Goal: Task Accomplishment & Management: Use online tool/utility

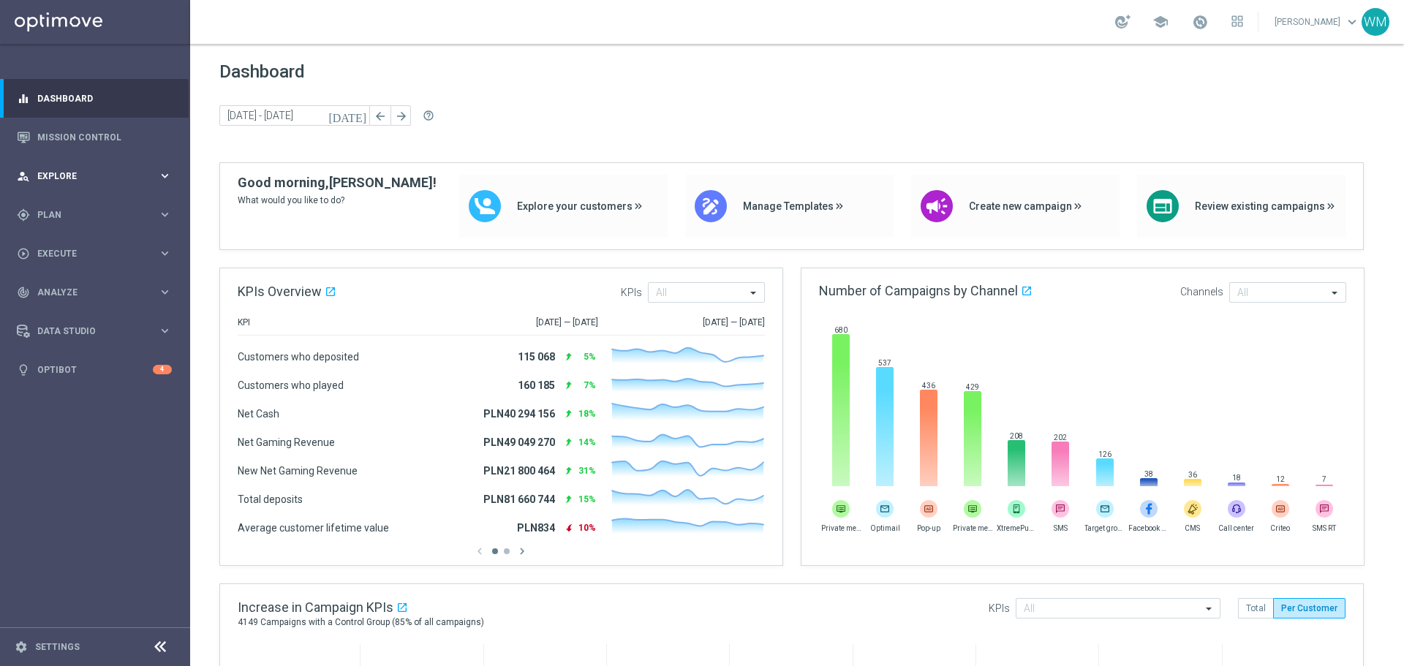
click at [92, 170] on div "person_search Explore" at bounding box center [87, 176] width 141 height 13
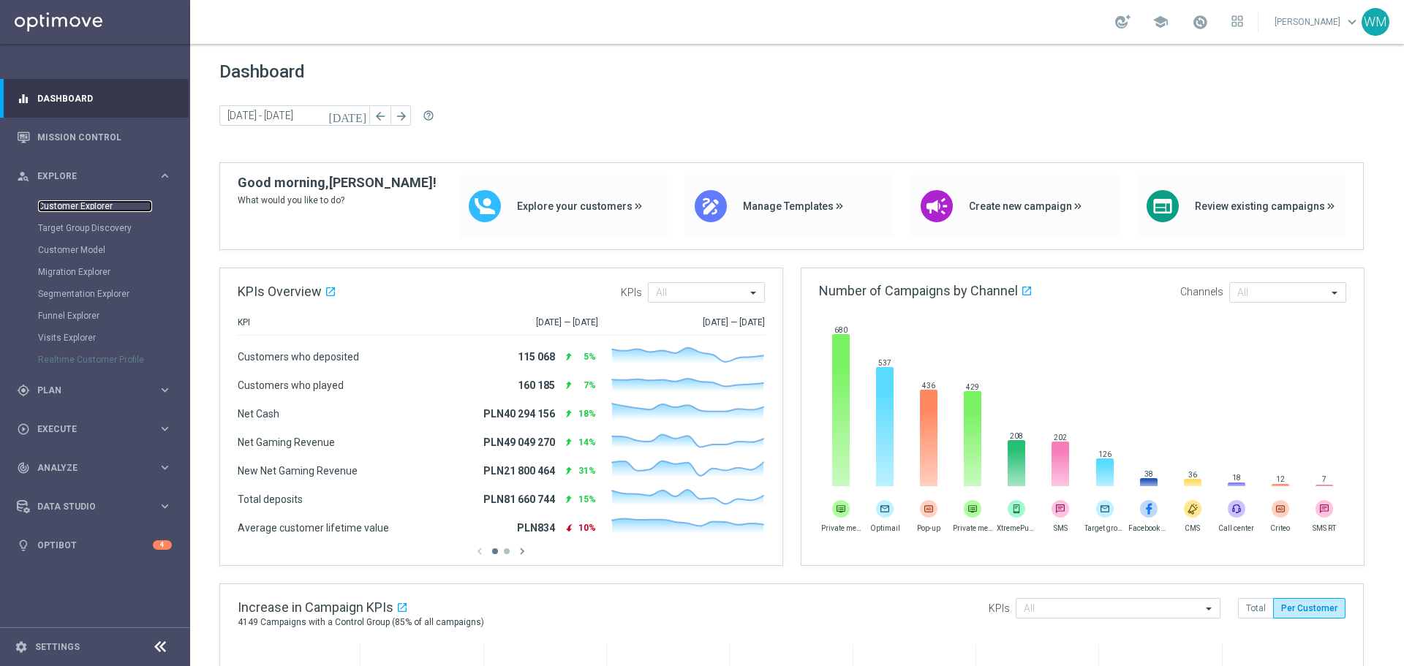
click at [88, 202] on link "Customer Explorer" at bounding box center [95, 206] width 114 height 12
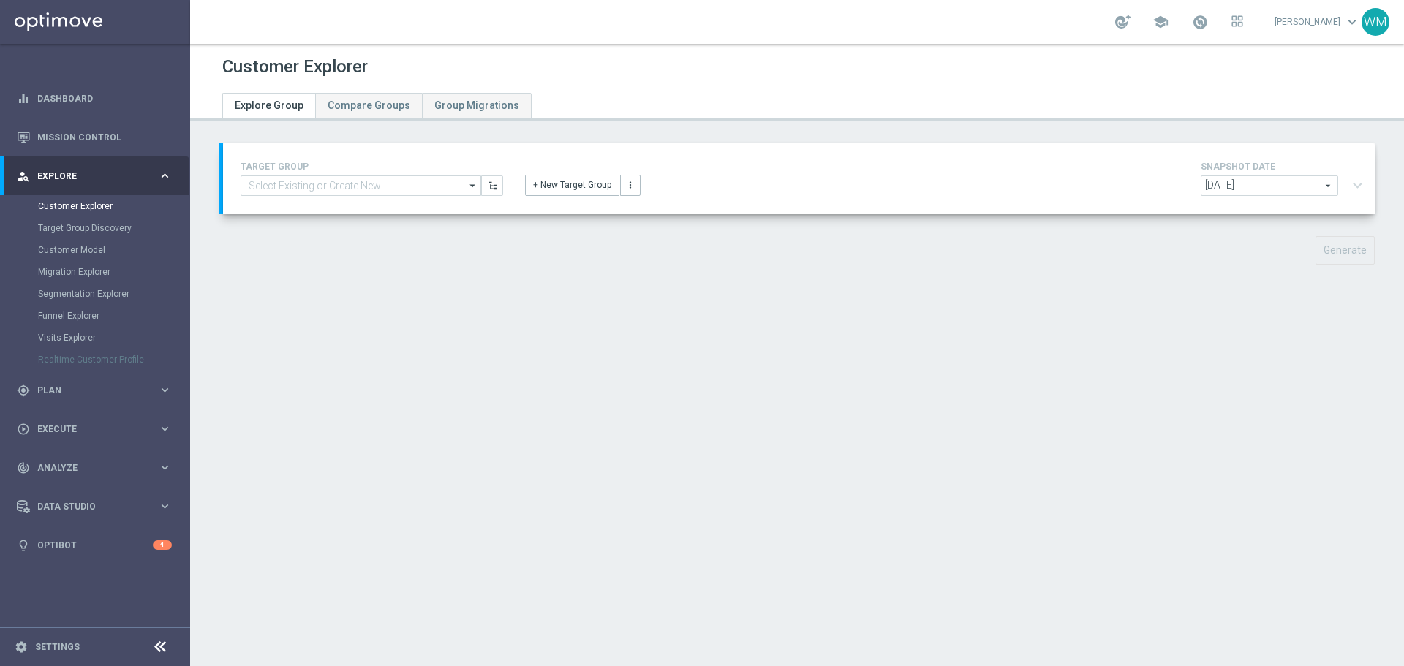
click at [1351, 178] on div "2025-08-18 2025-08-18 arrow_drop_down search expand_more" at bounding box center [1285, 187] width 168 height 24
click at [440, 182] on input at bounding box center [361, 185] width 241 height 20
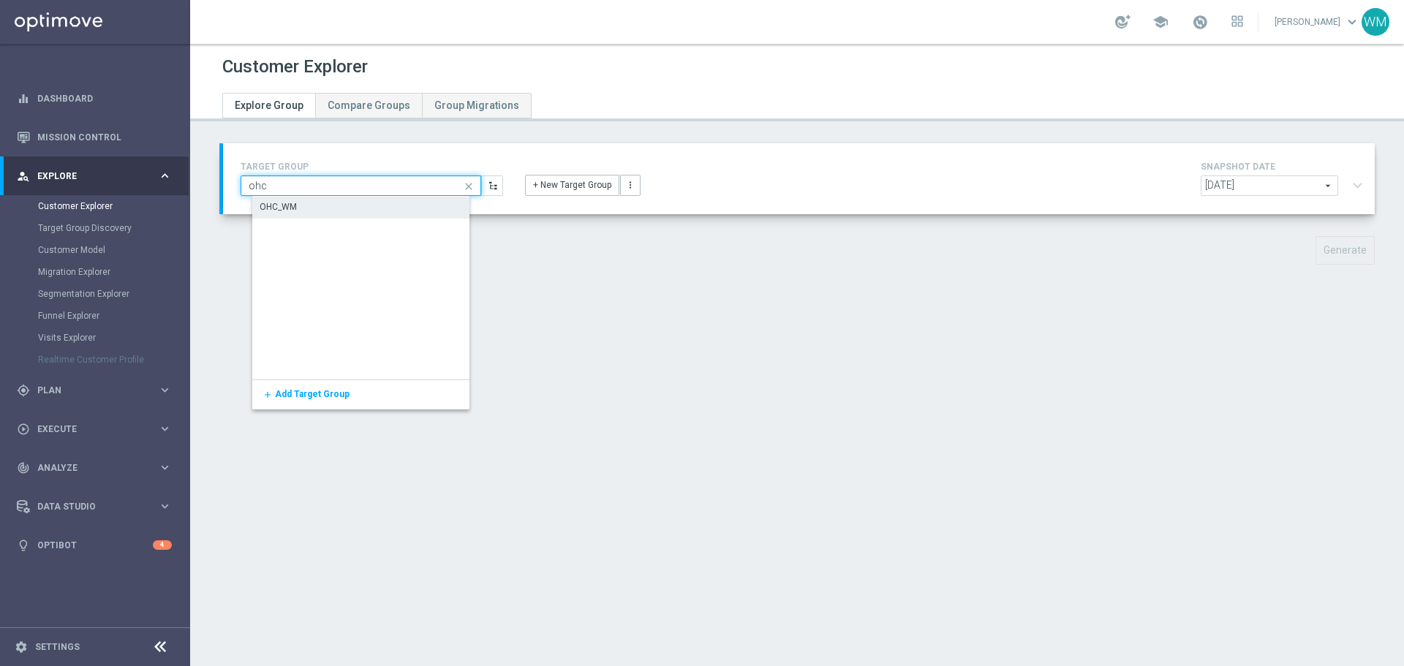
type input "ohc"
click at [436, 203] on div "OHC_WM" at bounding box center [371, 207] width 238 height 20
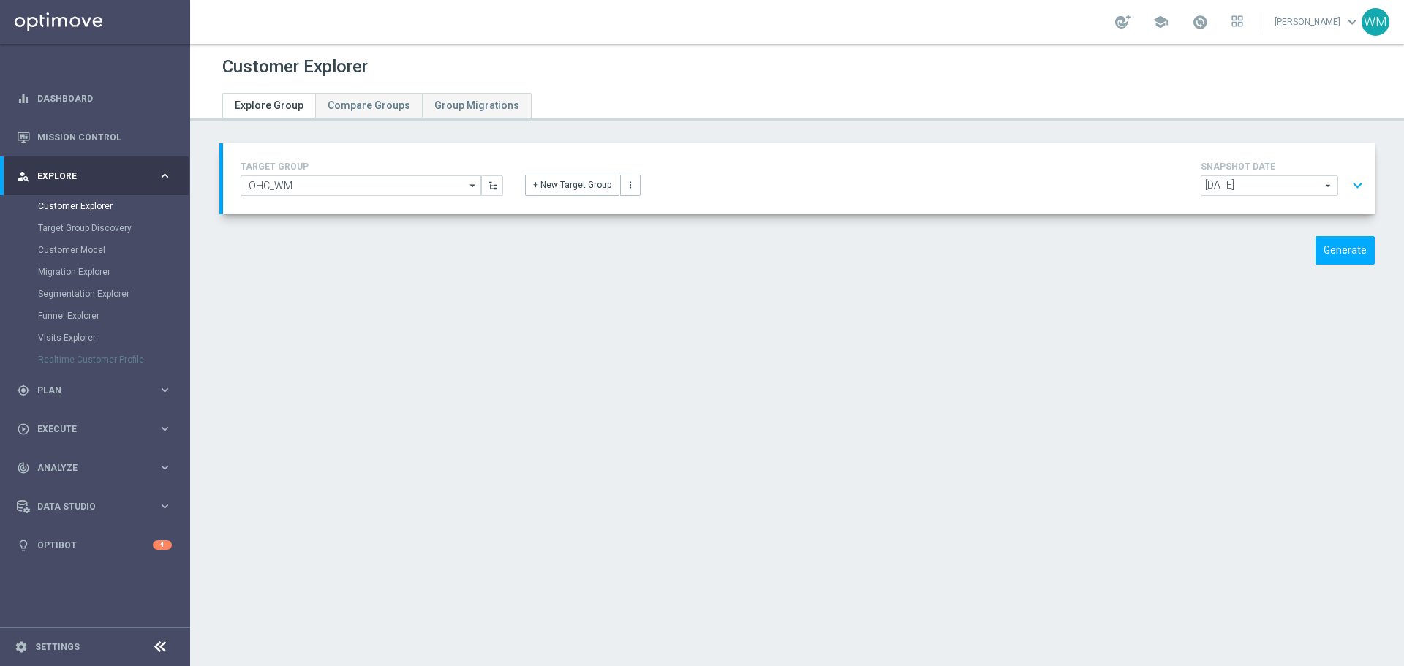
click at [1349, 195] on button "expand_more" at bounding box center [1357, 186] width 21 height 28
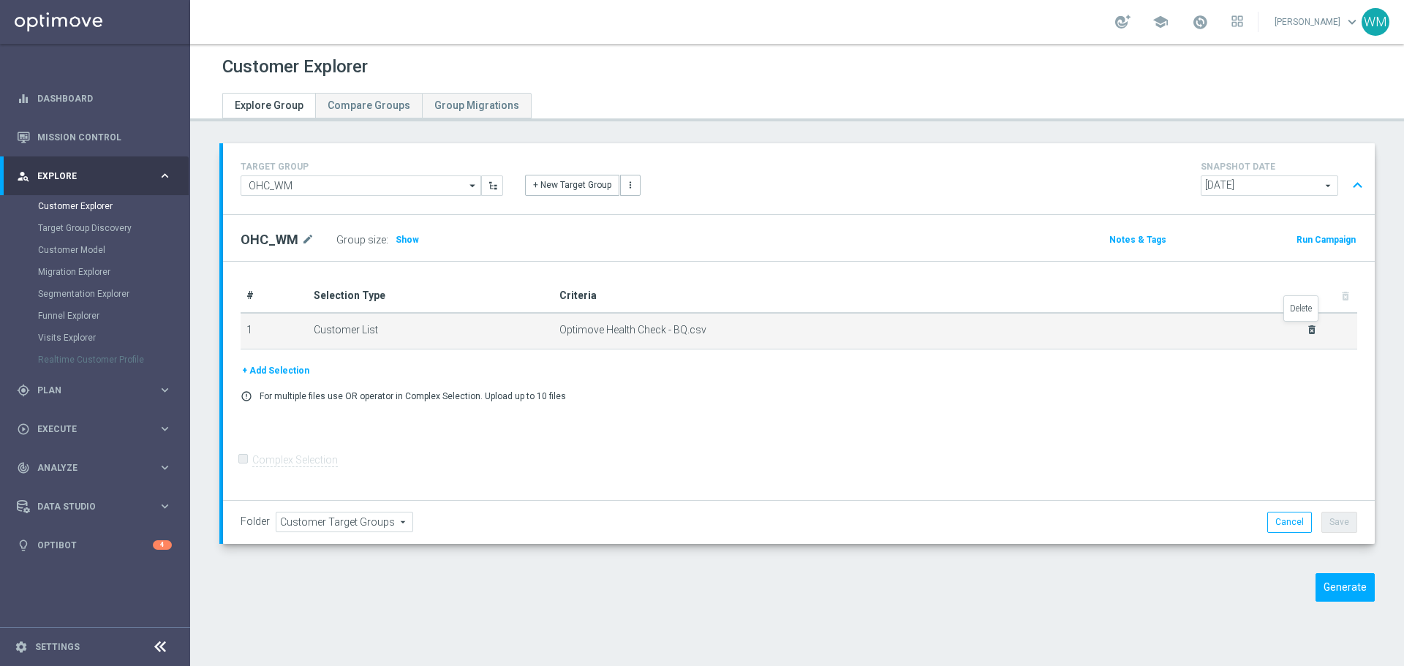
click at [1307, 326] on icon "delete_forever" at bounding box center [1312, 330] width 12 height 12
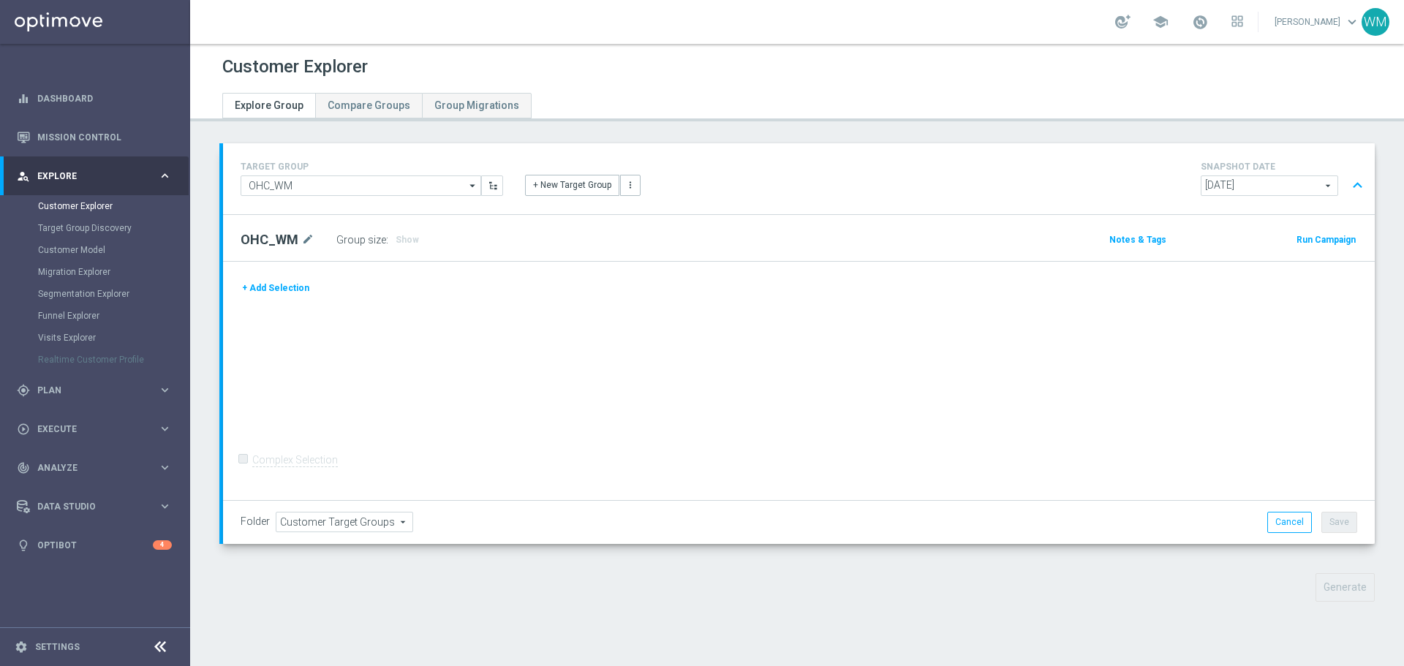
click at [292, 288] on button "+ Add Selection" at bounding box center [276, 288] width 70 height 16
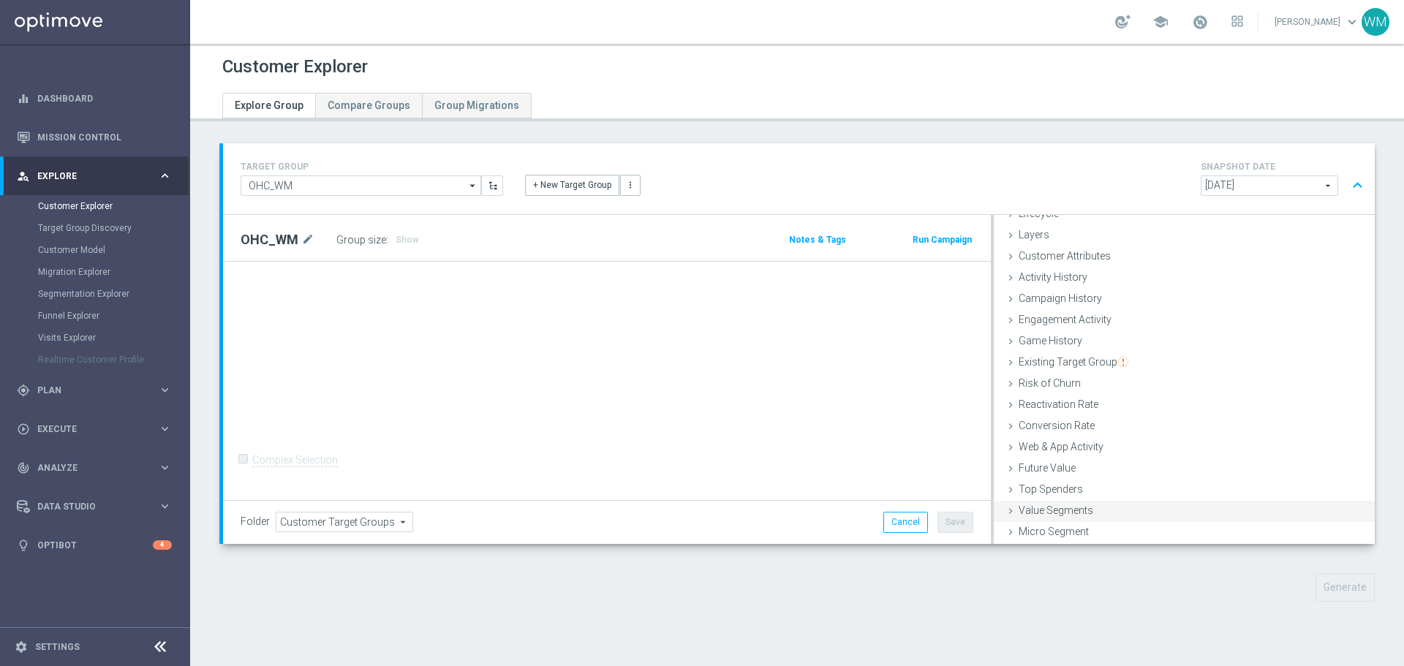
scroll to position [60, 0]
click at [1068, 529] on span "Customer List" at bounding box center [1050, 532] width 64 height 12
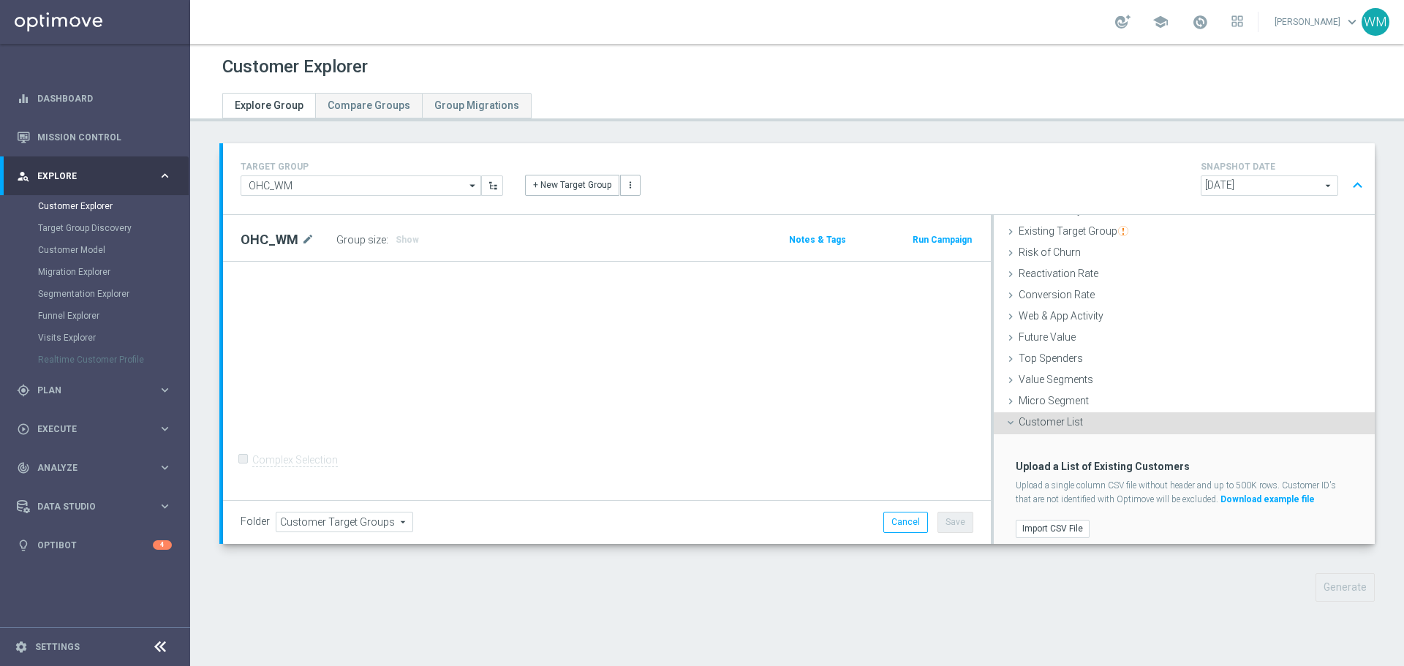
scroll to position [178, 0]
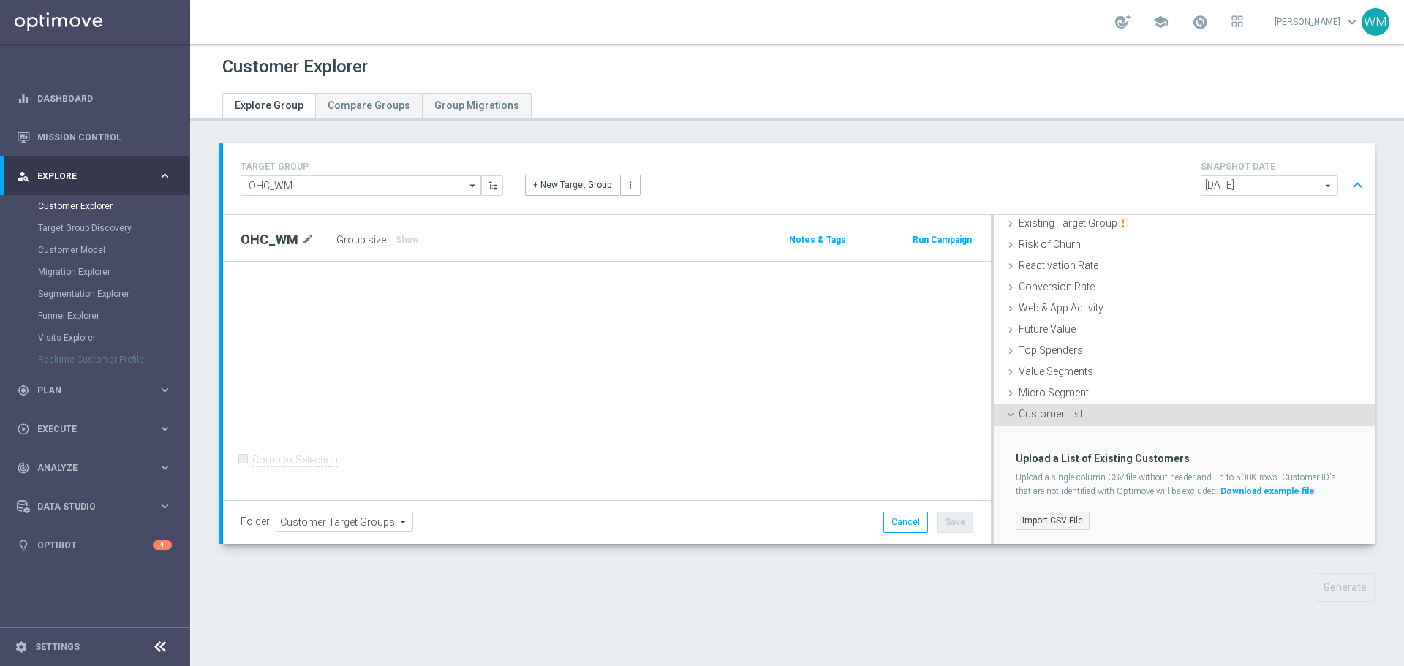
click at [1046, 512] on label "Import CSV File" at bounding box center [1053, 521] width 74 height 18
click at [0, 0] on input "Import CSV File" at bounding box center [0, 0] width 0 height 0
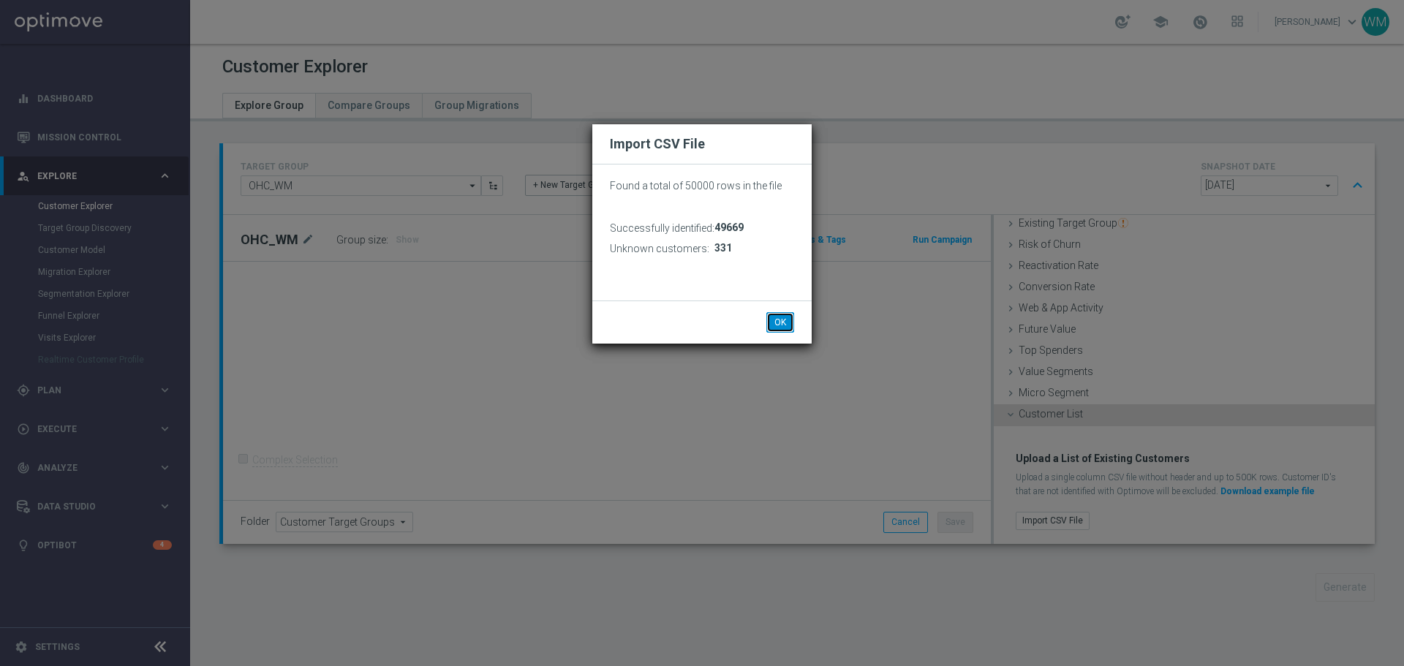
click at [787, 322] on button "OK" at bounding box center [780, 322] width 28 height 20
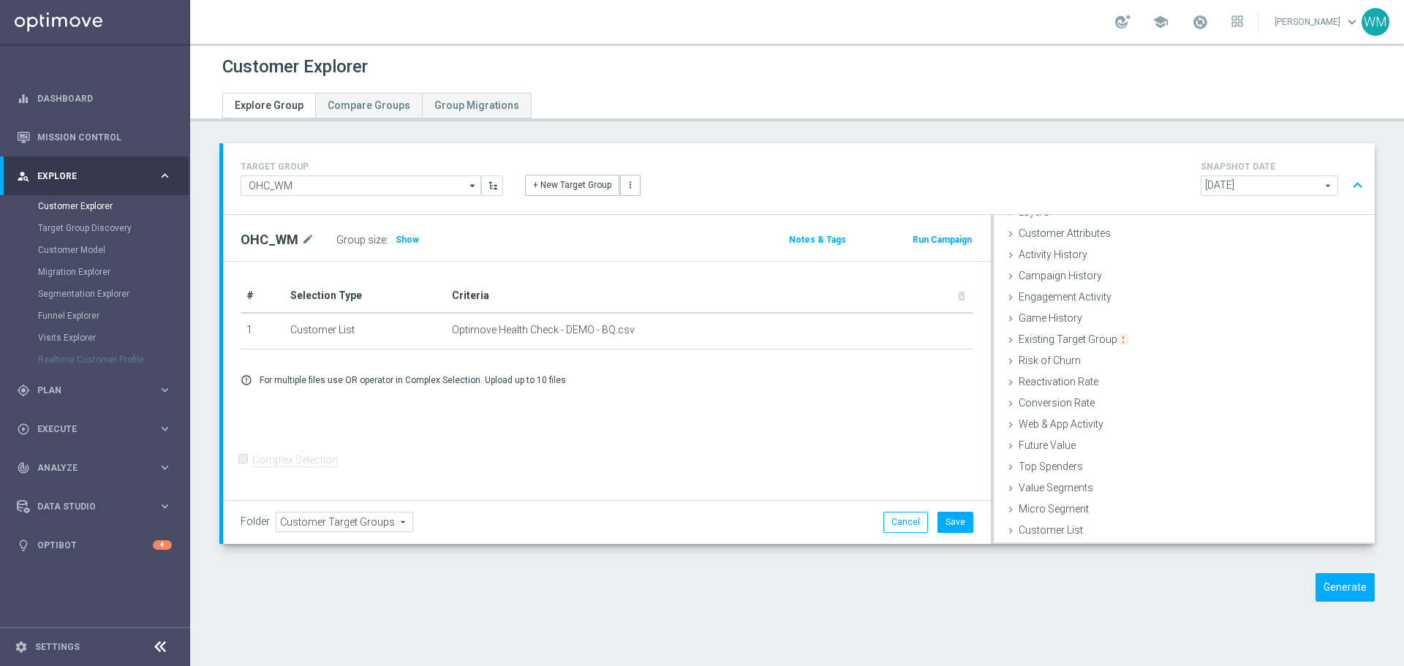
scroll to position [60, 0]
click at [1321, 586] on button "Generate" at bounding box center [1344, 587] width 59 height 29
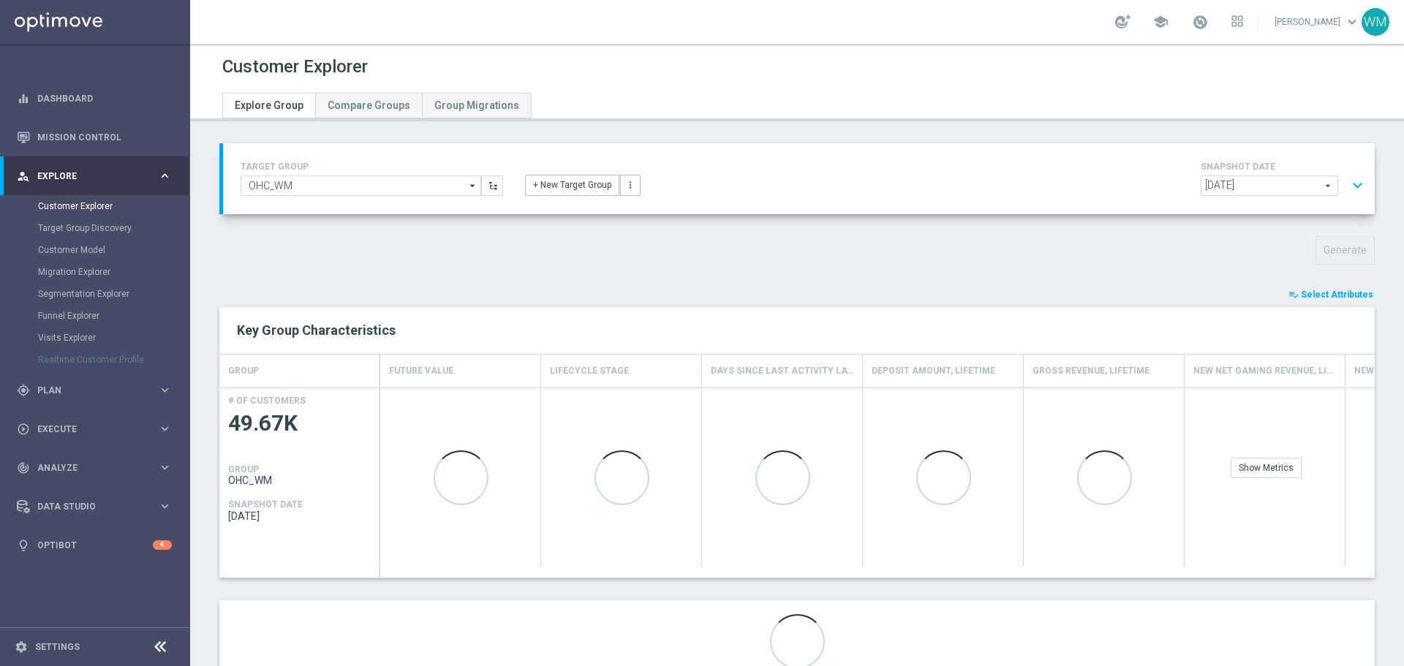
click at [1318, 295] on span "Select Attributes" at bounding box center [1337, 295] width 72 height 10
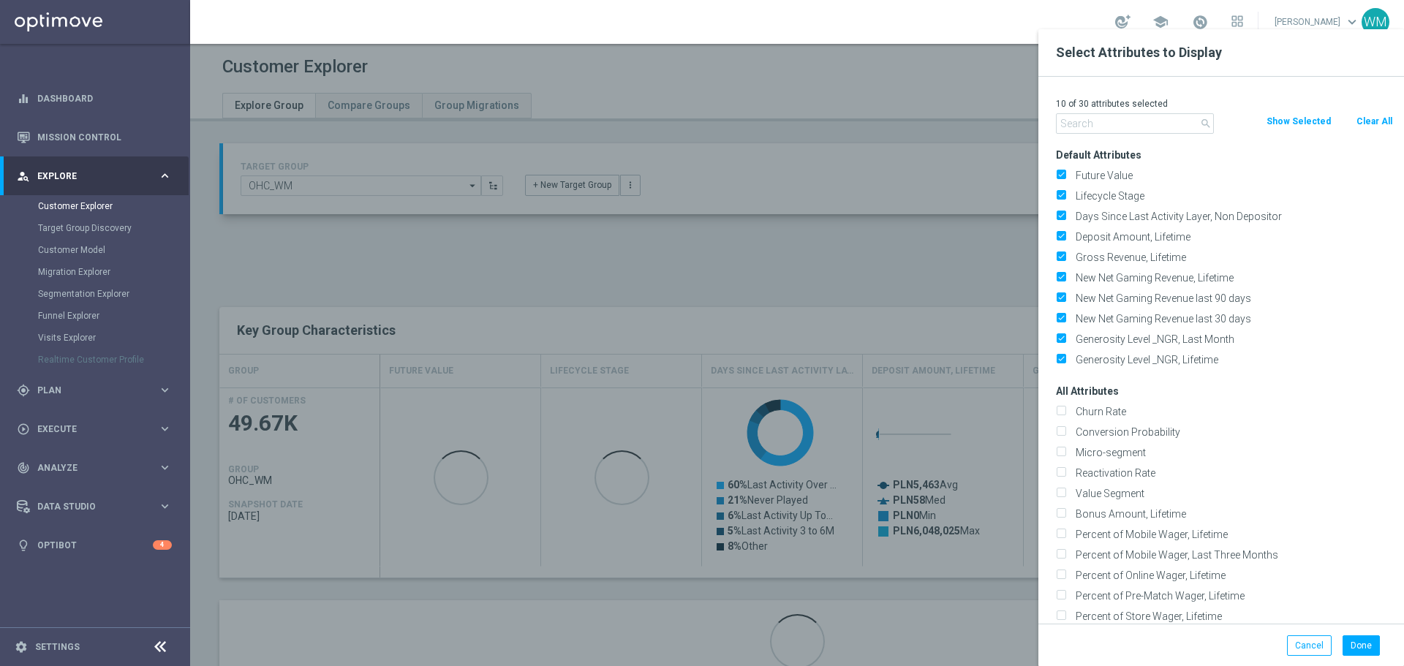
click at [1366, 119] on button "Clear All" at bounding box center [1374, 121] width 39 height 16
checkbox input "false"
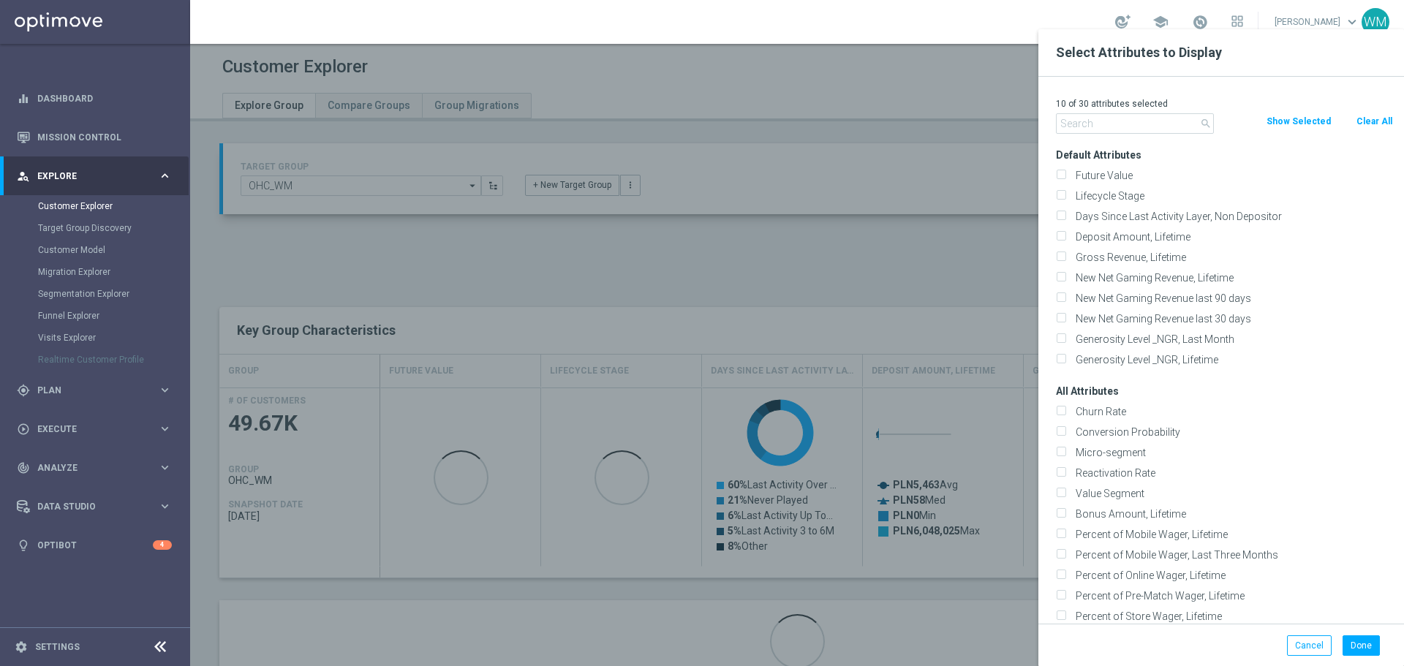
checkbox input "false"
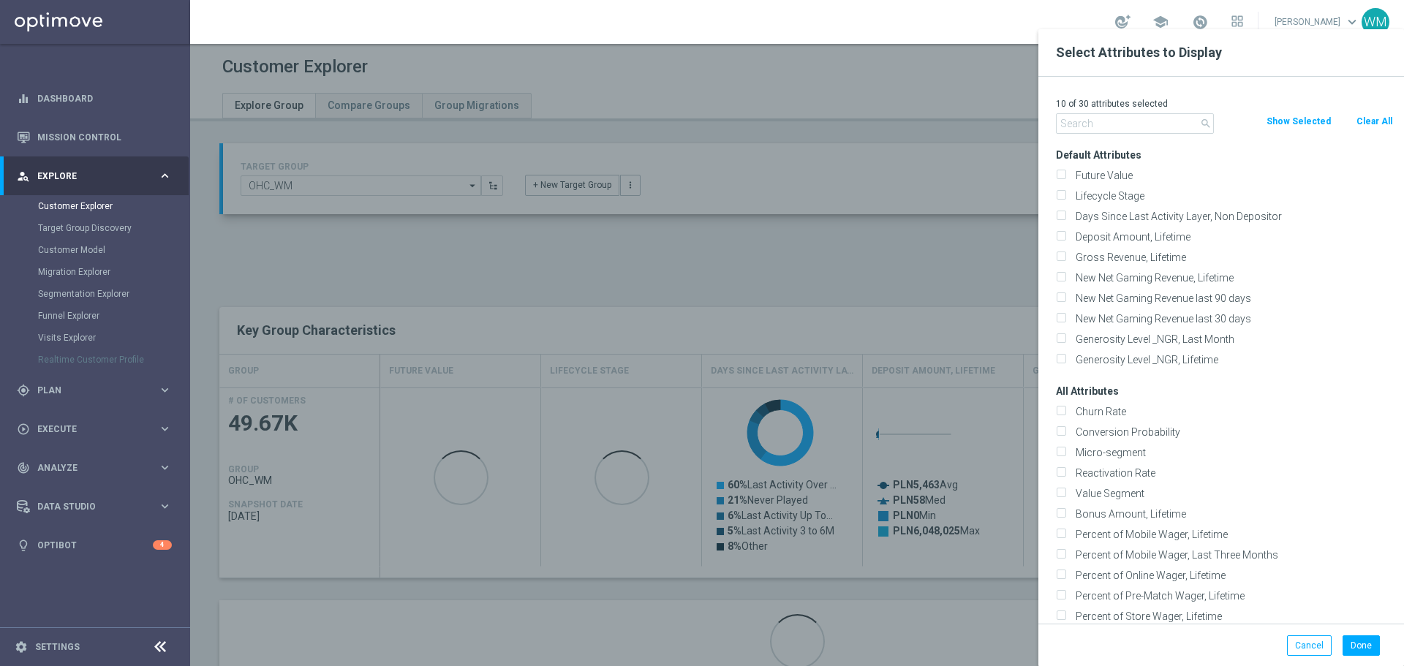
checkbox input "false"
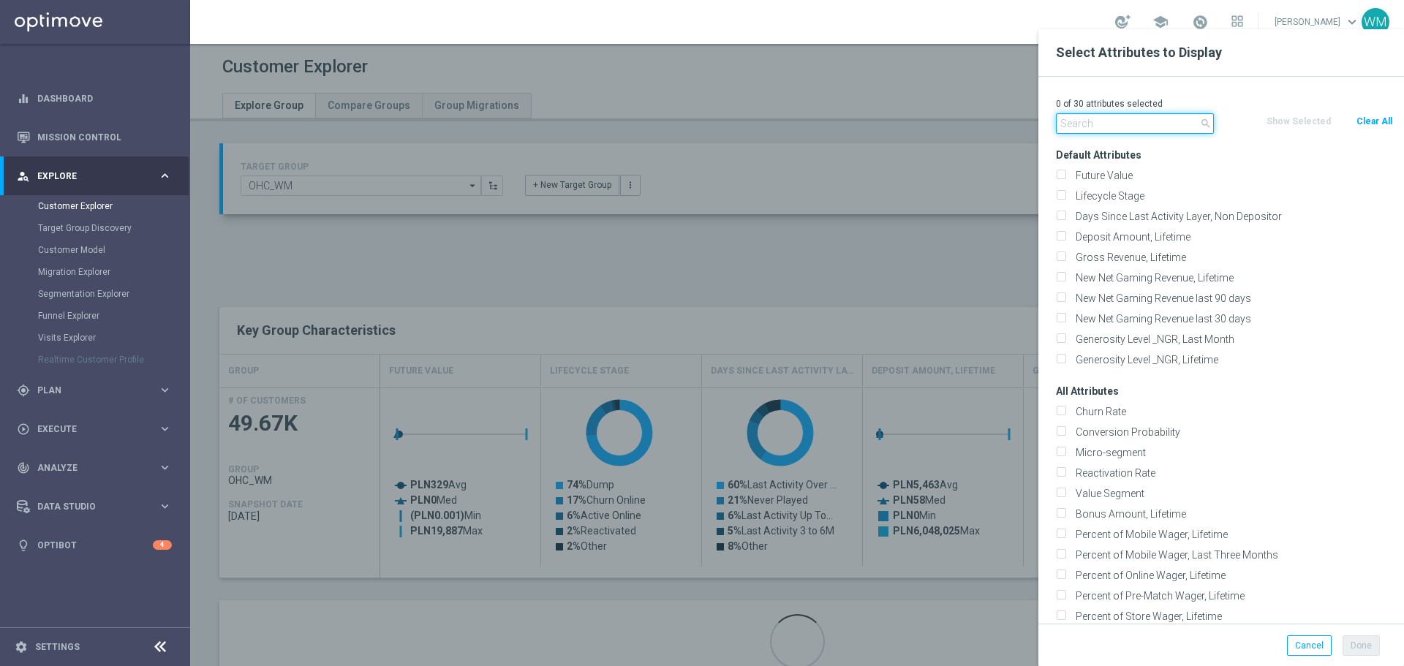
click at [1080, 121] on input "text" at bounding box center [1135, 123] width 158 height 20
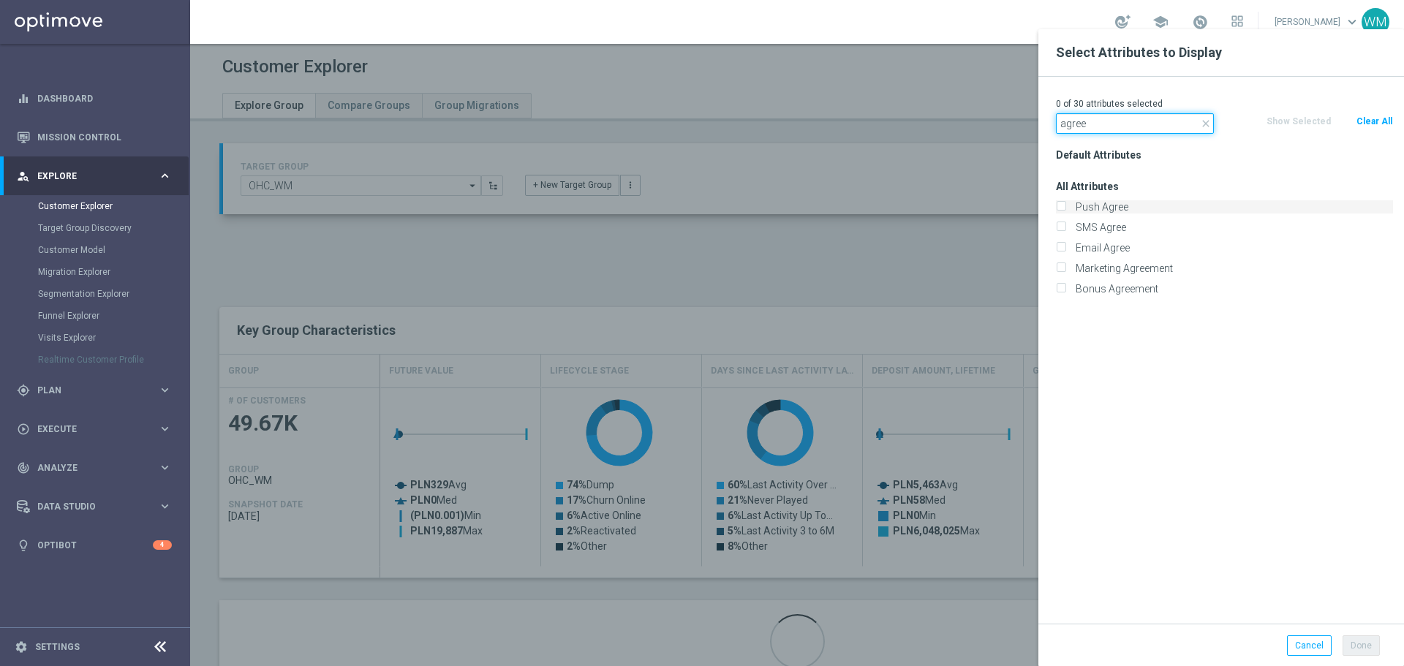
type input "agree"
click at [1106, 203] on label "Push Agree" at bounding box center [1231, 206] width 322 height 13
click at [1065, 204] on input "Push Agree" at bounding box center [1061, 209] width 10 height 10
checkbox input "true"
click at [1103, 218] on div "SMS Agree" at bounding box center [1224, 227] width 359 height 20
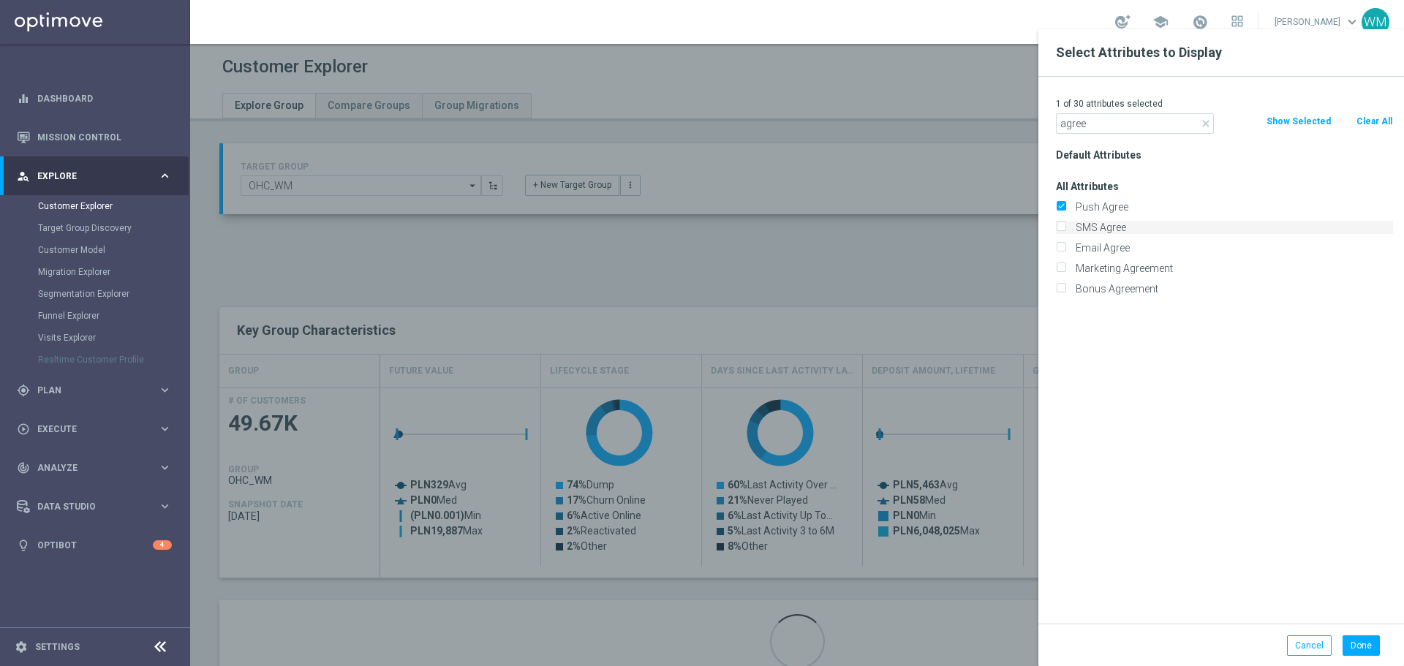
click at [1103, 223] on label "SMS Agree" at bounding box center [1231, 227] width 322 height 13
click at [1065, 224] on input "SMS Agree" at bounding box center [1061, 229] width 10 height 10
checkbox input "true"
click at [1105, 238] on div "Email Agree" at bounding box center [1224, 248] width 359 height 20
click at [1105, 246] on label "Email Agree" at bounding box center [1231, 247] width 322 height 13
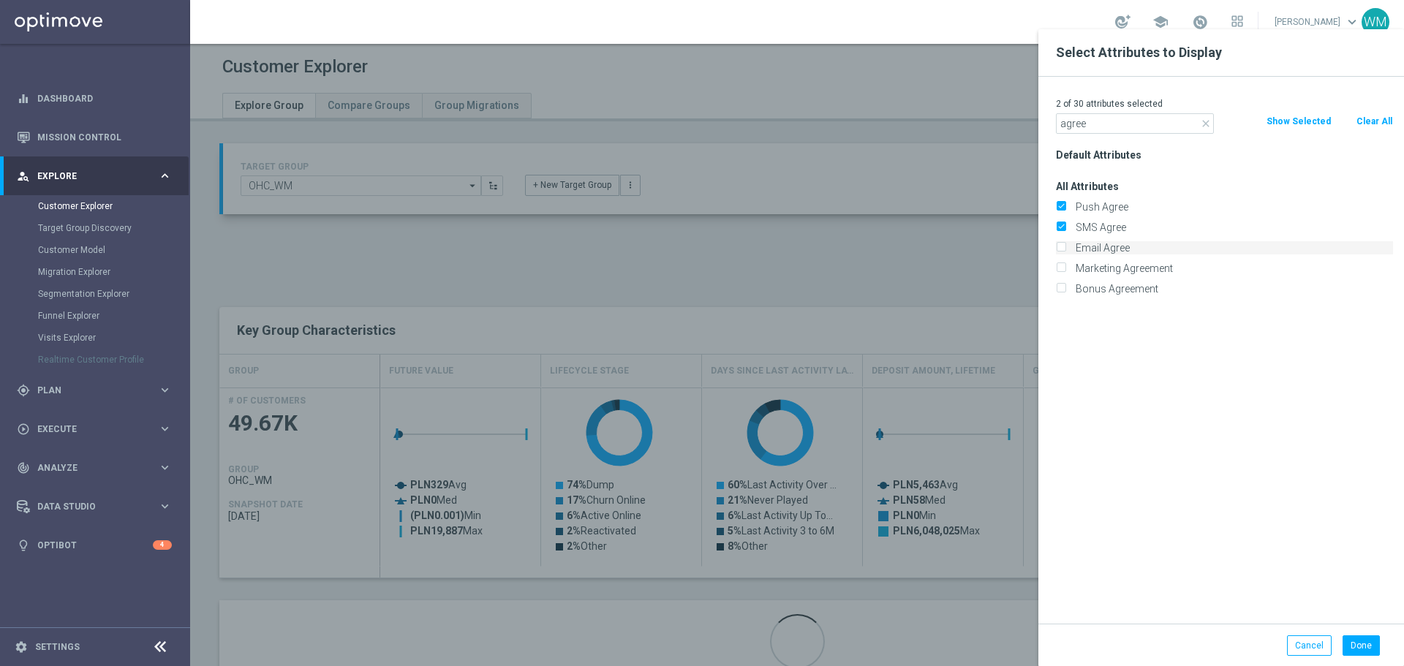
click at [1065, 246] on input "Email Agree" at bounding box center [1061, 250] width 10 height 10
checkbox input "true"
click at [1108, 269] on label "Marketing Agreement" at bounding box center [1231, 268] width 322 height 13
click at [1065, 269] on input "Marketing Agreement" at bounding box center [1061, 270] width 10 height 10
checkbox input "true"
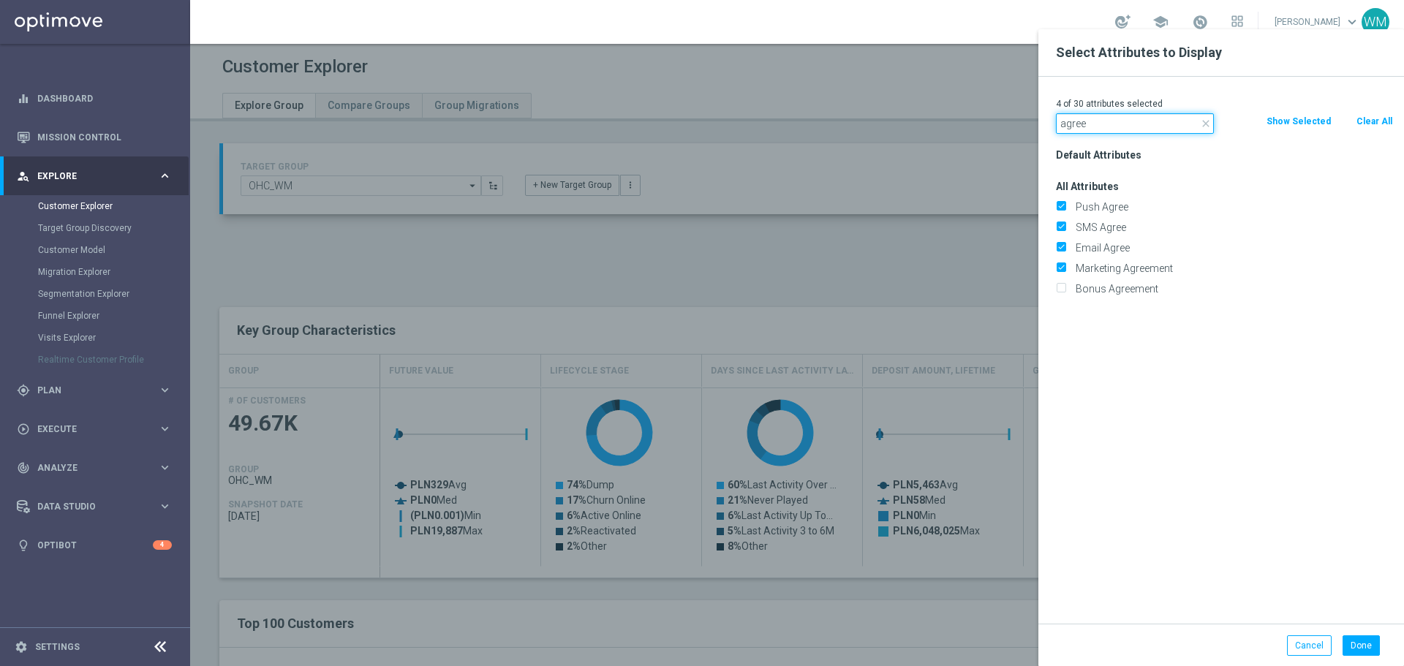
click at [1089, 124] on input "agree" at bounding box center [1135, 123] width 158 height 20
paste input "Canceled"
type input "Canceled"
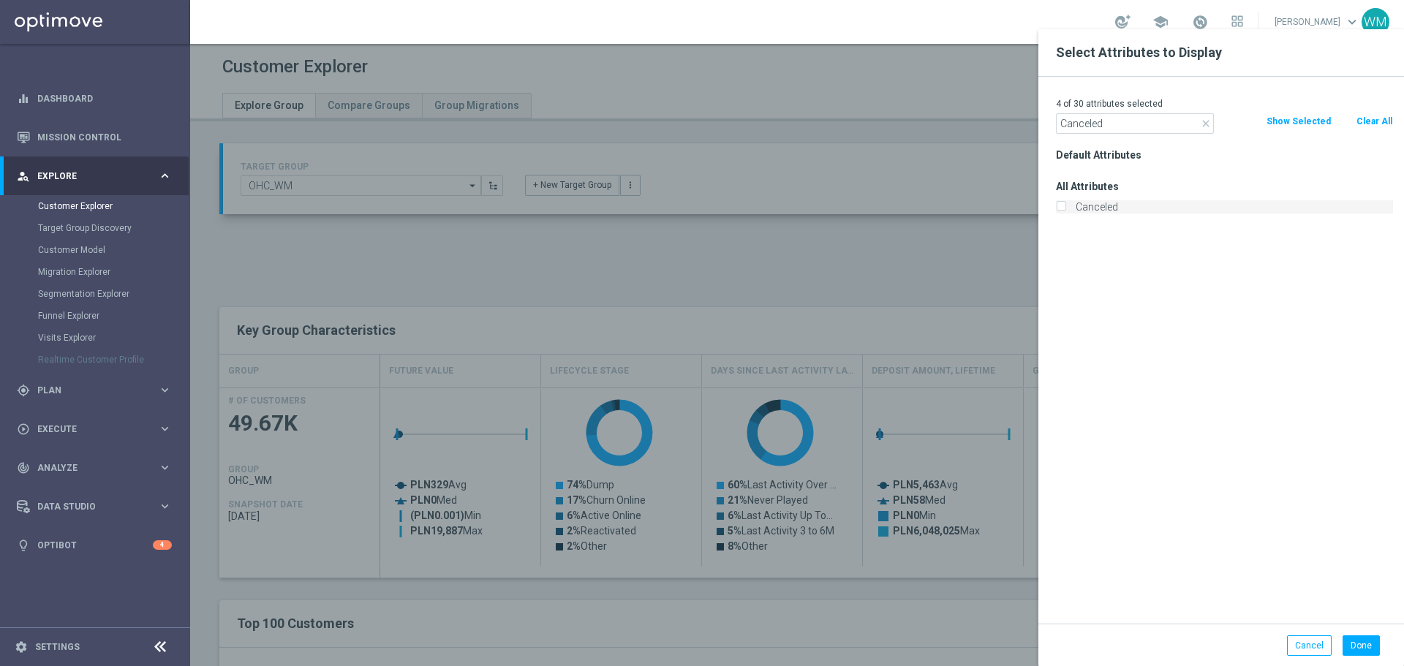
click at [1100, 213] on label "Canceled" at bounding box center [1231, 206] width 322 height 13
click at [1065, 213] on input "Canceled" at bounding box center [1061, 209] width 10 height 10
checkbox input "true"
click at [1064, 126] on input "Canceled" at bounding box center [1135, 123] width 158 height 20
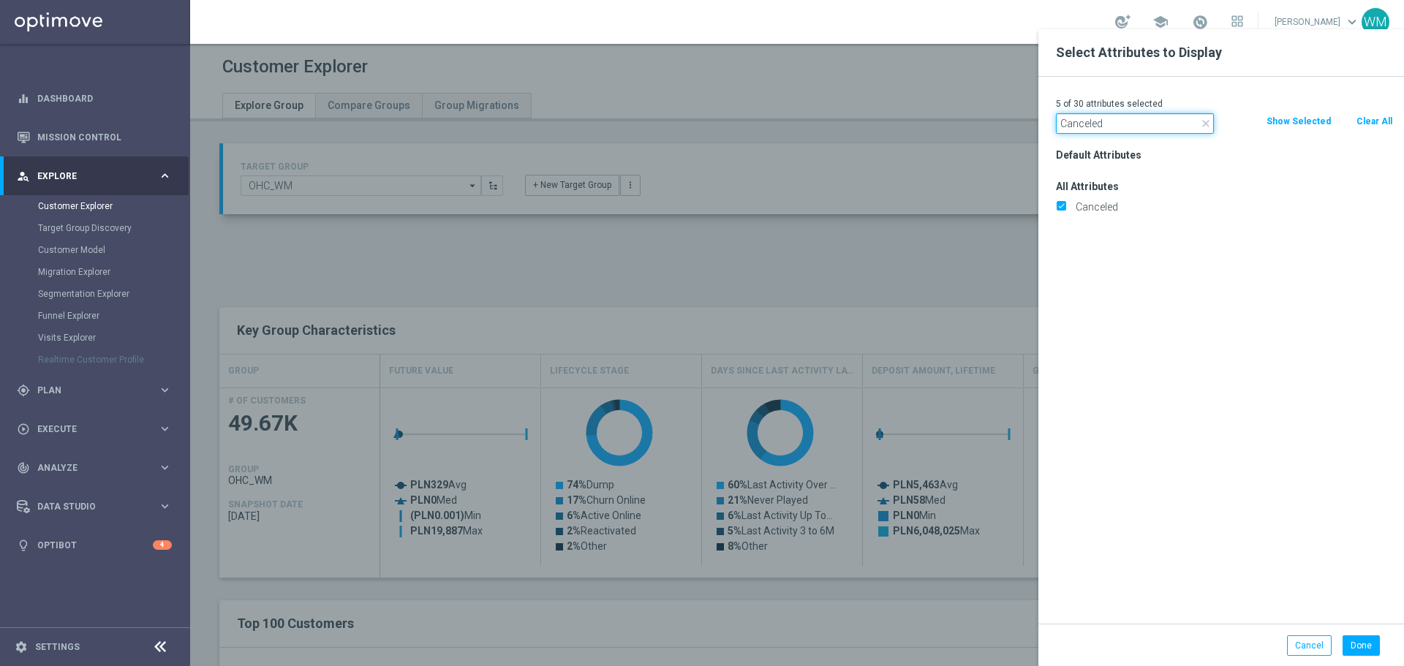
paste input "Incomplete"
type input "Incomplete"
click at [1084, 208] on label "Incomplete" at bounding box center [1231, 206] width 322 height 13
click at [1065, 208] on input "Incomplete" at bounding box center [1061, 209] width 10 height 10
checkbox input "true"
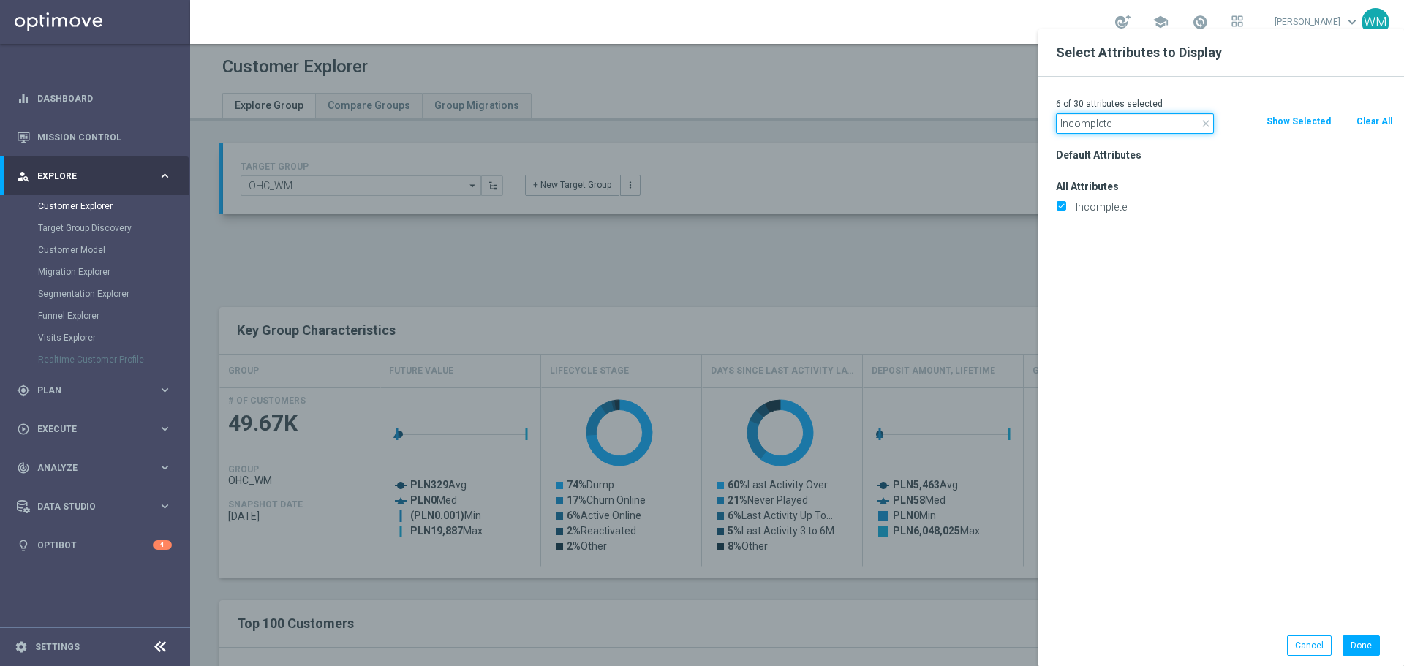
click at [1114, 120] on input "Incomplete" at bounding box center [1135, 123] width 158 height 20
paste input "Selfexcluded Client"
type input "Selfexcluded Client"
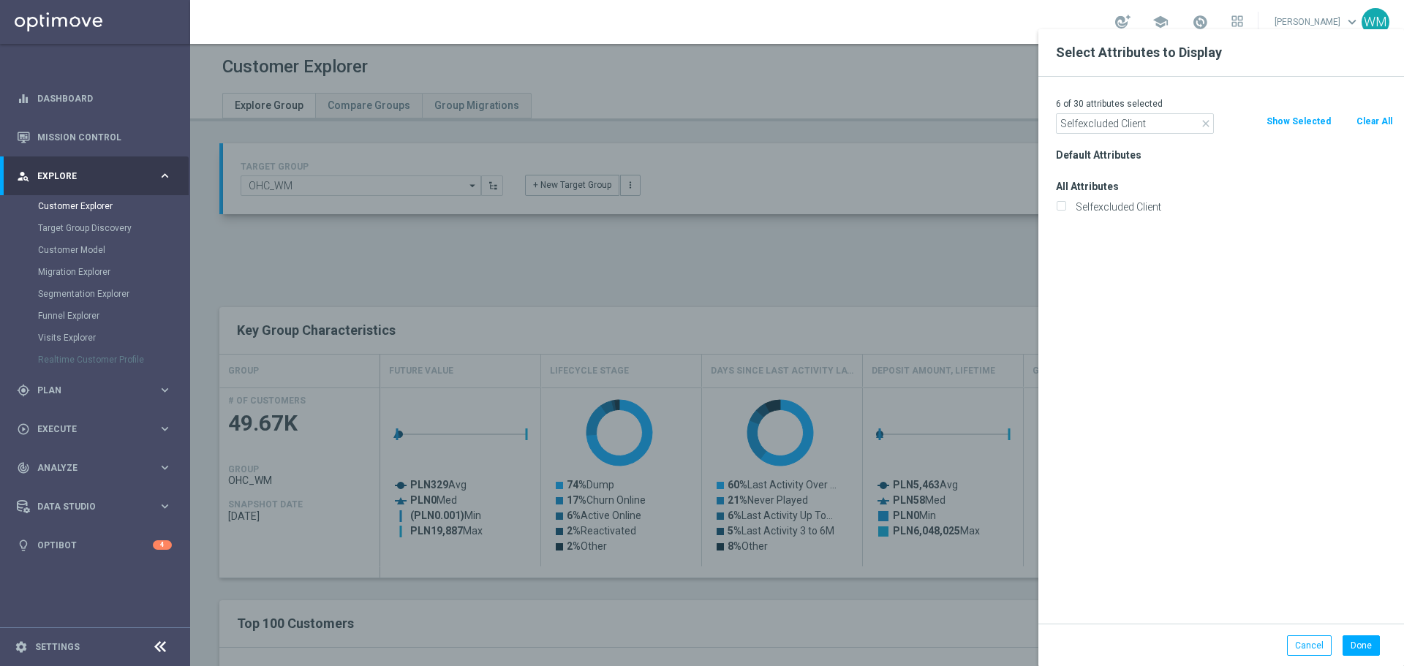
click at [1084, 209] on label "Selfexcluded Client" at bounding box center [1231, 206] width 322 height 13
click at [1065, 209] on input "Selfexcluded Client" at bounding box center [1061, 209] width 10 height 10
checkbox input "true"
click at [1356, 646] on button "Done" at bounding box center [1360, 645] width 37 height 20
type input "Search"
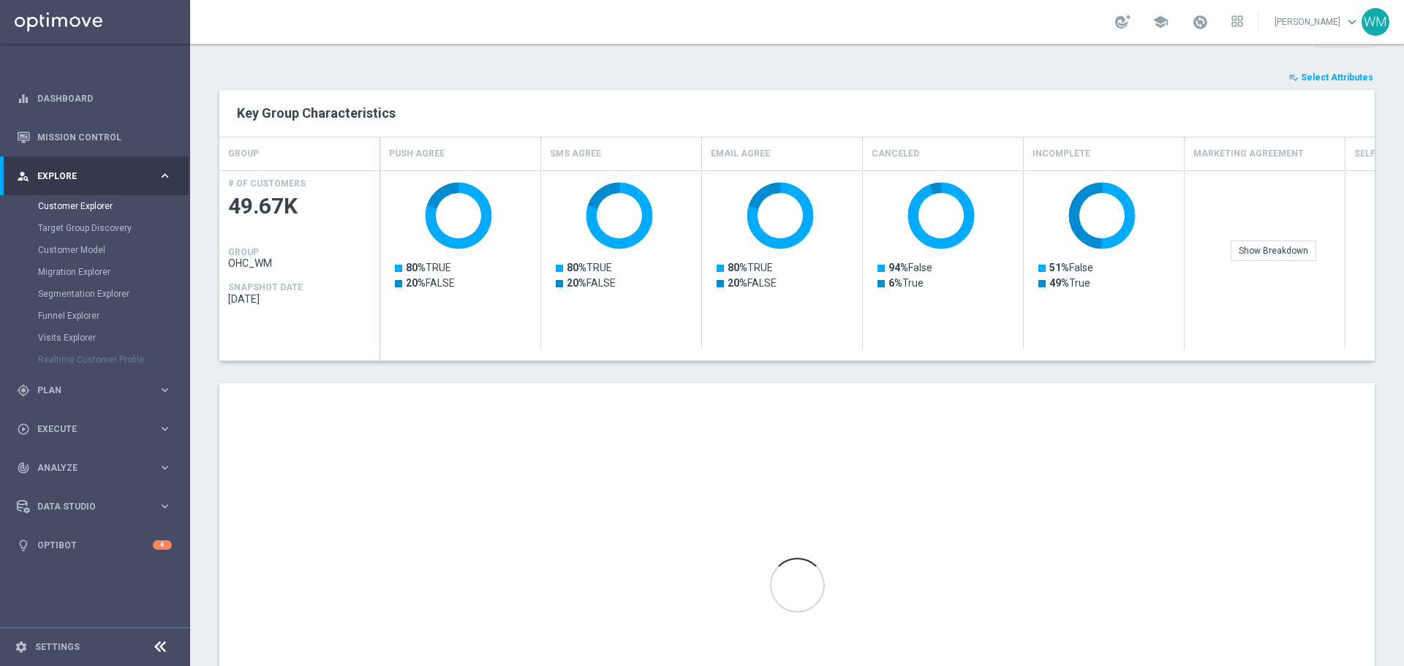
scroll to position [219, 0]
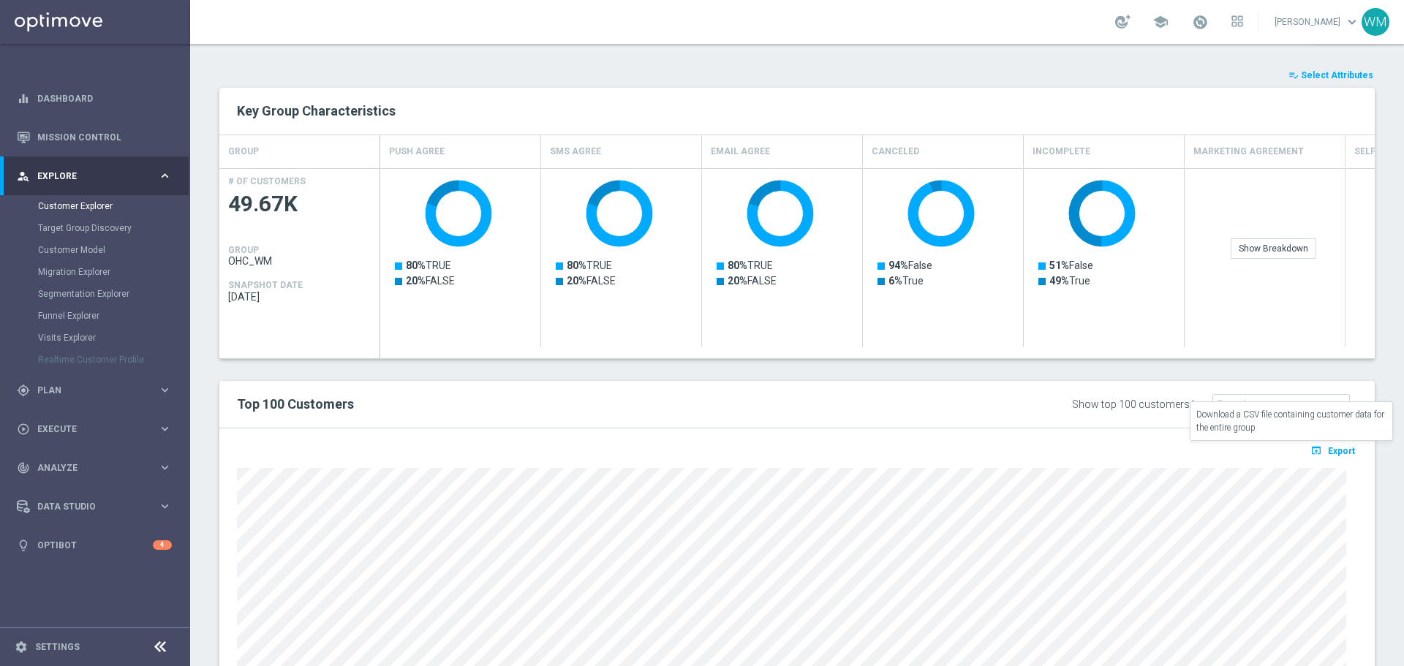
click at [1315, 456] on button "open_in_browser Export" at bounding box center [1332, 450] width 49 height 19
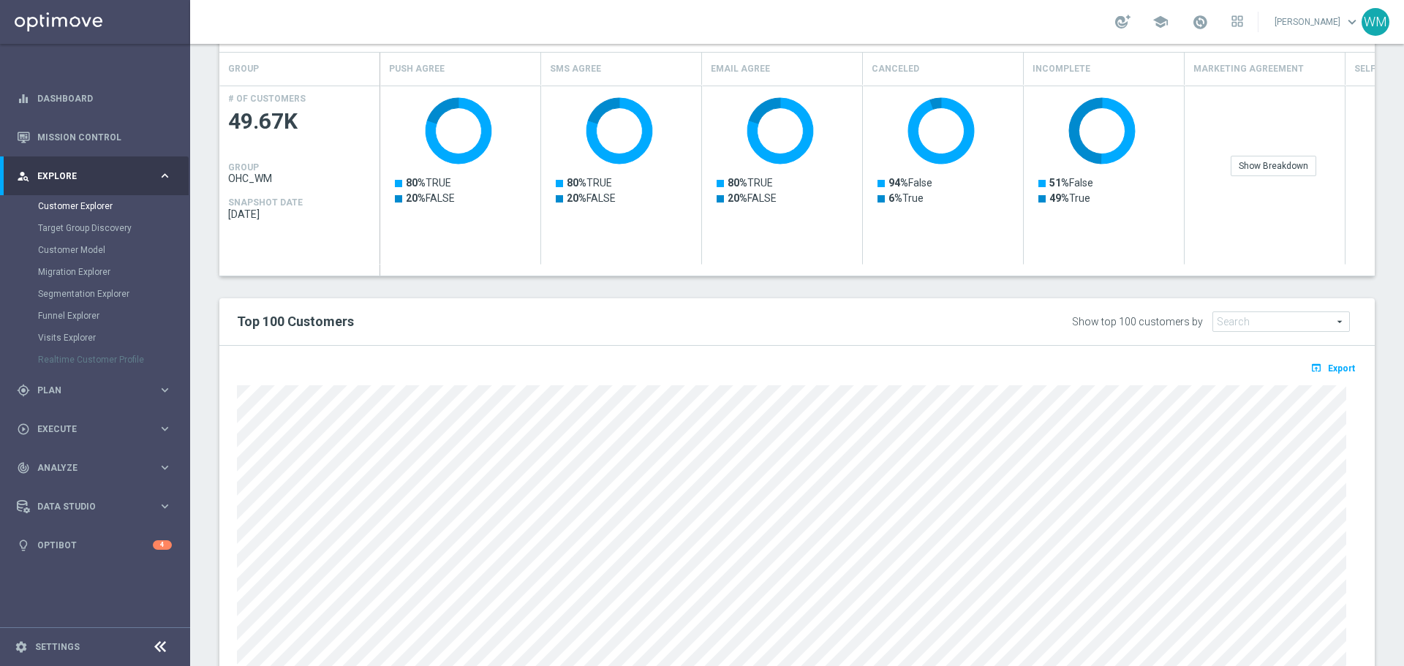
scroll to position [0, 0]
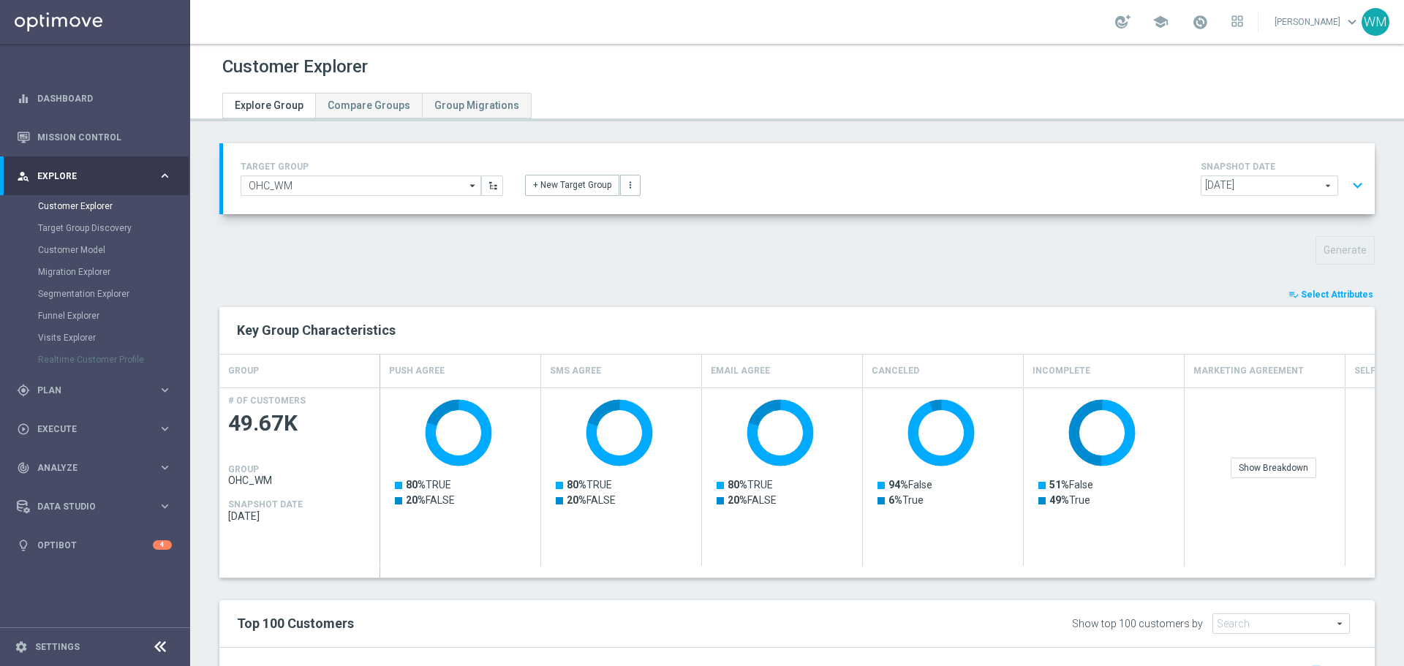
click at [1347, 186] on button "expand_more" at bounding box center [1357, 186] width 21 height 28
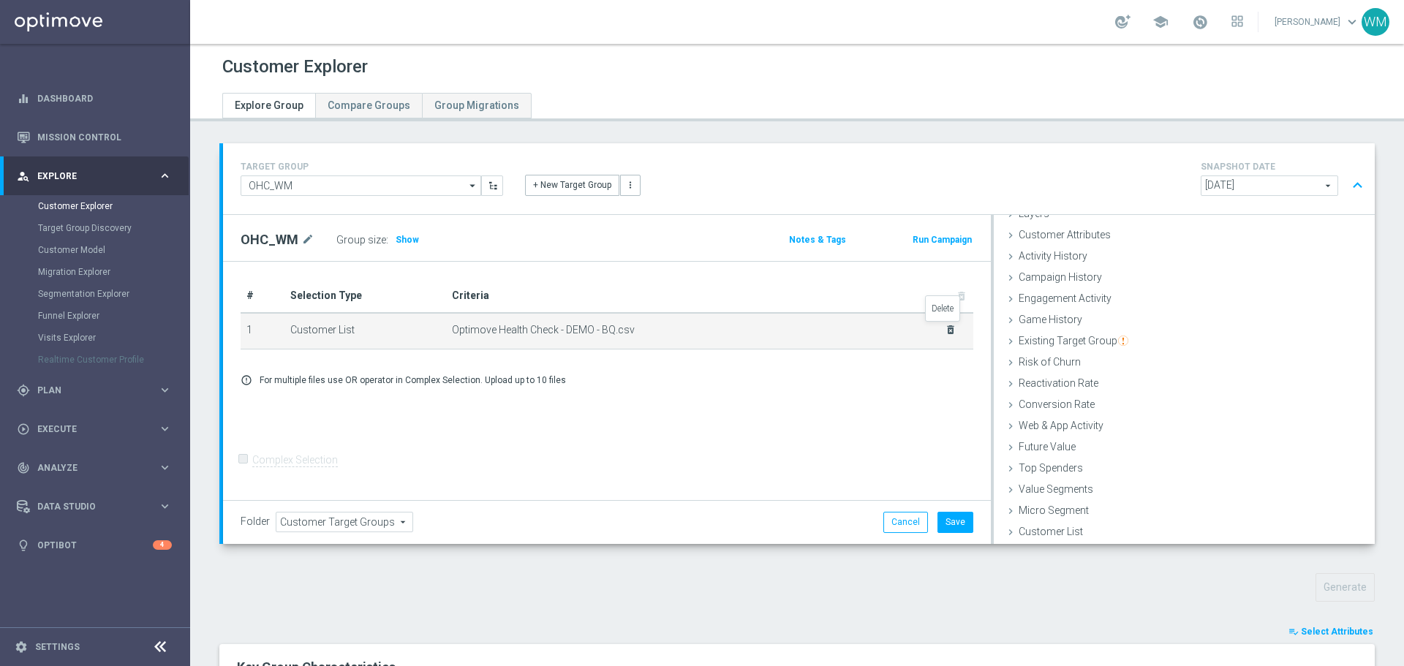
click at [945, 326] on icon "delete_forever" at bounding box center [951, 330] width 12 height 12
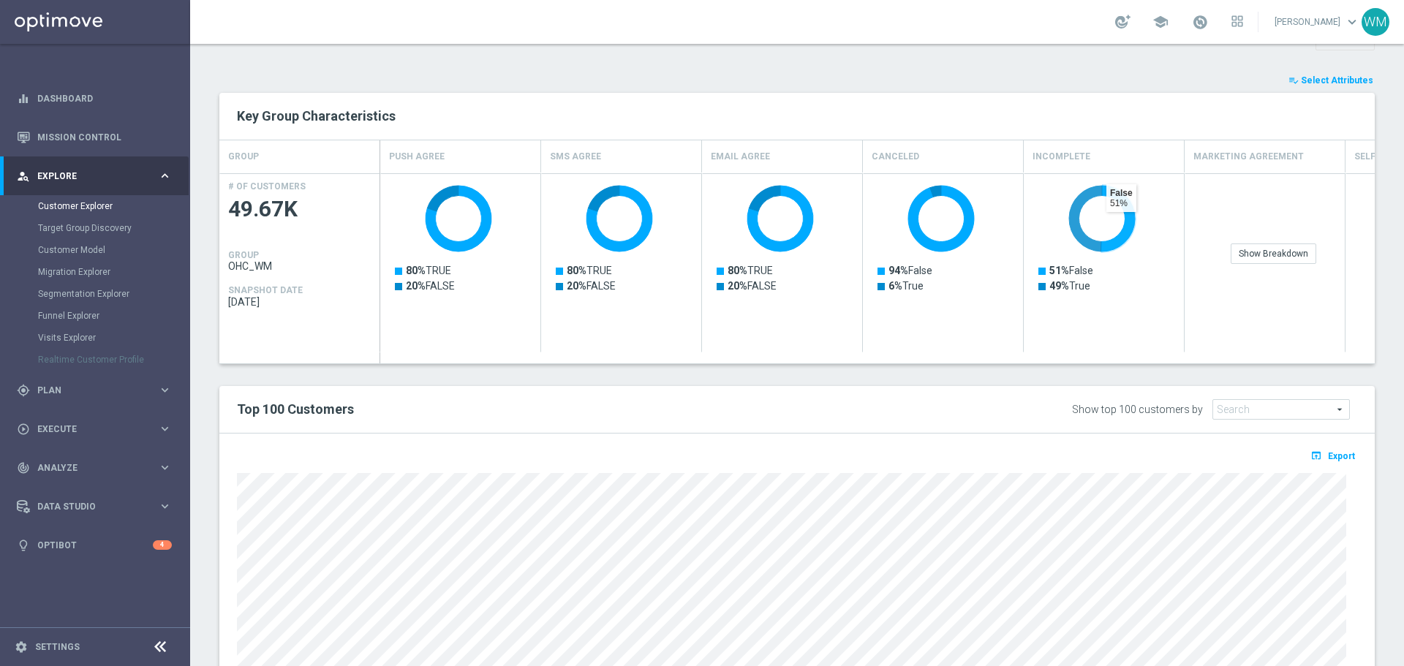
scroll to position [146, 0]
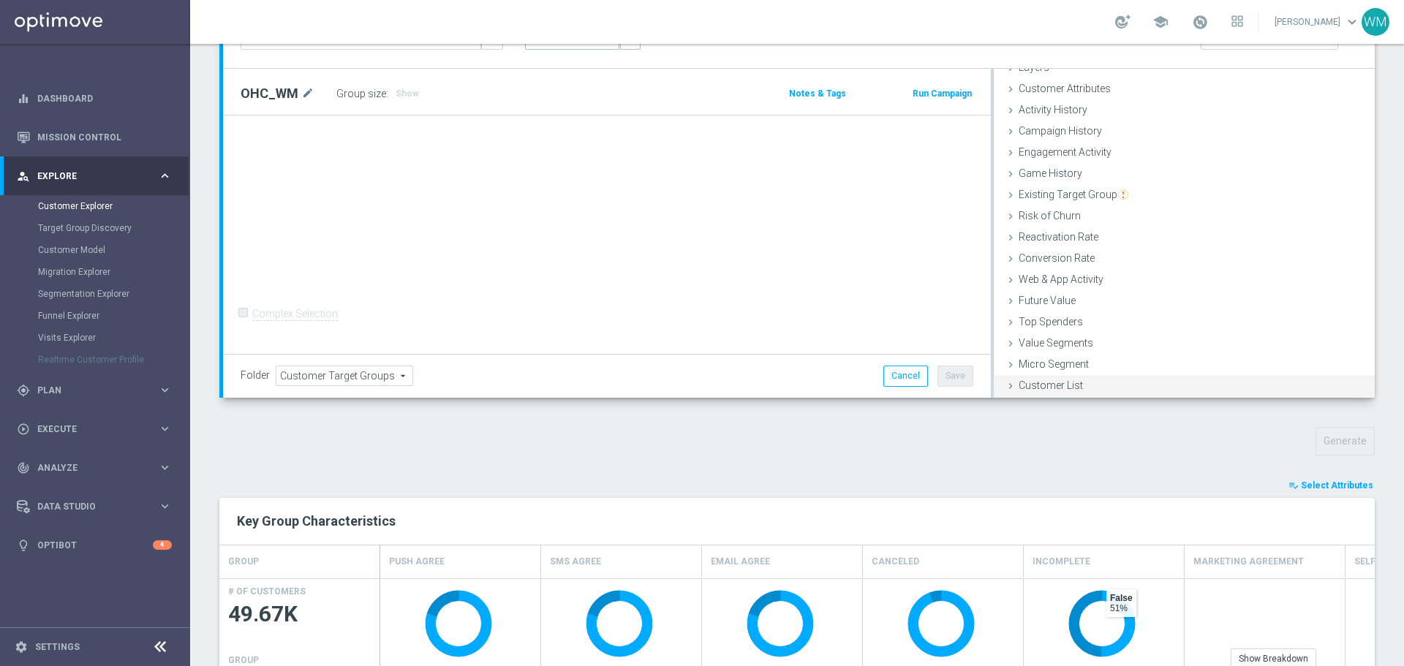
click at [1046, 393] on div "Customer List done selection saved" at bounding box center [1184, 387] width 381 height 22
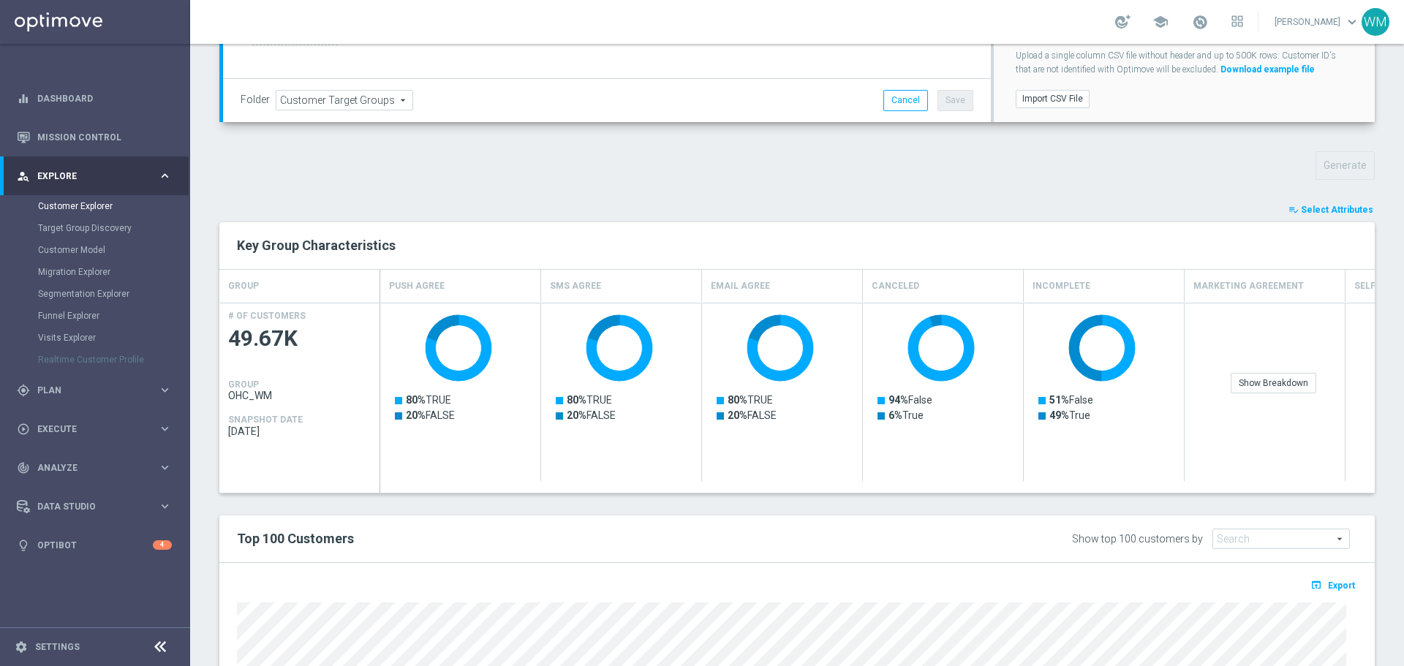
scroll to position [219, 0]
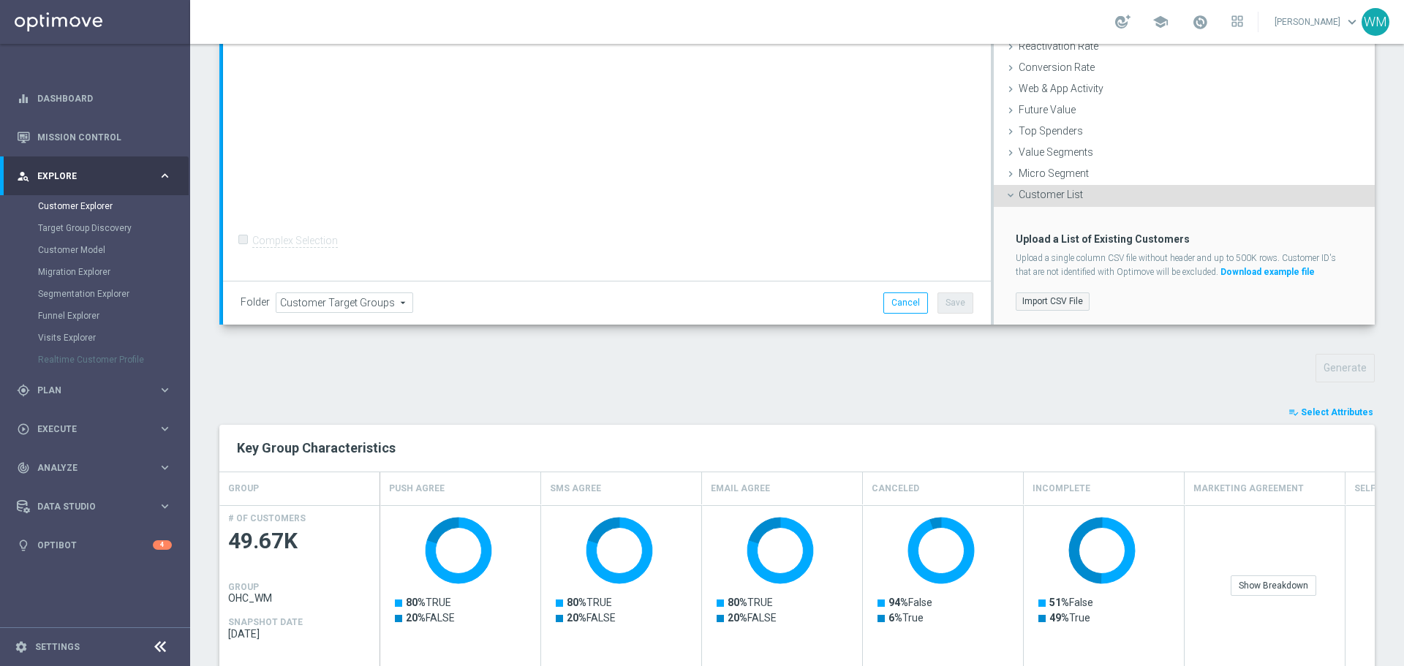
click at [1029, 292] on label "Import CSV File" at bounding box center [1053, 301] width 74 height 18
click at [0, 0] on input "Import CSV File" at bounding box center [0, 0] width 0 height 0
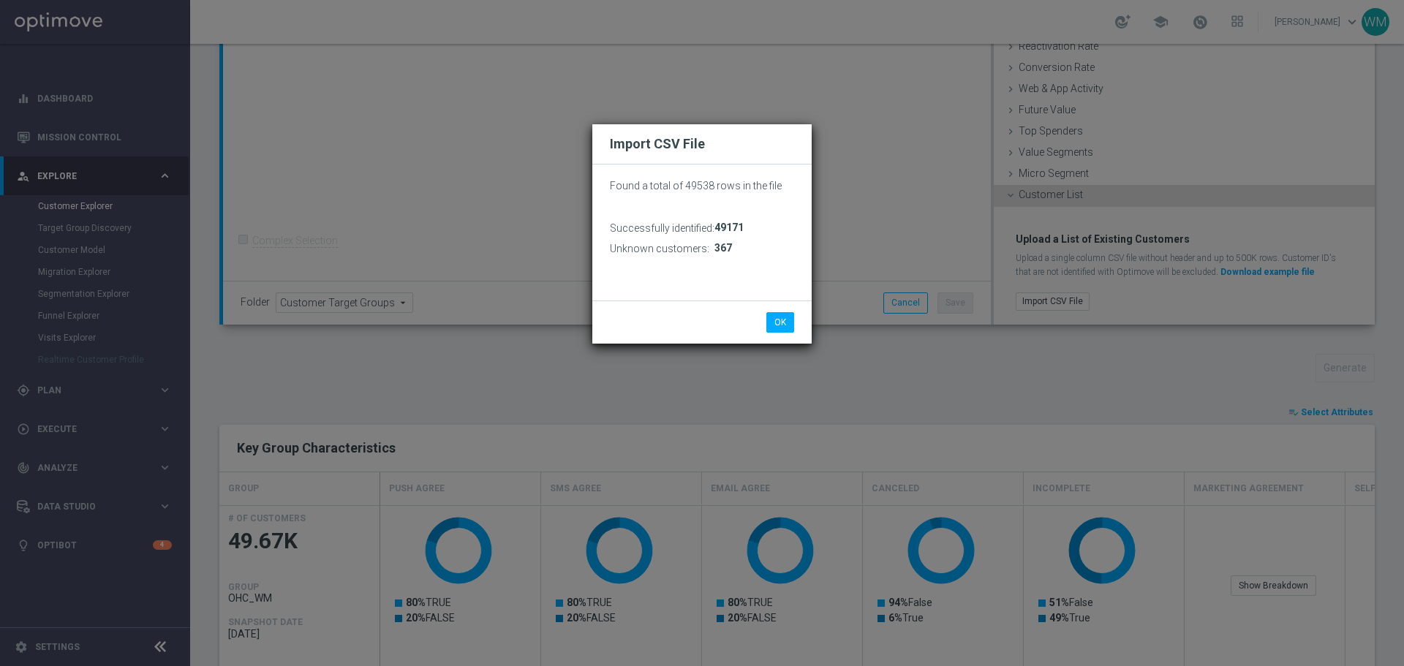
click at [785, 333] on div "OK Cancel" at bounding box center [701, 321] width 219 height 43
click at [804, 317] on div "OK Cancel" at bounding box center [702, 322] width 206 height 20
click at [793, 317] on button "OK" at bounding box center [780, 322] width 28 height 20
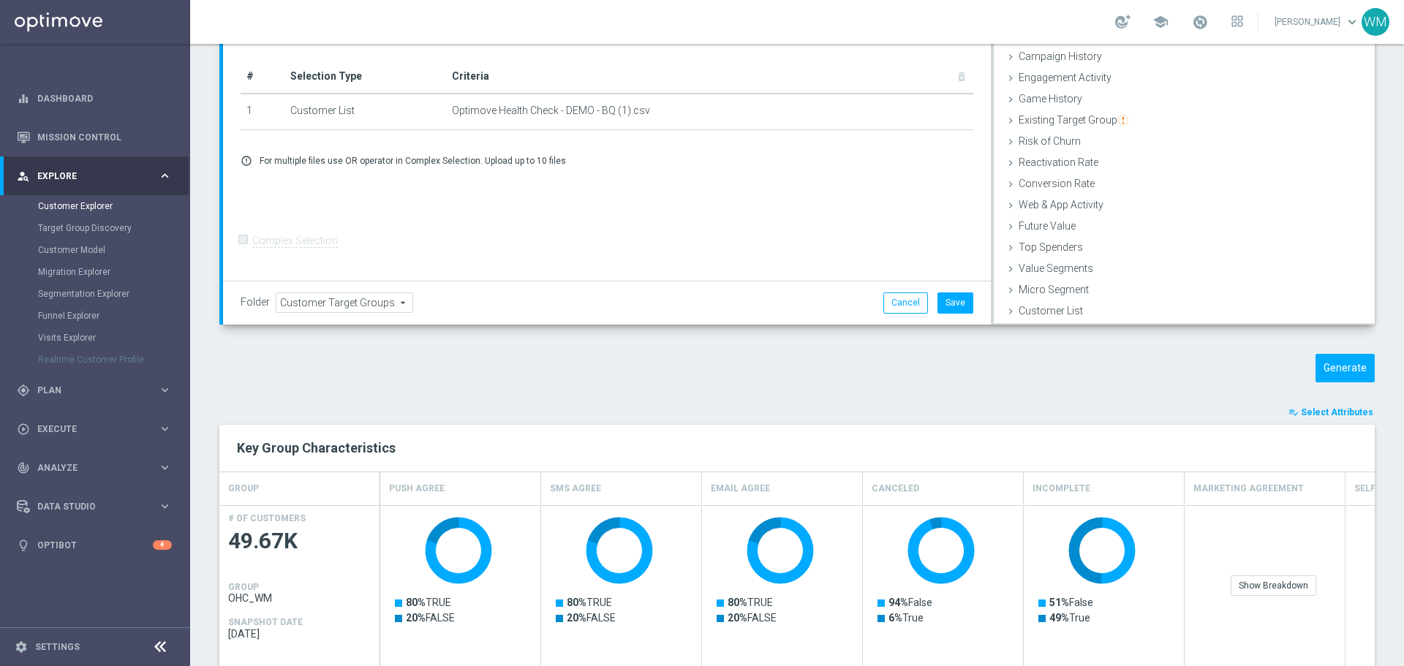
scroll to position [60, 0]
click at [945, 303] on button "Save" at bounding box center [955, 302] width 36 height 20
click at [1305, 362] on div "Generate" at bounding box center [1239, 368] width 295 height 29
click at [1315, 363] on button "Generate" at bounding box center [1344, 368] width 59 height 29
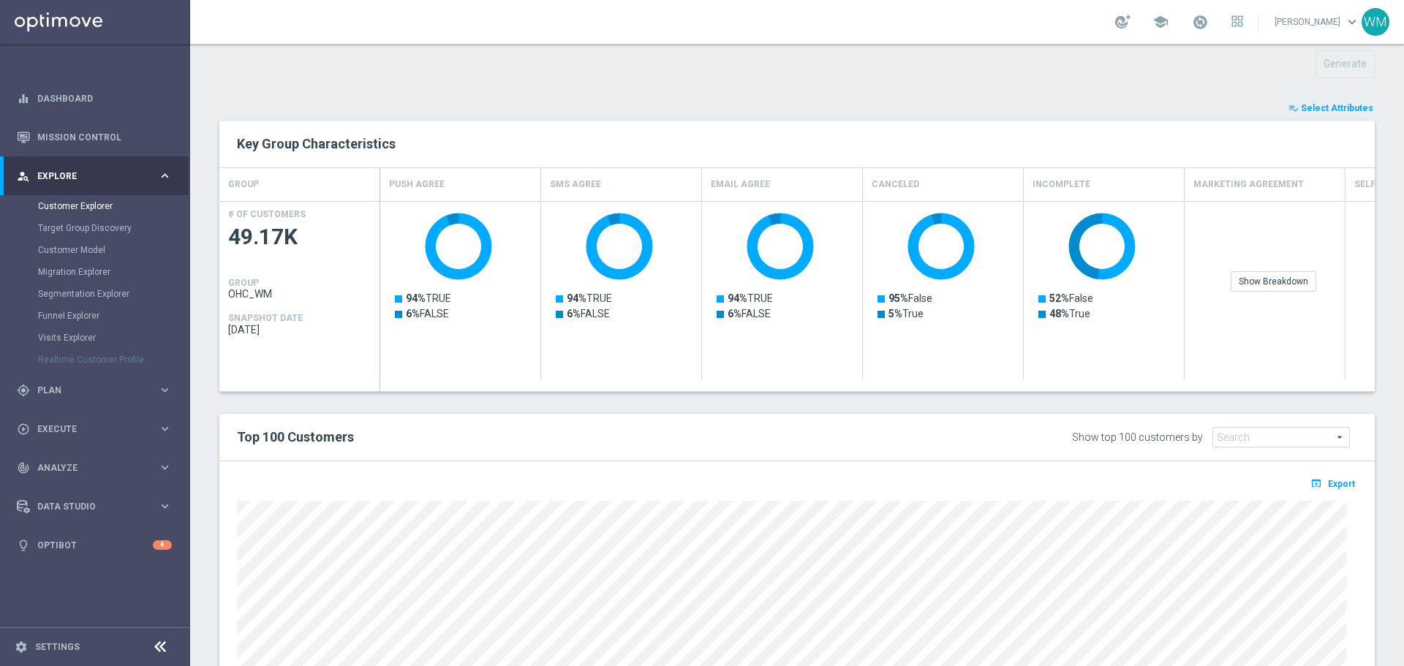
scroll to position [375, 0]
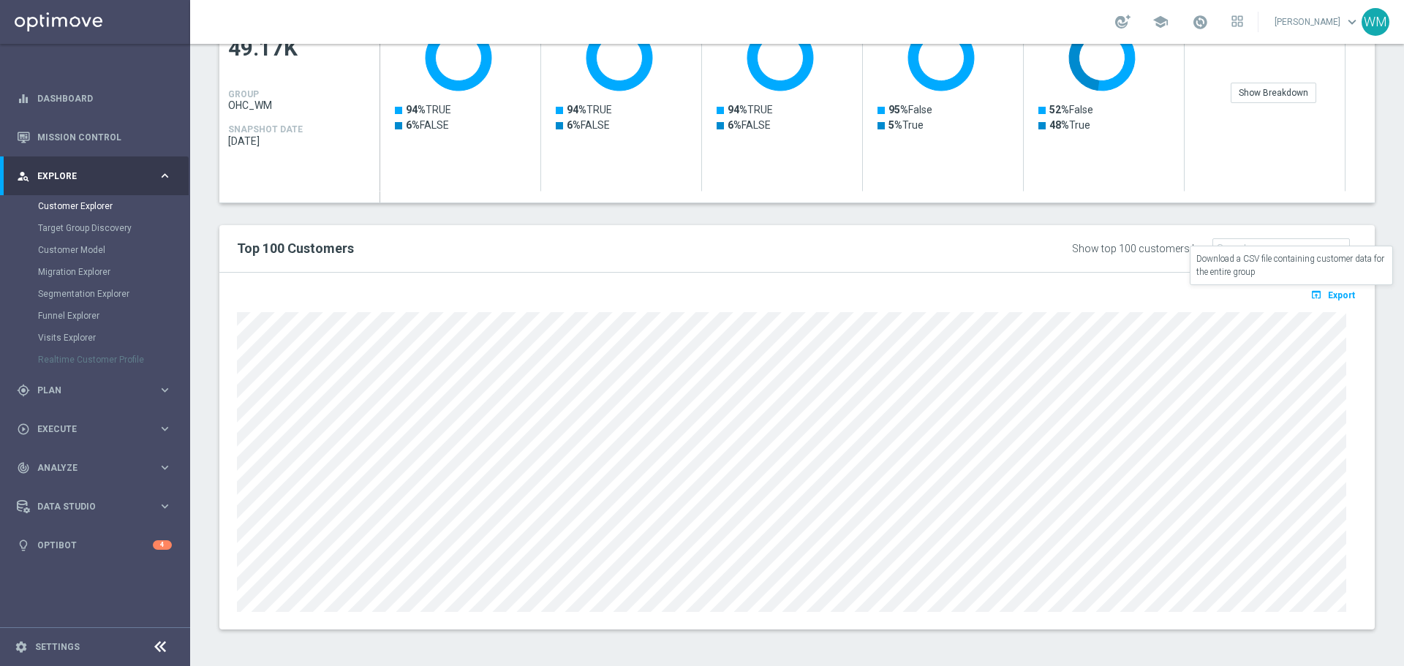
click at [1334, 298] on span "Export" at bounding box center [1341, 295] width 27 height 10
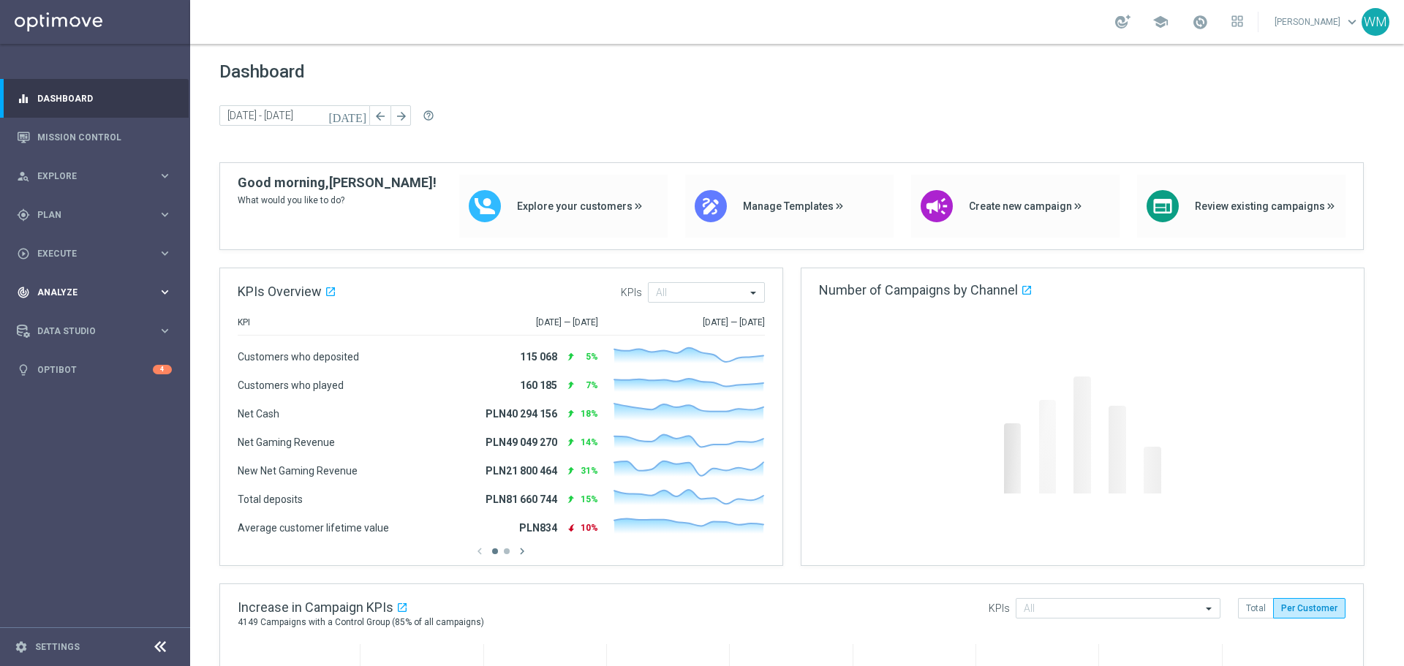
click at [99, 286] on div "track_changes Analyze" at bounding box center [87, 292] width 141 height 13
click at [97, 322] on link "Customer 360" at bounding box center [95, 323] width 114 height 12
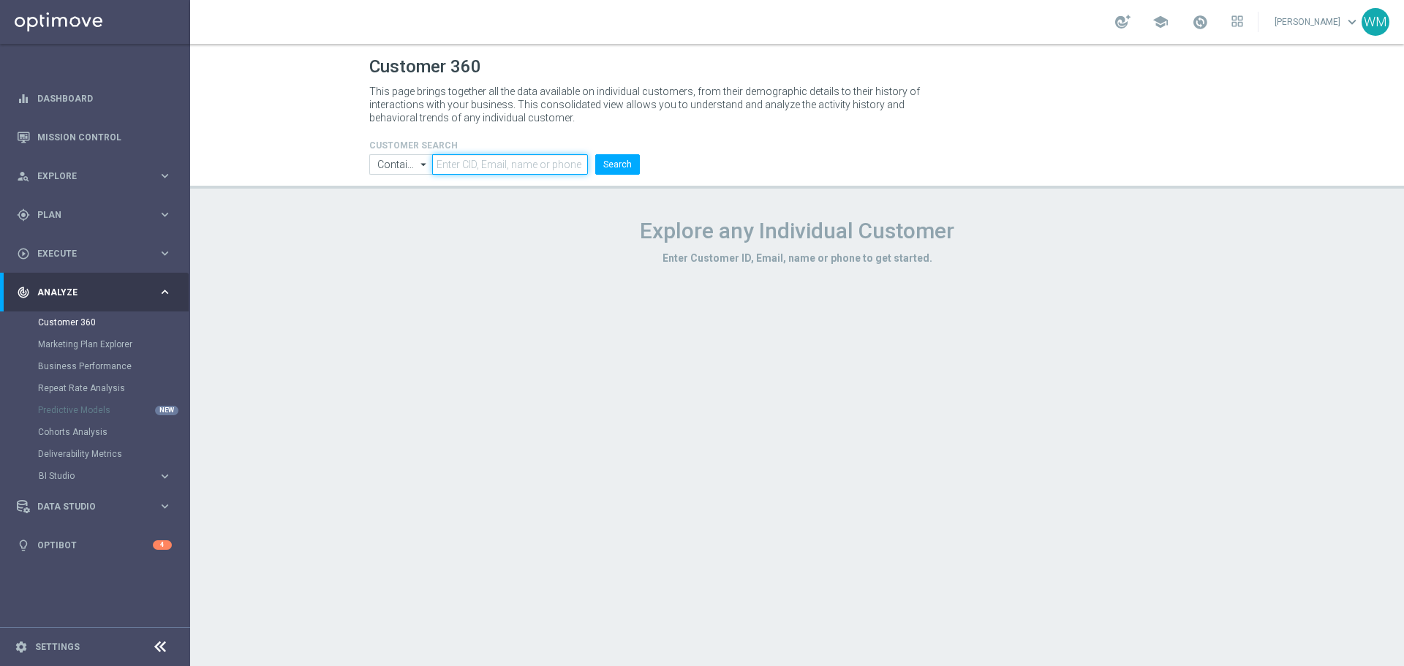
click at [524, 156] on input "text" at bounding box center [510, 164] width 156 height 20
paste input "1222769"
type input "1222769"
click at [612, 163] on button "Search" at bounding box center [617, 164] width 45 height 20
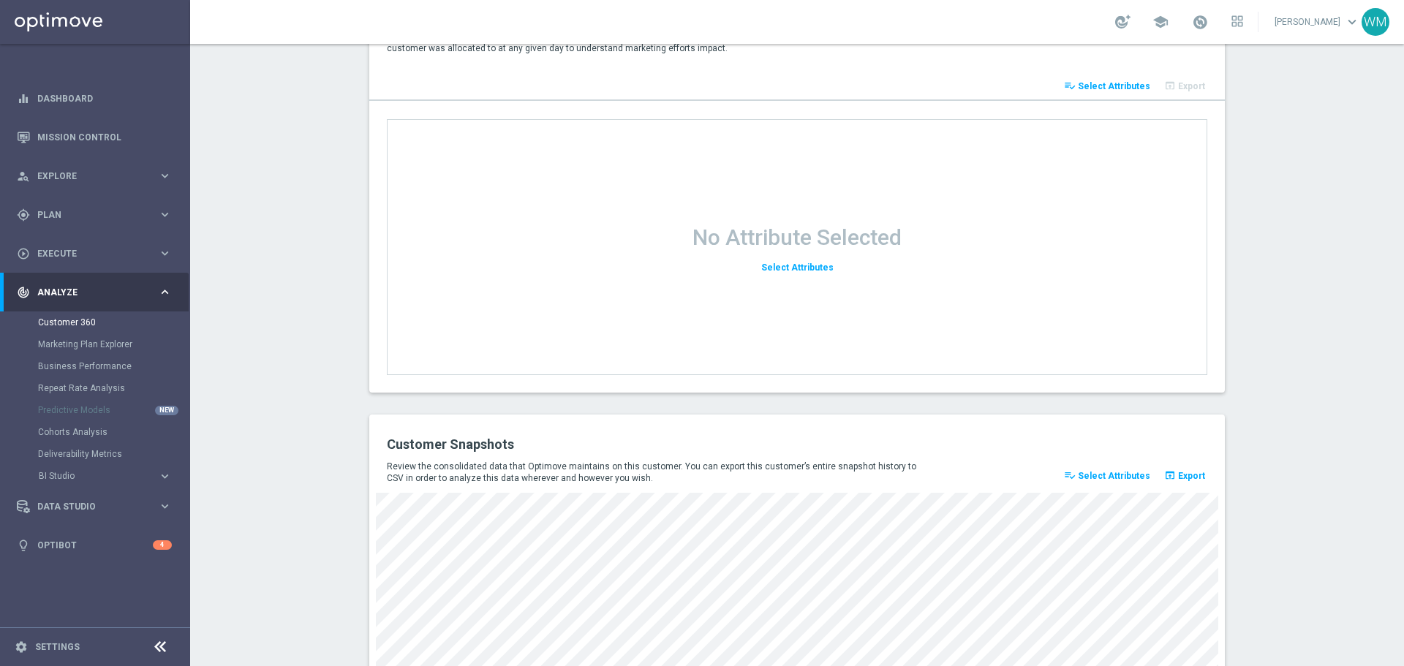
scroll to position [1638, 0]
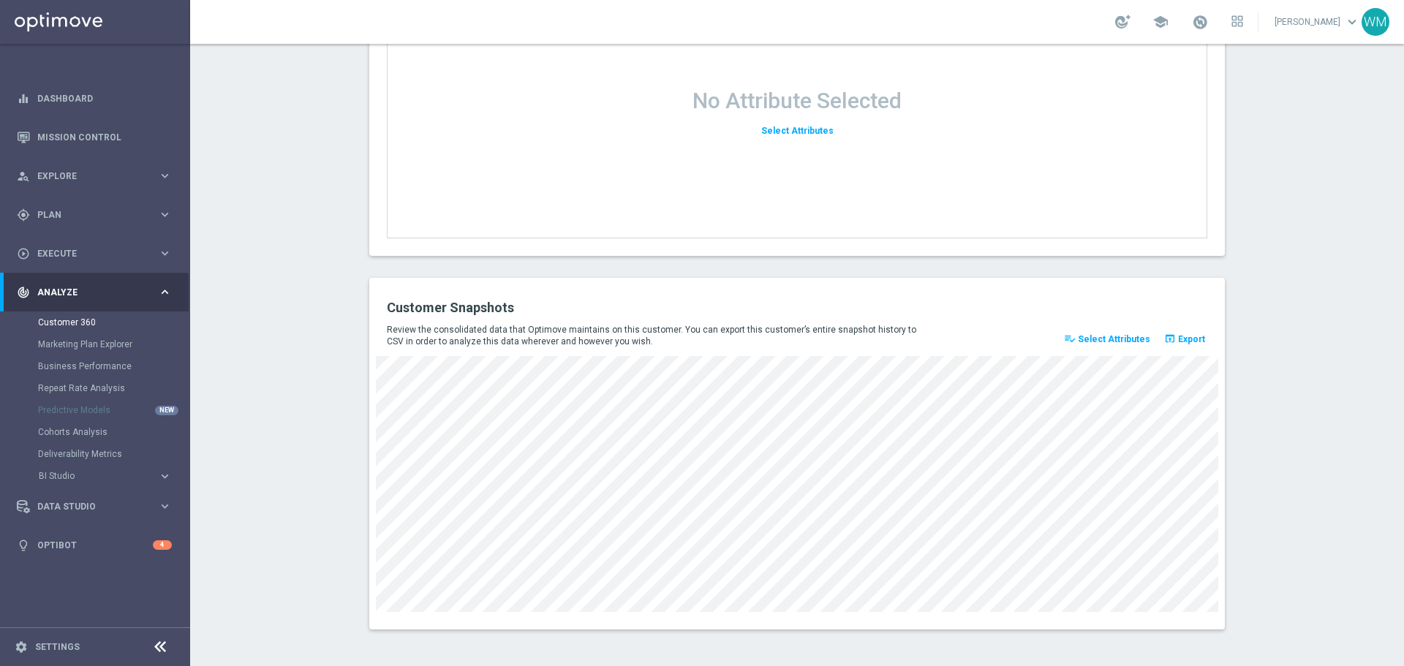
click at [1130, 337] on span "Select Attributes" at bounding box center [1114, 339] width 72 height 10
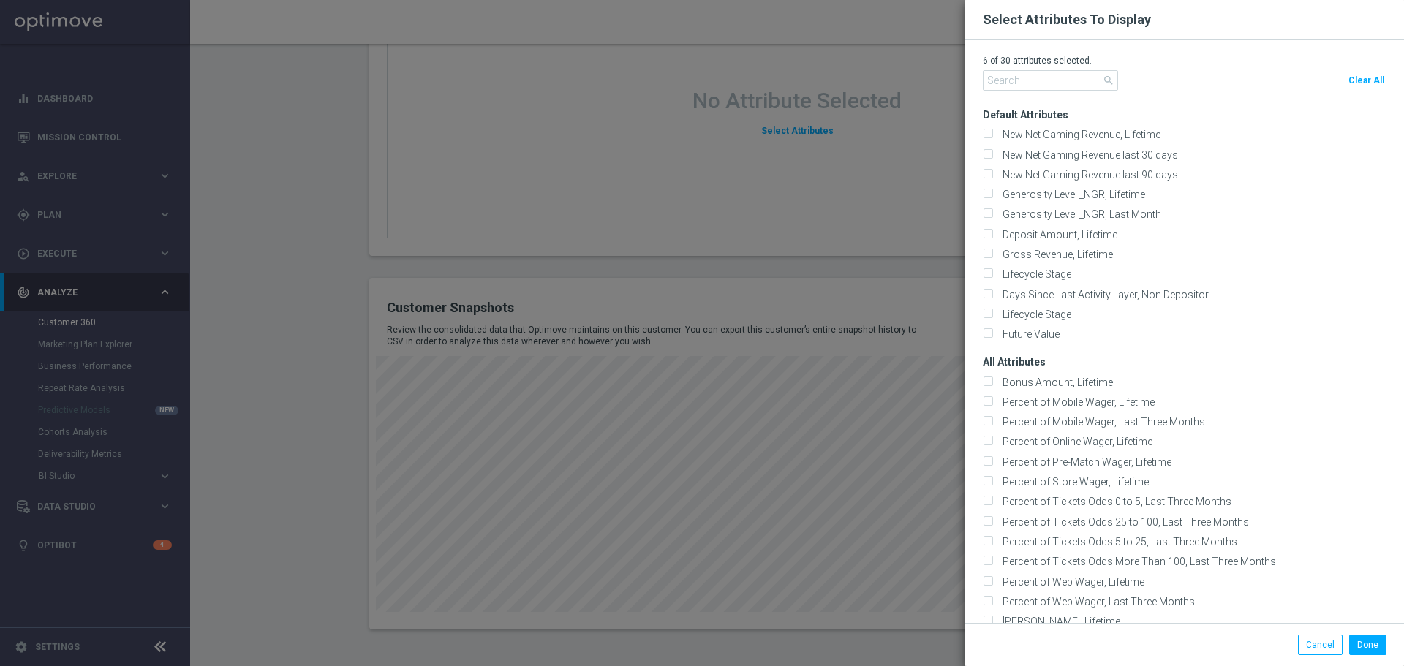
click at [1358, 86] on button "Clear All" at bounding box center [1366, 80] width 40 height 20
checkbox input "false"
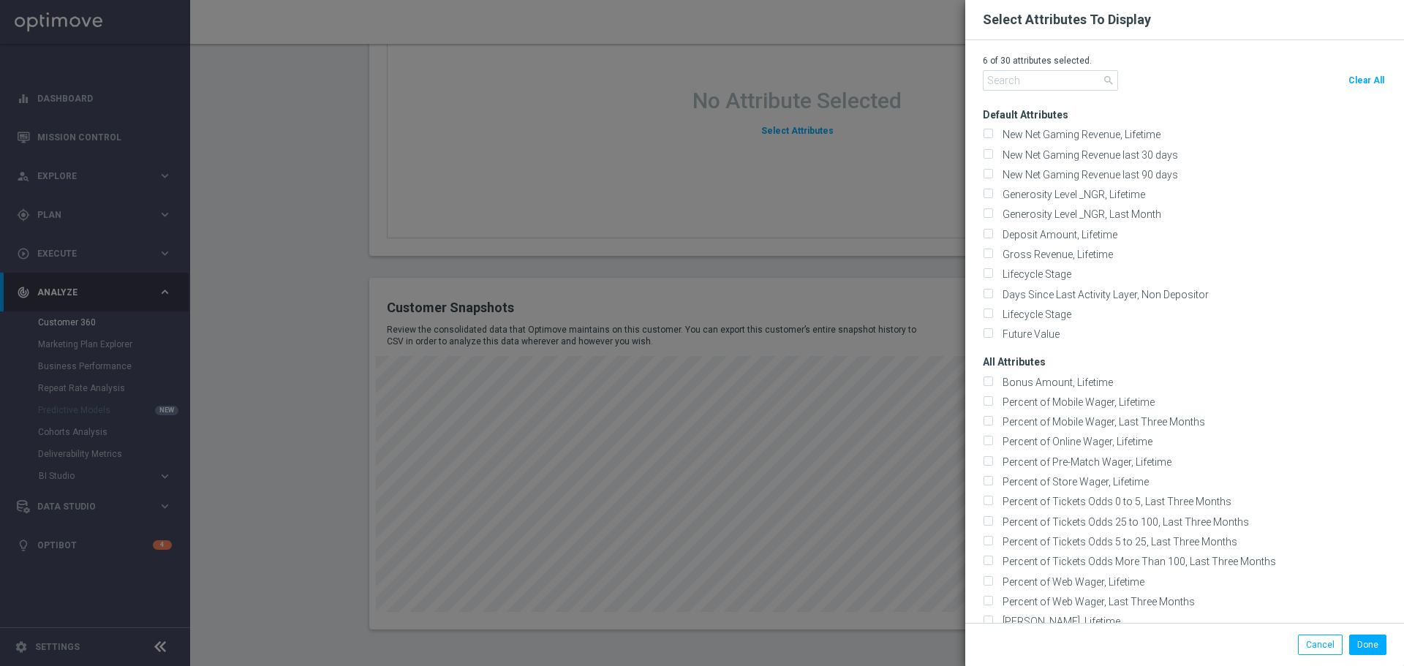
checkbox input "false"
click at [1070, 71] on input "text" at bounding box center [1050, 80] width 135 height 20
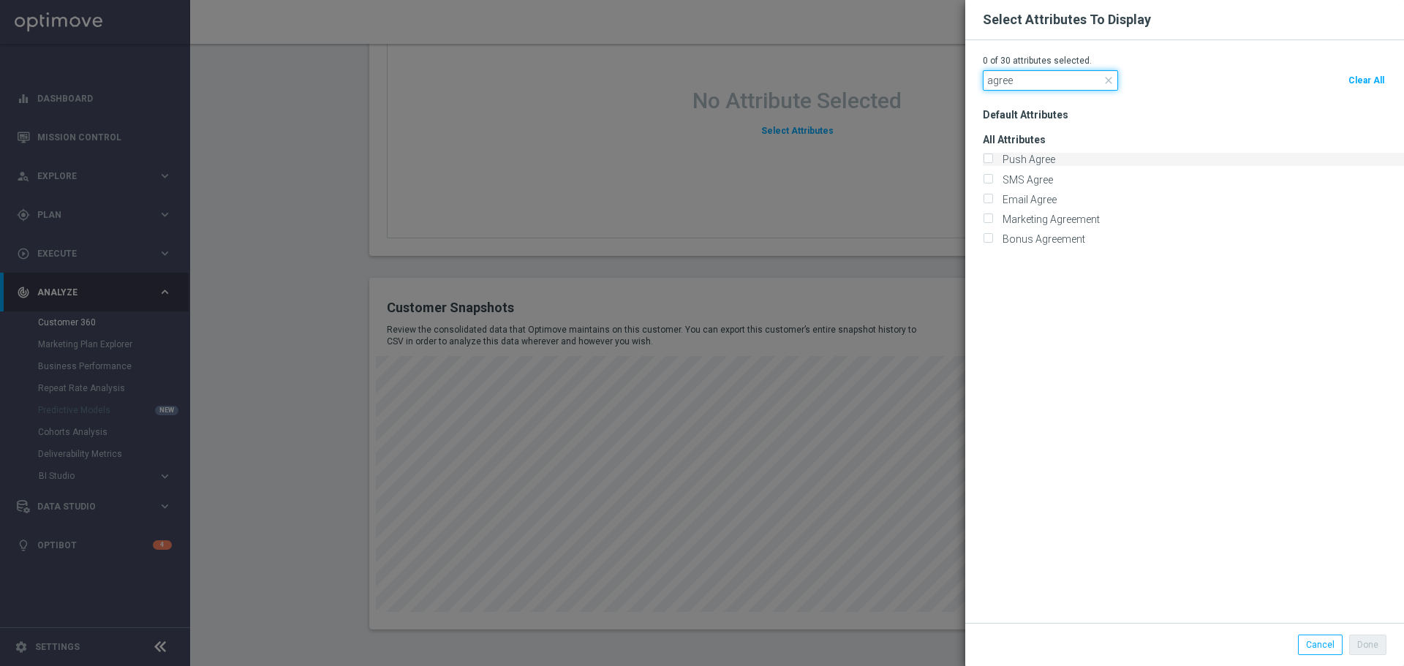
type input "agree"
click at [1044, 160] on label "Push Agree" at bounding box center [1026, 159] width 58 height 13
click at [992, 160] on input "Push Agree" at bounding box center [988, 161] width 10 height 10
checkbox input "true"
click at [1042, 178] on label "SMS Agree" at bounding box center [1025, 179] width 56 height 13
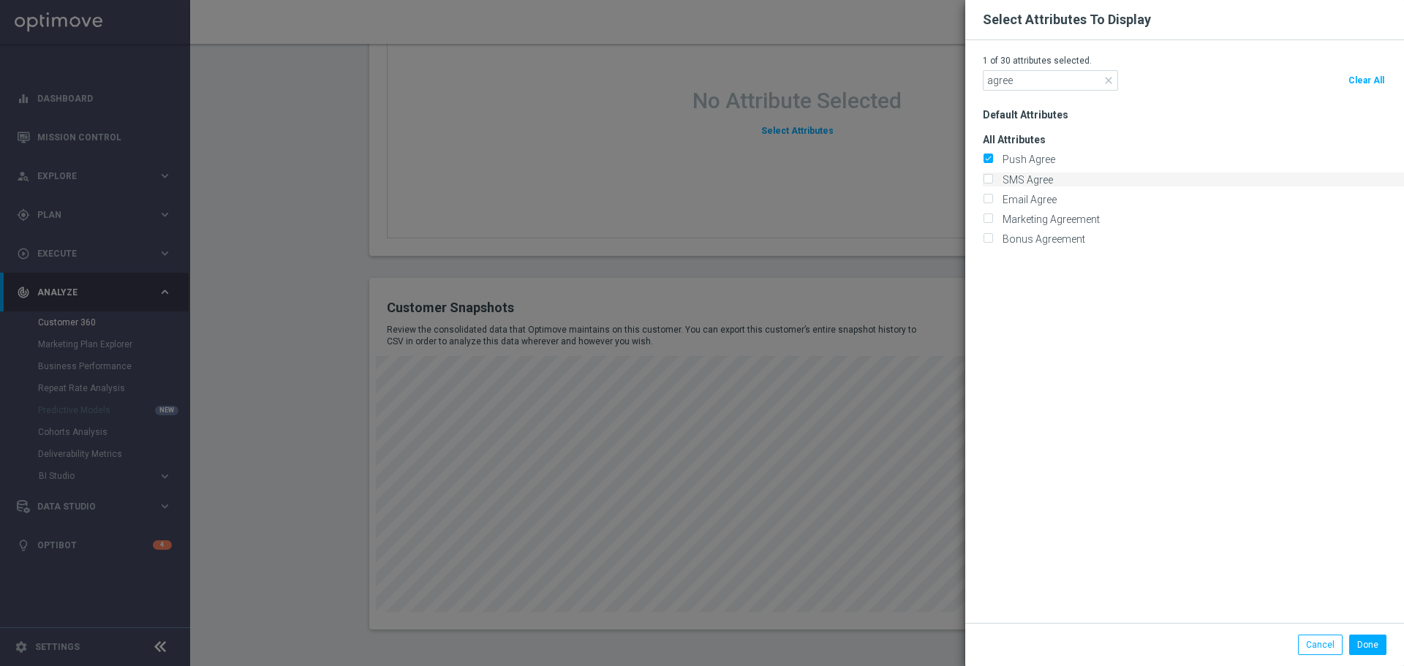
click at [992, 178] on input "SMS Agree" at bounding box center [988, 180] width 10 height 10
checkbox input "true"
click at [1042, 200] on label "Email Agree" at bounding box center [1026, 199] width 59 height 13
click at [992, 200] on input "Email Agree" at bounding box center [988, 201] width 10 height 10
checkbox input "true"
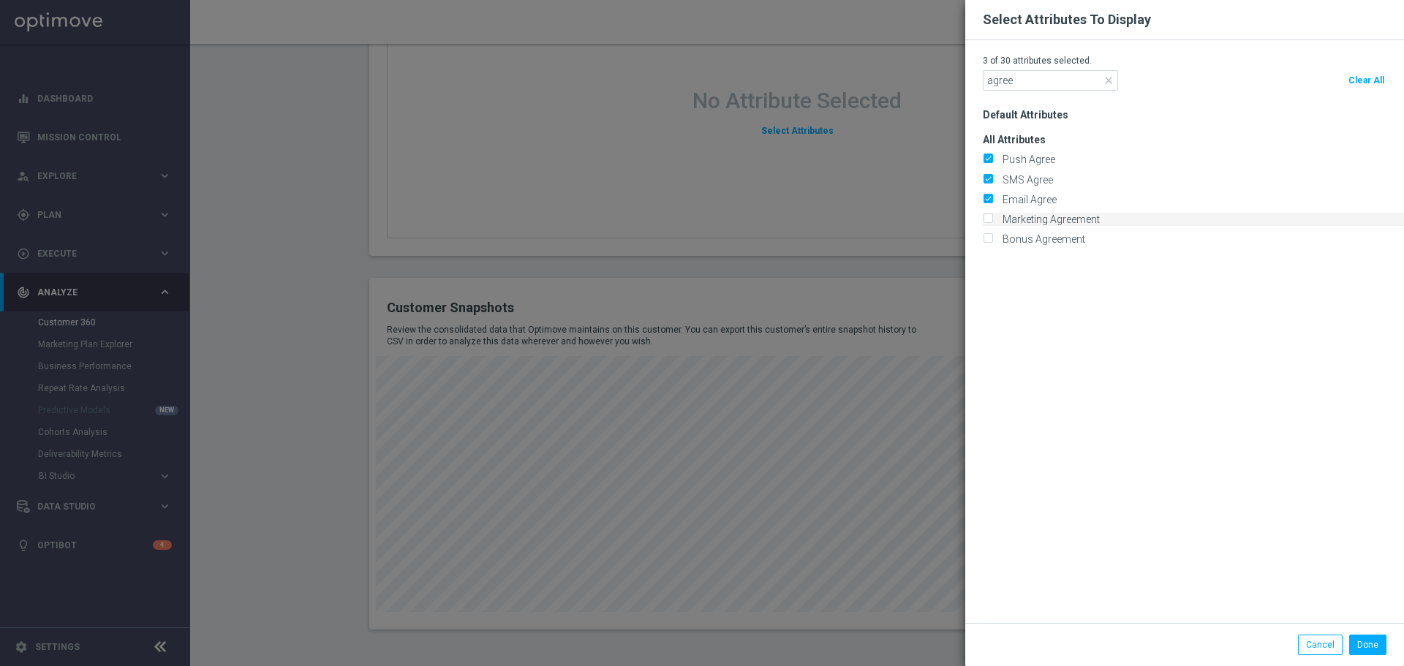
click at [1069, 216] on label "Marketing Agreement" at bounding box center [1048, 219] width 102 height 13
click at [992, 216] on input "Marketing Agreement" at bounding box center [988, 221] width 10 height 10
checkbox input "true"
click at [1370, 647] on button "Done" at bounding box center [1367, 645] width 37 height 20
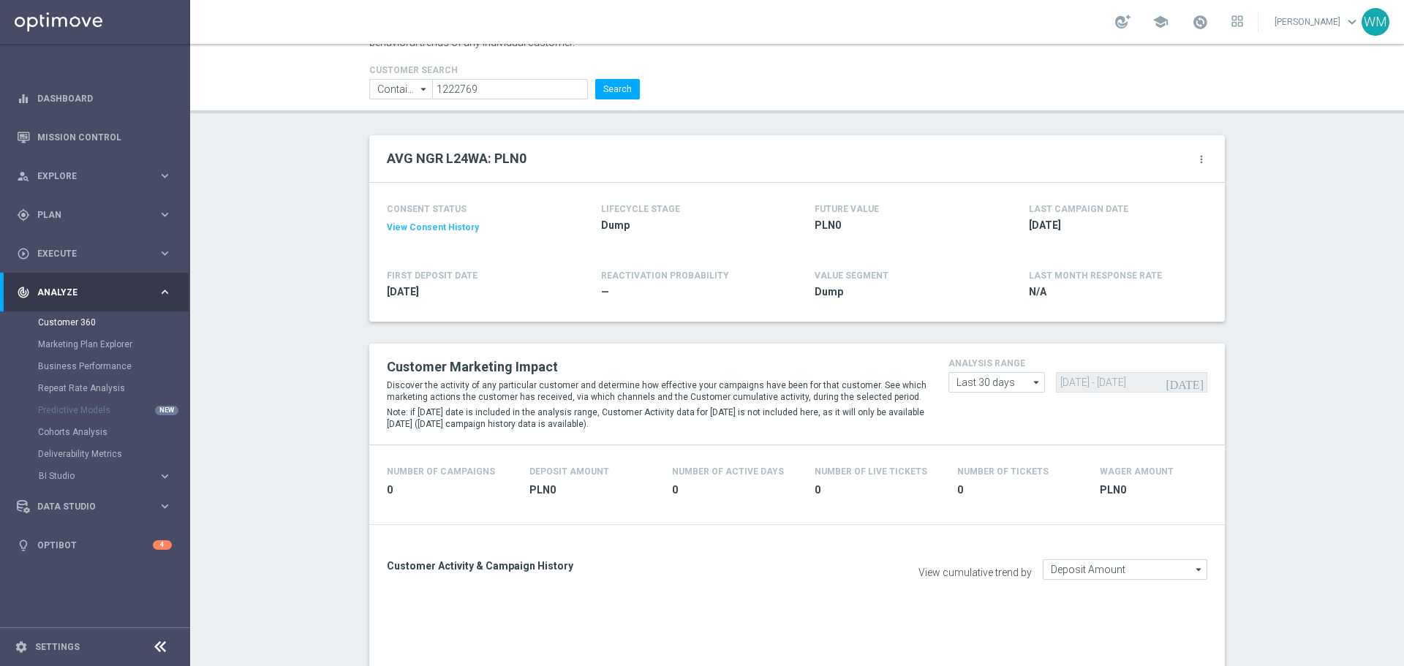
scroll to position [0, 0]
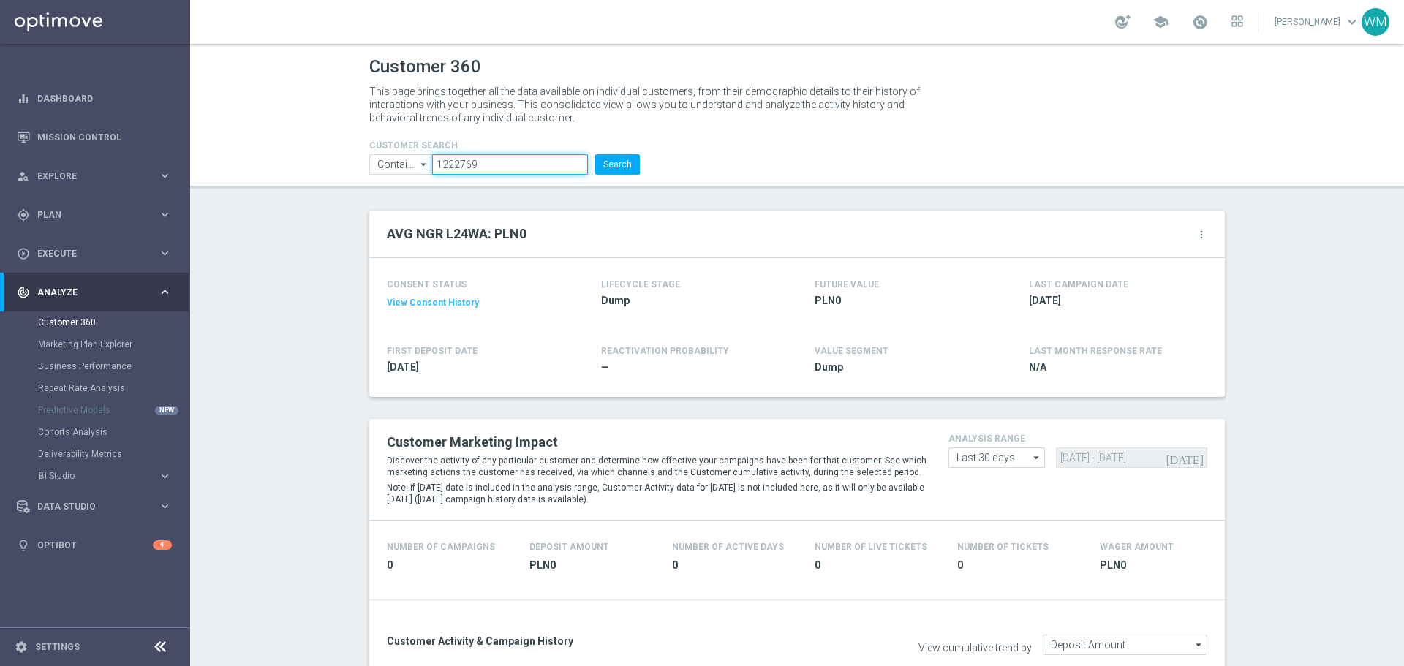
click at [498, 162] on input "1222769" at bounding box center [510, 164] width 156 height 20
paste input "2187342"
type input "2187342"
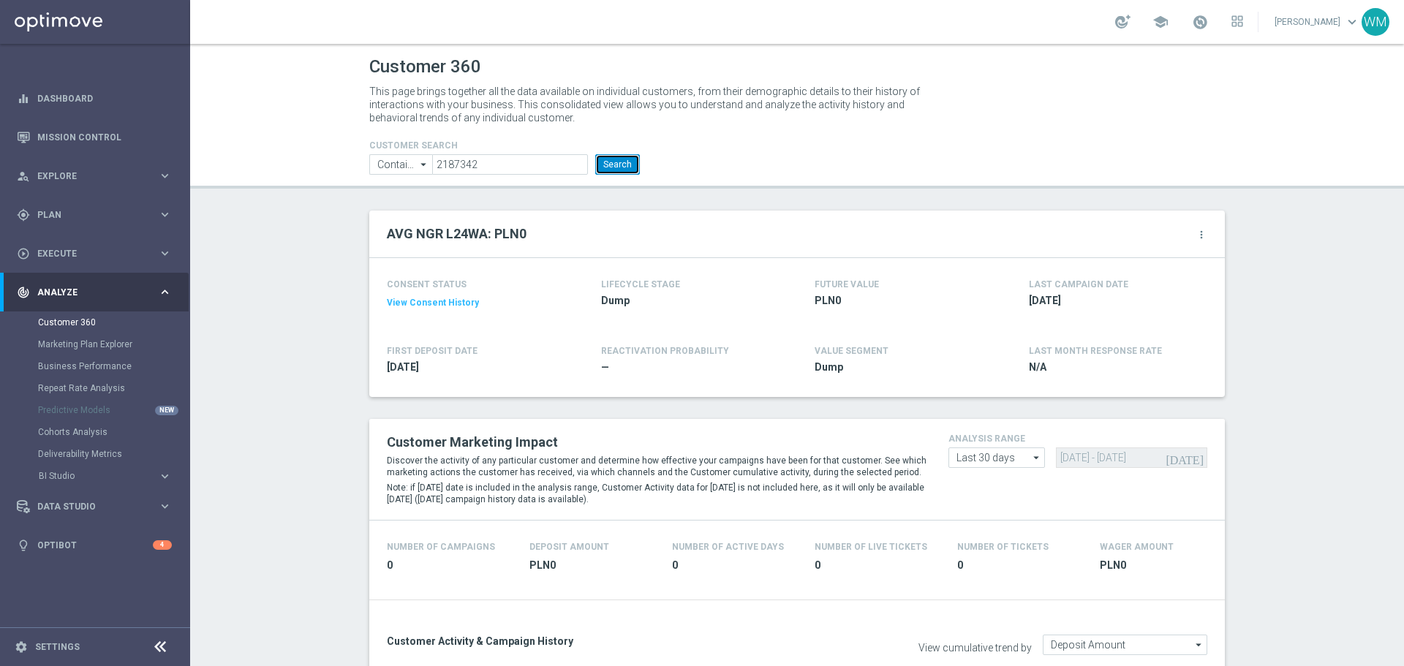
click at [605, 162] on button "Search" at bounding box center [617, 164] width 45 height 20
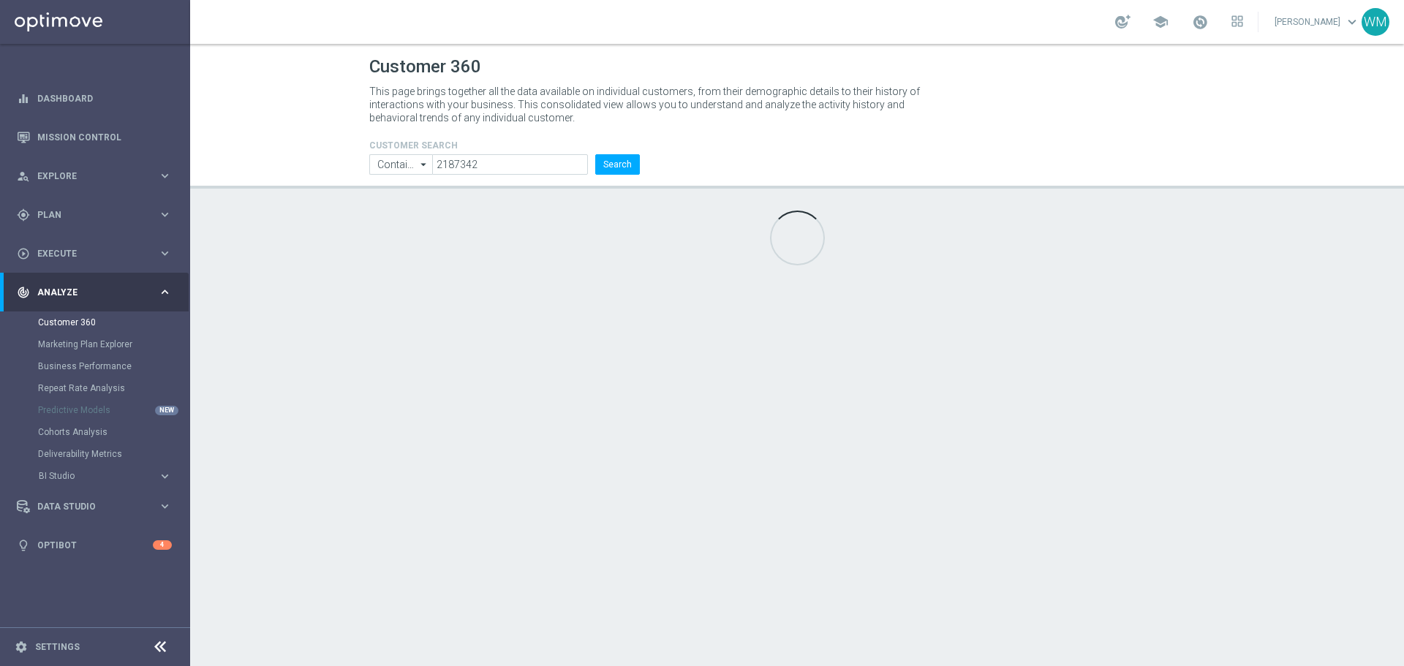
click at [448, 224] on div "Customer 360 This page brings together all the data available on individual cus…" at bounding box center [797, 355] width 1214 height 622
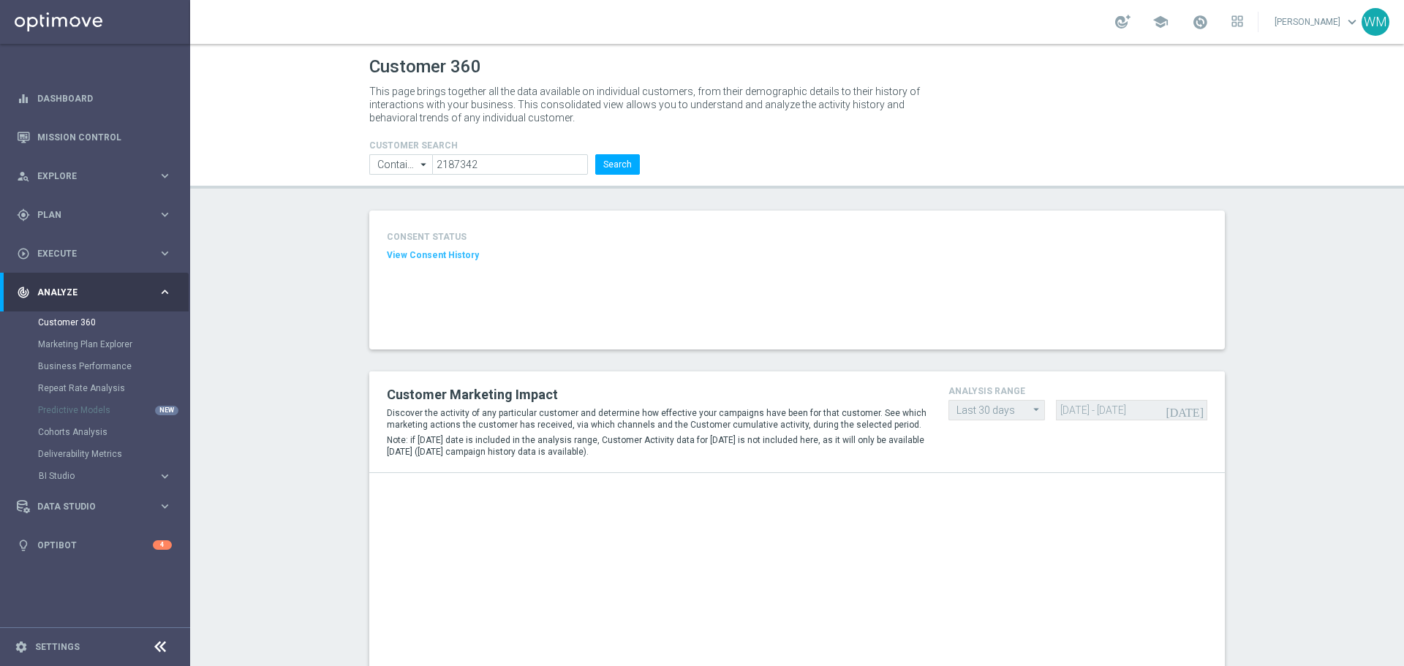
drag, startPoint x: 567, startPoint y: 121, endPoint x: 333, endPoint y: 92, distance: 235.8
click at [333, 92] on header "Customer 360 This page brings together all the data available on individual cus…" at bounding box center [797, 116] width 1214 height 145
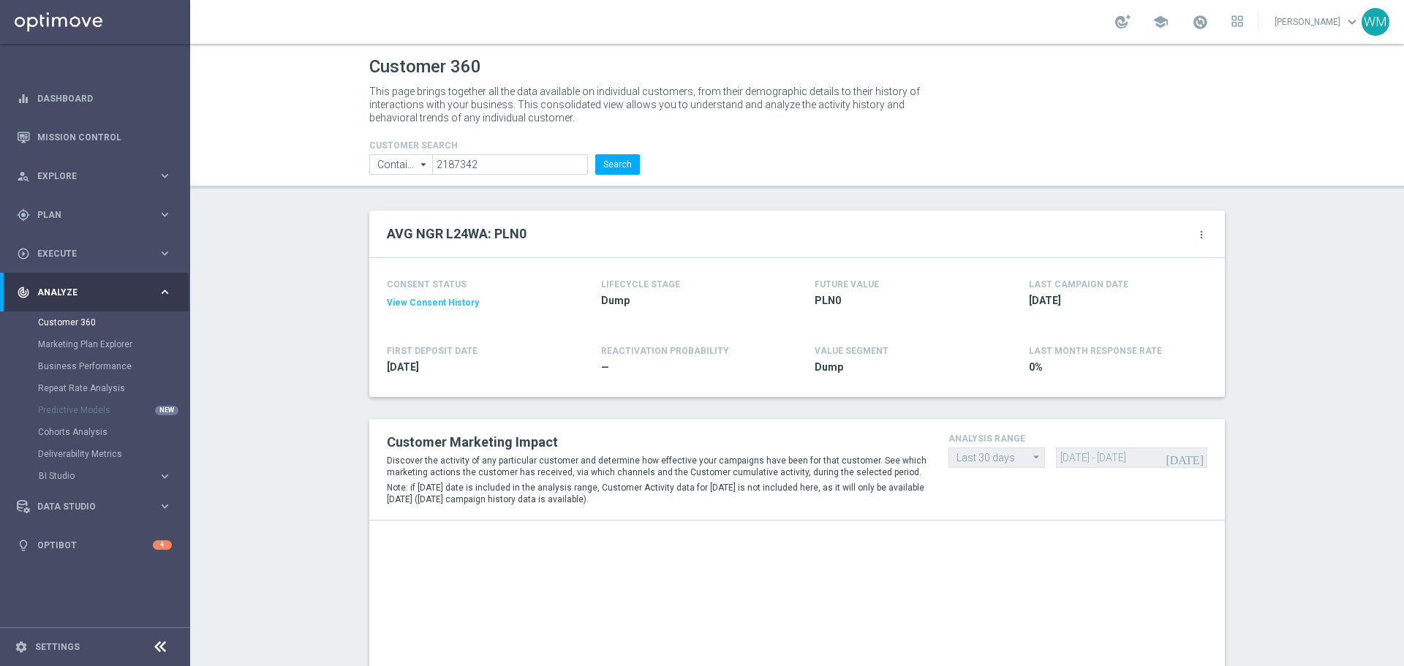
click at [333, 92] on header "Customer 360 This page brings together all the data available on individual cus…" at bounding box center [797, 116] width 1214 height 145
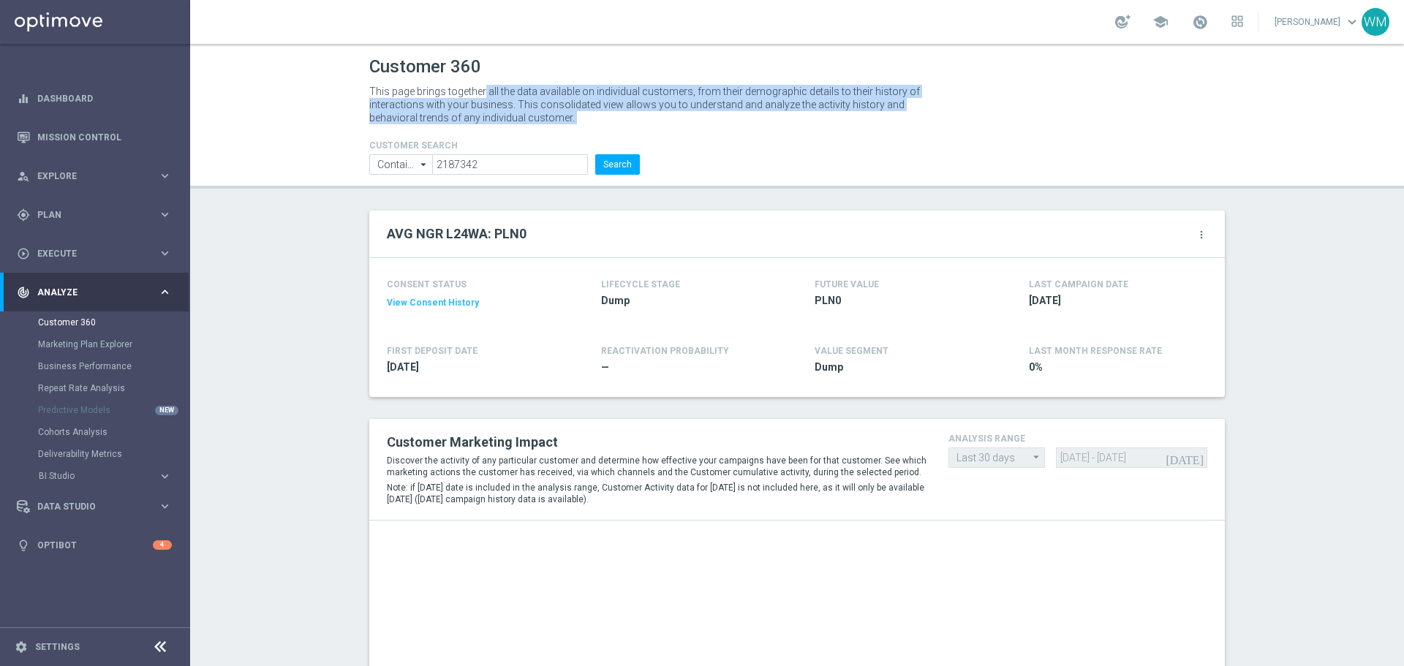
drag, startPoint x: 460, startPoint y: 104, endPoint x: 704, endPoint y: 129, distance: 245.5
click at [704, 129] on header "Customer 360 This page brings together all the data available on individual cus…" at bounding box center [797, 116] width 1214 height 145
click at [704, 129] on div "CUSTOMER SEARCH Contains Contains arrow_drop_down Show Selected 0 of NaN Contai…" at bounding box center [796, 151] width 877 height 47
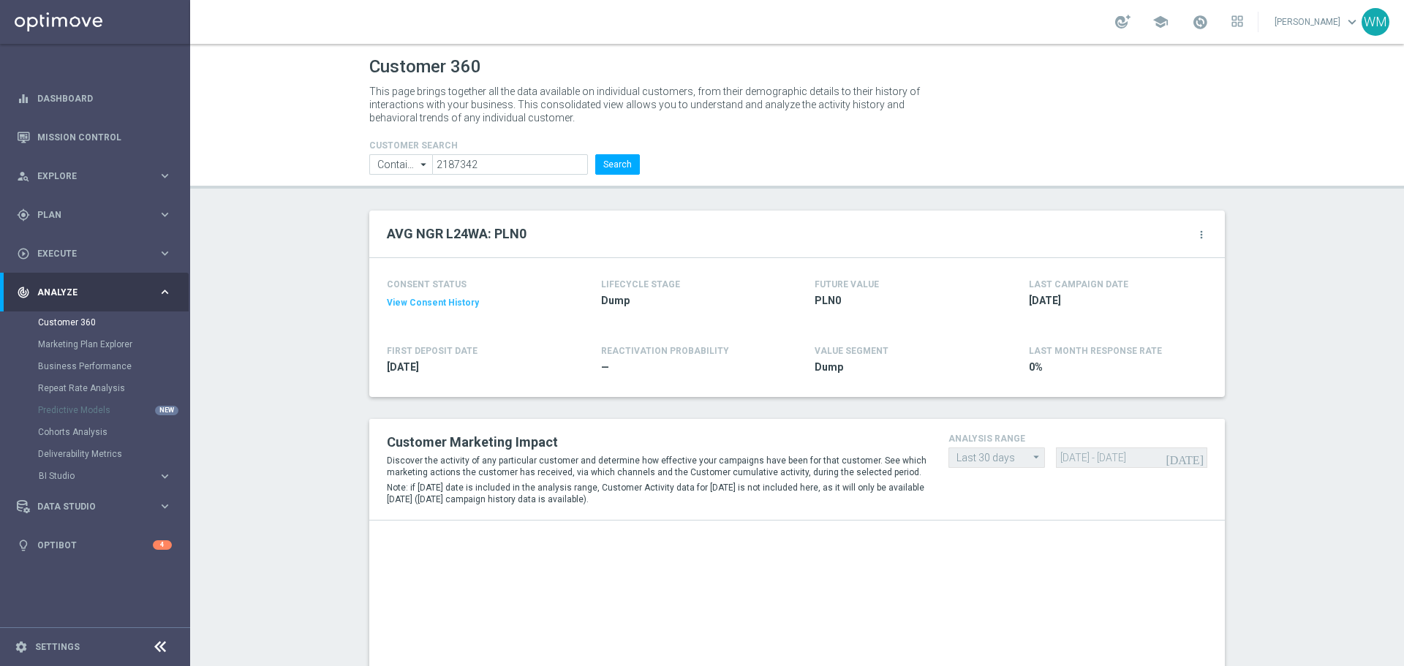
drag, startPoint x: 704, startPoint y: 129, endPoint x: 322, endPoint y: 72, distance: 385.8
click at [322, 72] on header "Customer 360 This page brings together all the data available on individual cus…" at bounding box center [797, 116] width 1214 height 145
drag, startPoint x: 415, startPoint y: 75, endPoint x: 683, endPoint y: 115, distance: 270.6
click at [683, 115] on header "Customer 360 This page brings together all the data available on individual cus…" at bounding box center [797, 116] width 1214 height 145
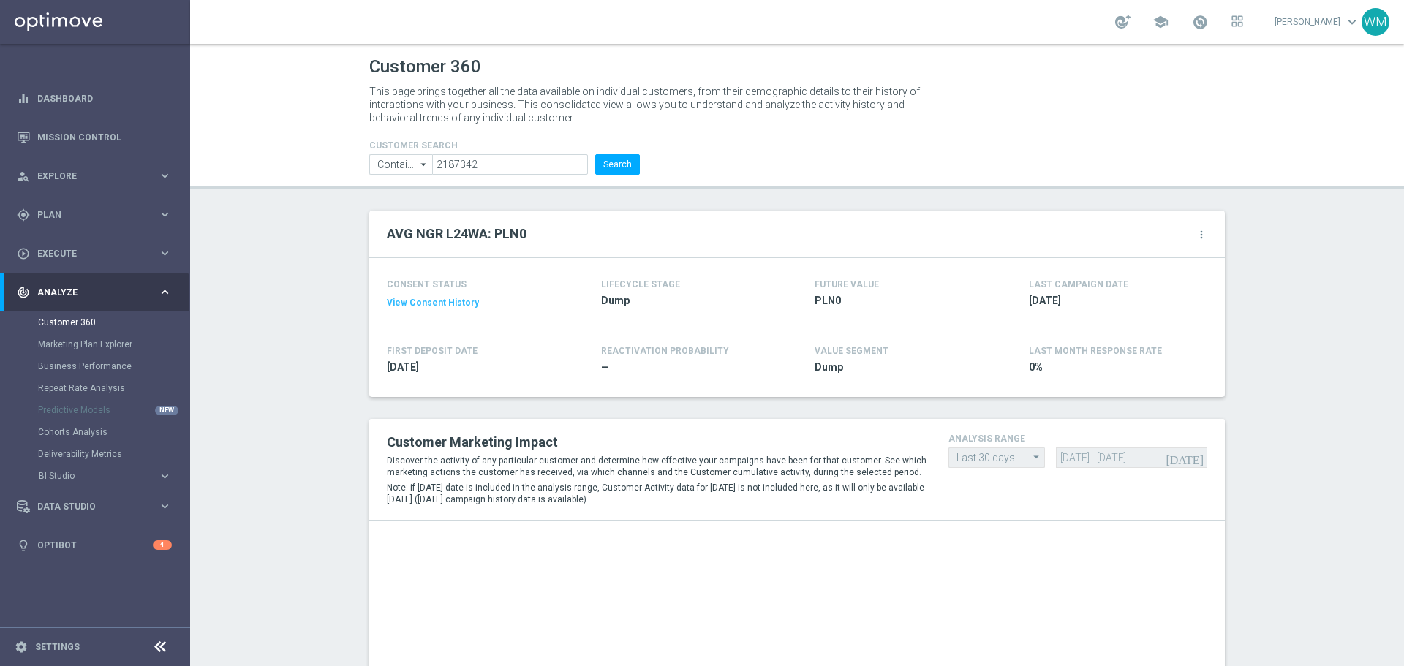
click at [683, 115] on p "This page brings together all the data available on individual customers, from …" at bounding box center [650, 104] width 563 height 39
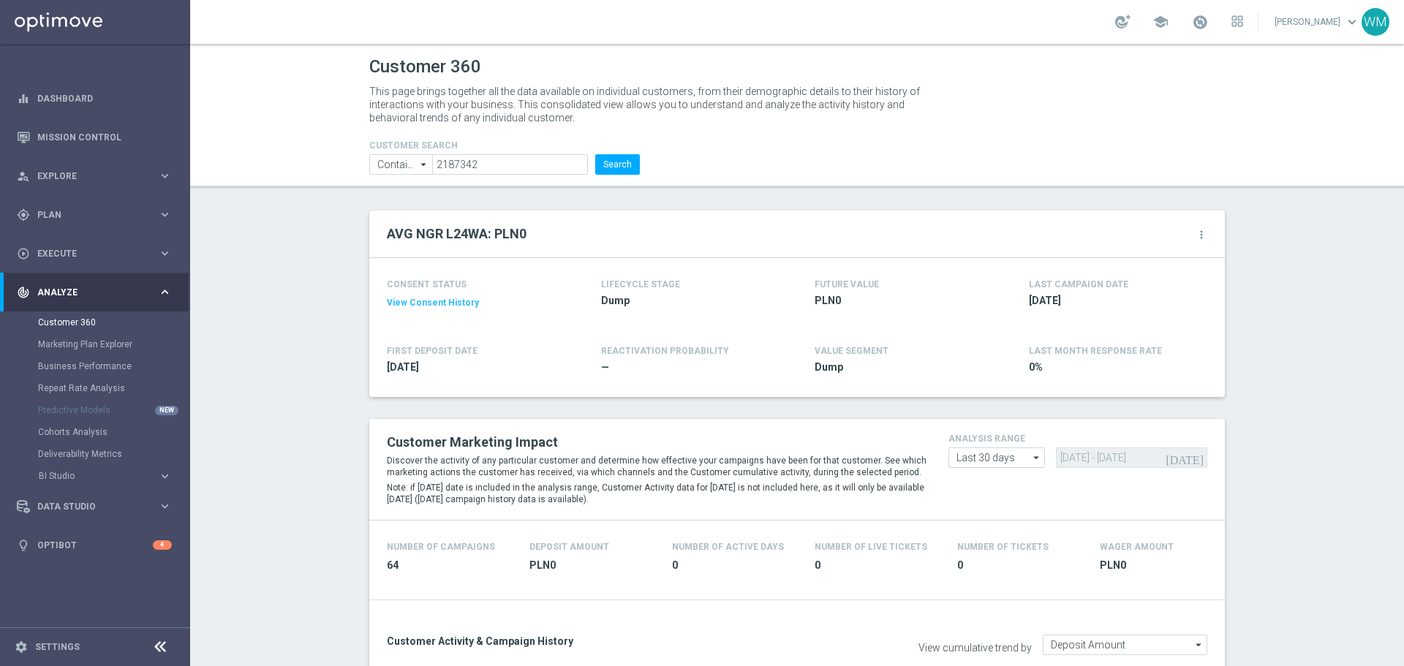
drag, startPoint x: 683, startPoint y: 115, endPoint x: 256, endPoint y: 61, distance: 430.4
click at [256, 61] on header "Customer 360 This page brings together all the data available on individual cus…" at bounding box center [797, 116] width 1214 height 145
drag, startPoint x: 384, startPoint y: 78, endPoint x: 740, endPoint y: 132, distance: 360.3
click at [740, 132] on header "Customer 360 This page brings together all the data available on individual cus…" at bounding box center [797, 116] width 1214 height 145
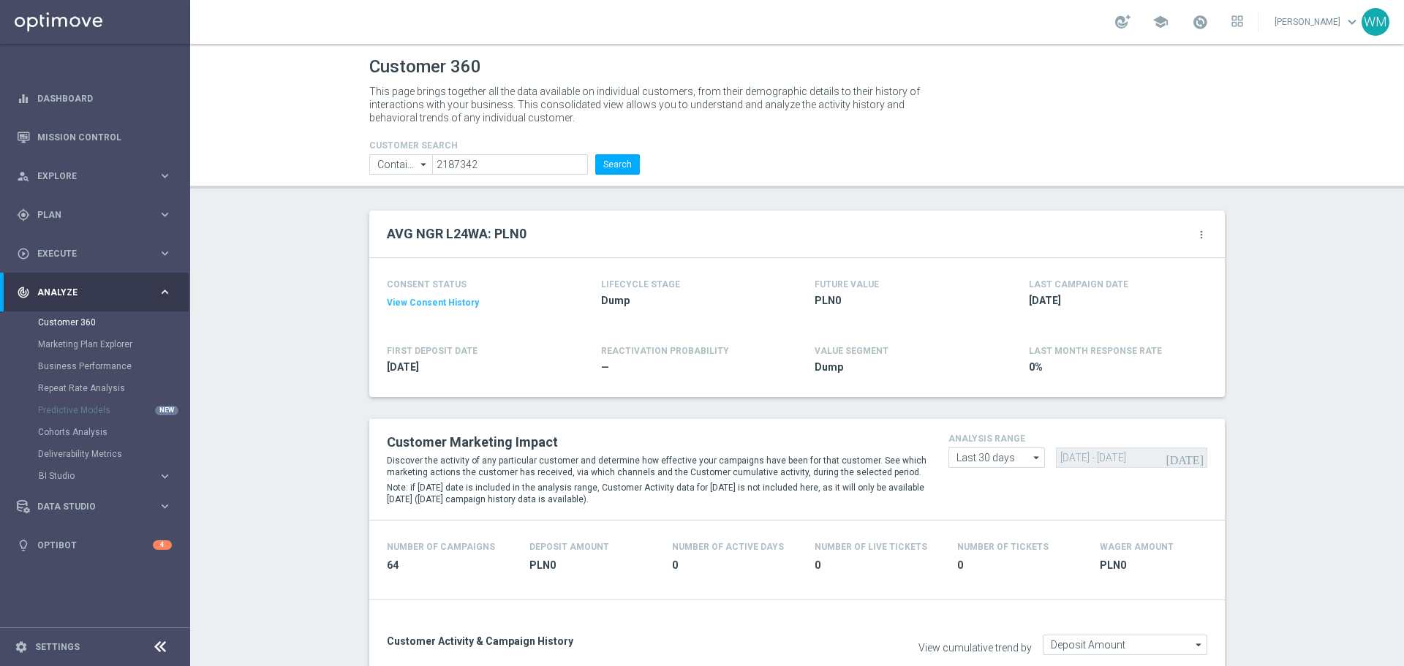
click at [740, 132] on div "CUSTOMER SEARCH Contains Contains arrow_drop_down Show Selected 0 of NaN Contai…" at bounding box center [796, 151] width 877 height 47
drag, startPoint x: 740, startPoint y: 132, endPoint x: 346, endPoint y: 58, distance: 401.1
click at [346, 58] on header "Customer 360 This page brings together all the data available on individual cus…" at bounding box center [797, 116] width 1214 height 145
drag, startPoint x: 346, startPoint y: 58, endPoint x: 693, endPoint y: 124, distance: 353.5
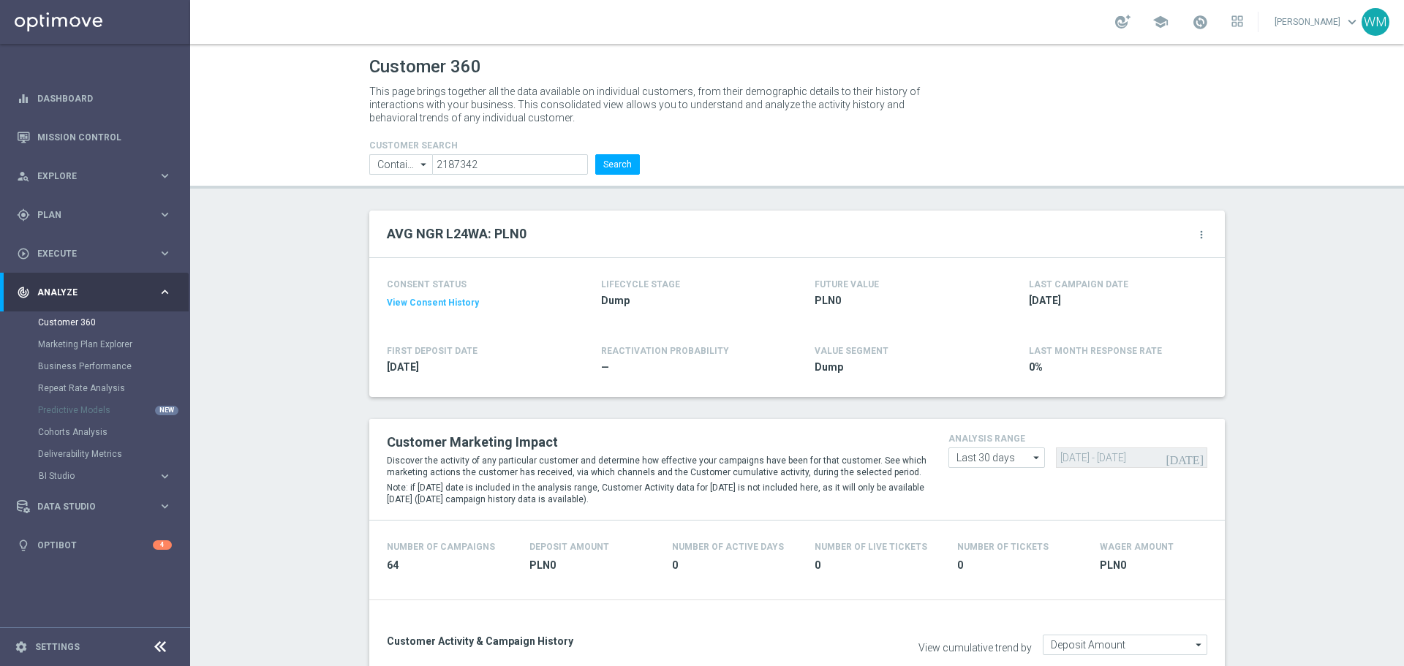
click at [693, 124] on header "Customer 360 This page brings together all the data available on individual cus…" at bounding box center [797, 116] width 1214 height 145
click at [693, 124] on p "This page brings together all the data available on individual customers, from …" at bounding box center [650, 104] width 563 height 39
drag, startPoint x: 693, startPoint y: 124, endPoint x: 281, endPoint y: 48, distance: 418.5
click at [281, 48] on header "Customer 360 This page brings together all the data available on individual cus…" at bounding box center [797, 116] width 1214 height 145
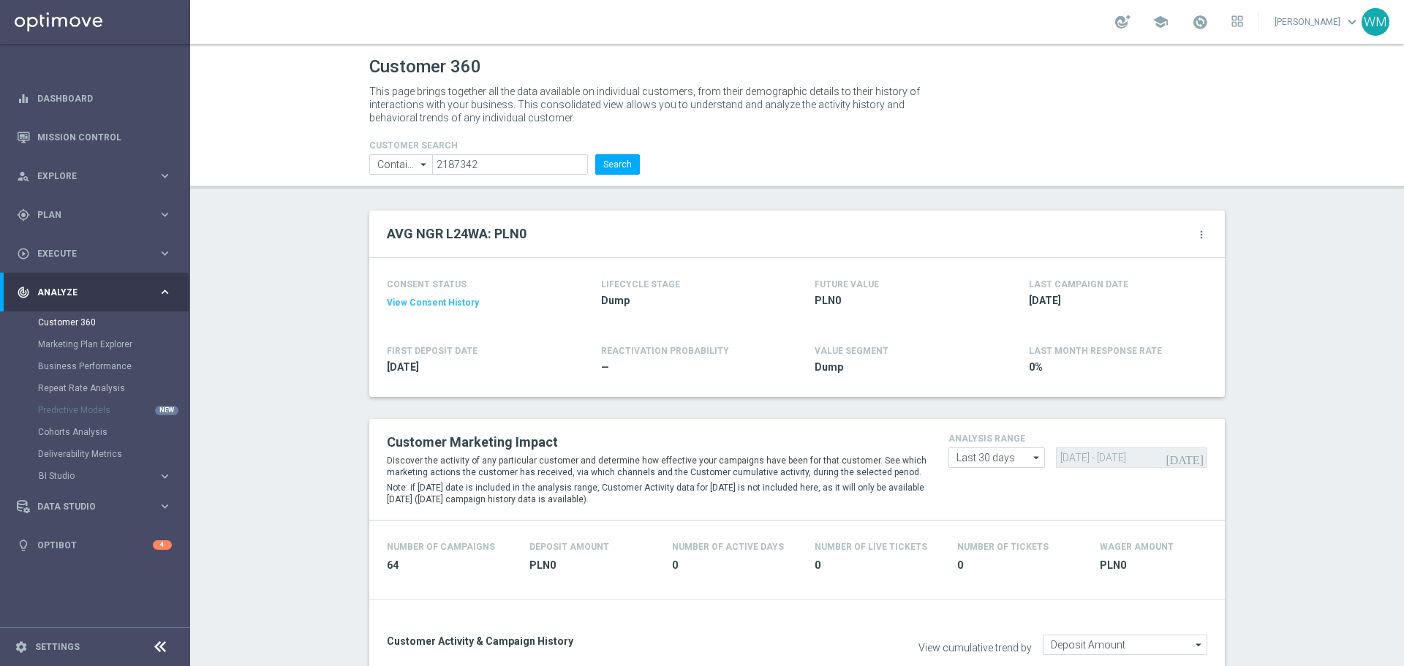
drag, startPoint x: 281, startPoint y: 48, endPoint x: 730, endPoint y: 146, distance: 458.8
click at [730, 146] on header "Customer 360 This page brings together all the data available on individual cus…" at bounding box center [797, 116] width 1214 height 145
click at [730, 146] on div "CUSTOMER SEARCH Contains Contains arrow_drop_down Show Selected 0 of NaN Contai…" at bounding box center [796, 151] width 877 height 47
drag, startPoint x: 730, startPoint y: 146, endPoint x: 320, endPoint y: 62, distance: 418.0
click at [320, 62] on header "Customer 360 This page brings together all the data available on individual cus…" at bounding box center [797, 116] width 1214 height 145
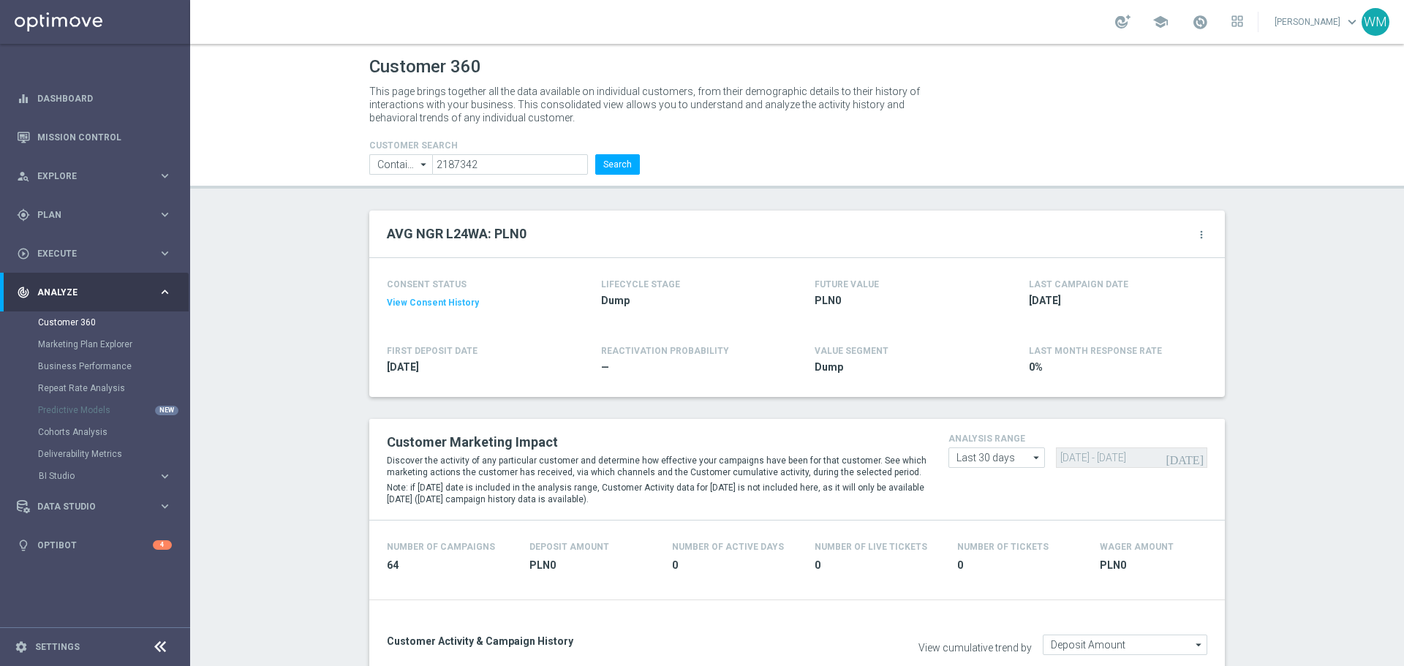
click at [320, 62] on header "Customer 360 This page brings together all the data available on individual cus…" at bounding box center [797, 116] width 1214 height 145
drag, startPoint x: 320, startPoint y: 62, endPoint x: 771, endPoint y: 138, distance: 456.8
click at [771, 138] on header "Customer 360 This page brings together all the data available on individual cus…" at bounding box center [797, 116] width 1214 height 145
click at [771, 138] on div "CUSTOMER SEARCH Contains Contains arrow_drop_down Show Selected 0 of NaN Contai…" at bounding box center [796, 151] width 877 height 47
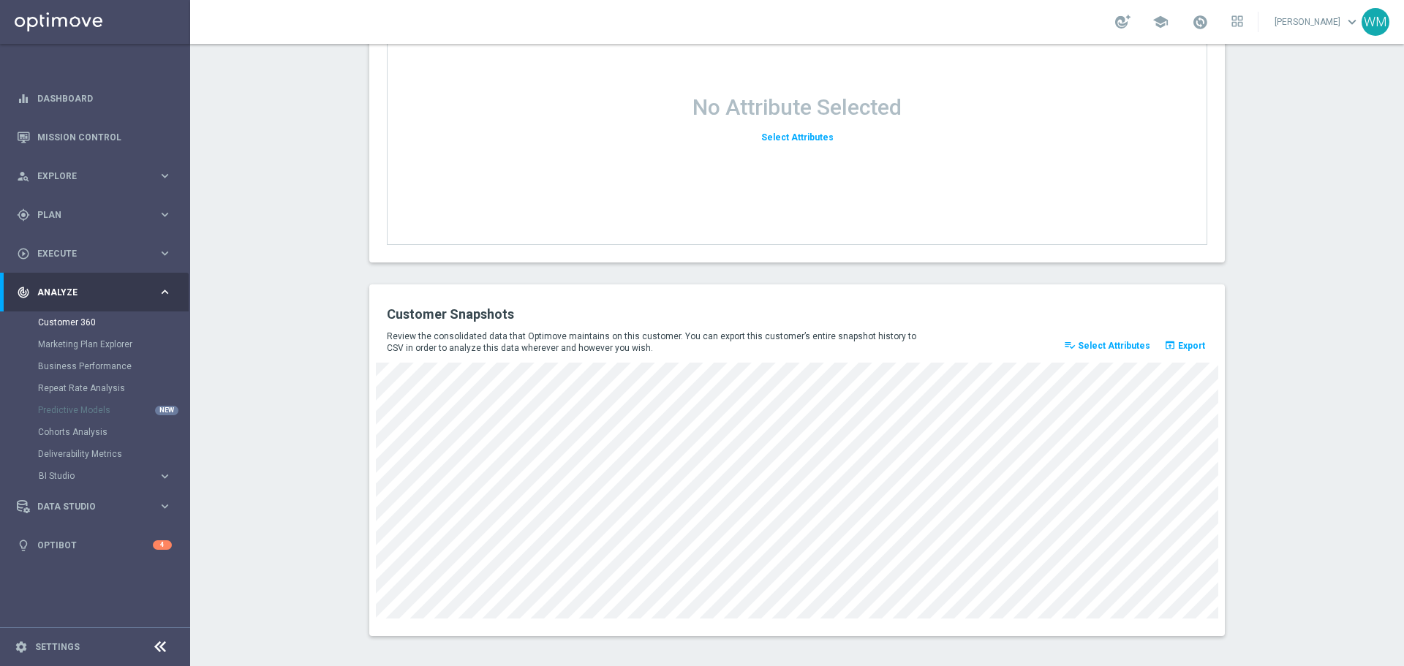
scroll to position [1875, 0]
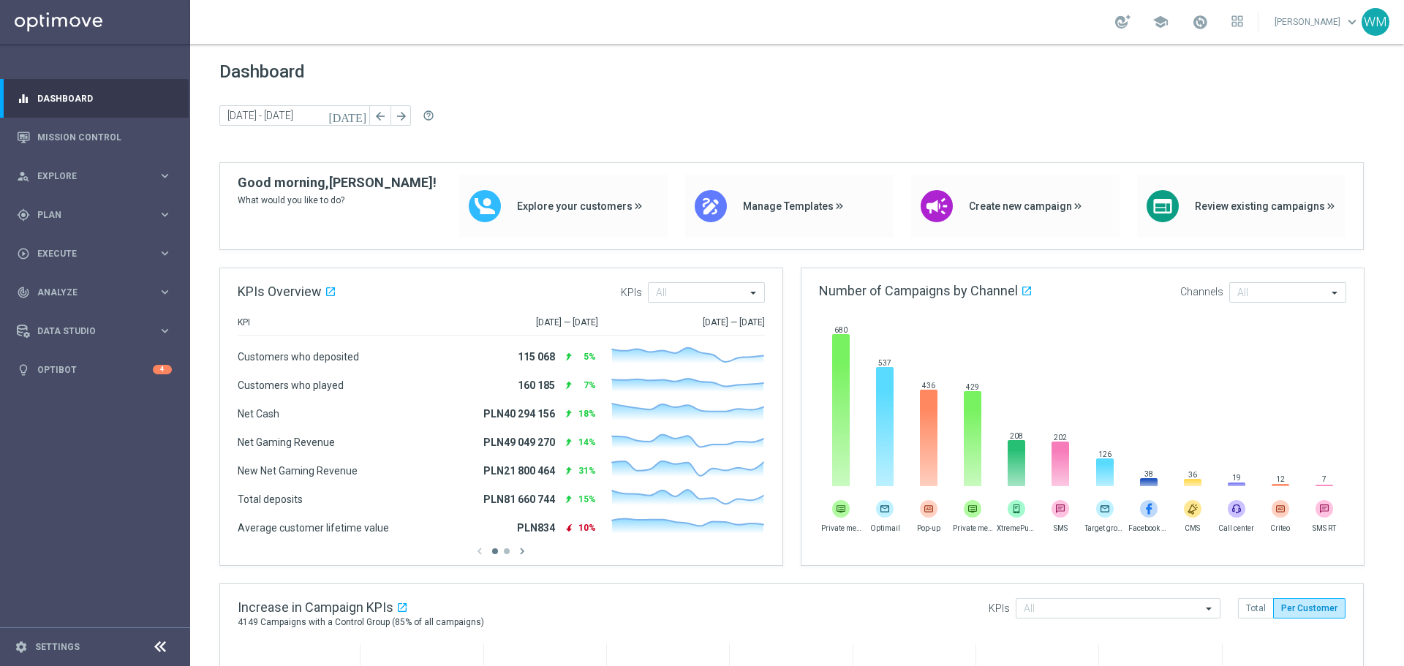
drag, startPoint x: 238, startPoint y: 67, endPoint x: 341, endPoint y: 78, distance: 103.0
click at [341, 78] on span "Dashboard" at bounding box center [796, 71] width 1155 height 20
drag, startPoint x: 252, startPoint y: 68, endPoint x: 235, endPoint y: 65, distance: 17.1
click at [235, 65] on span "Dashboard" at bounding box center [796, 71] width 1155 height 20
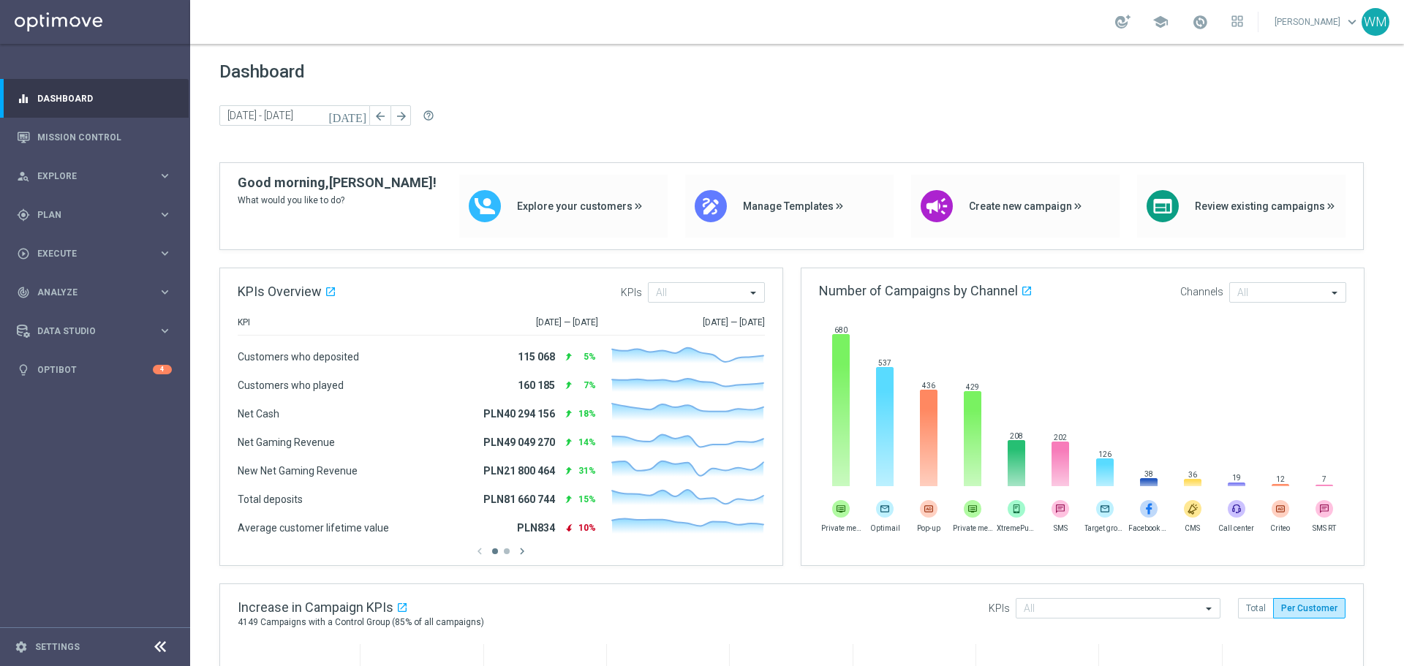
click at [235, 65] on span "Dashboard" at bounding box center [796, 71] width 1155 height 20
drag, startPoint x: 227, startPoint y: 67, endPoint x: 325, endPoint y: 73, distance: 97.4
click at [325, 73] on span "Dashboard" at bounding box center [796, 71] width 1155 height 20
click at [83, 168] on div "person_search Explore keyboard_arrow_right" at bounding box center [94, 175] width 189 height 39
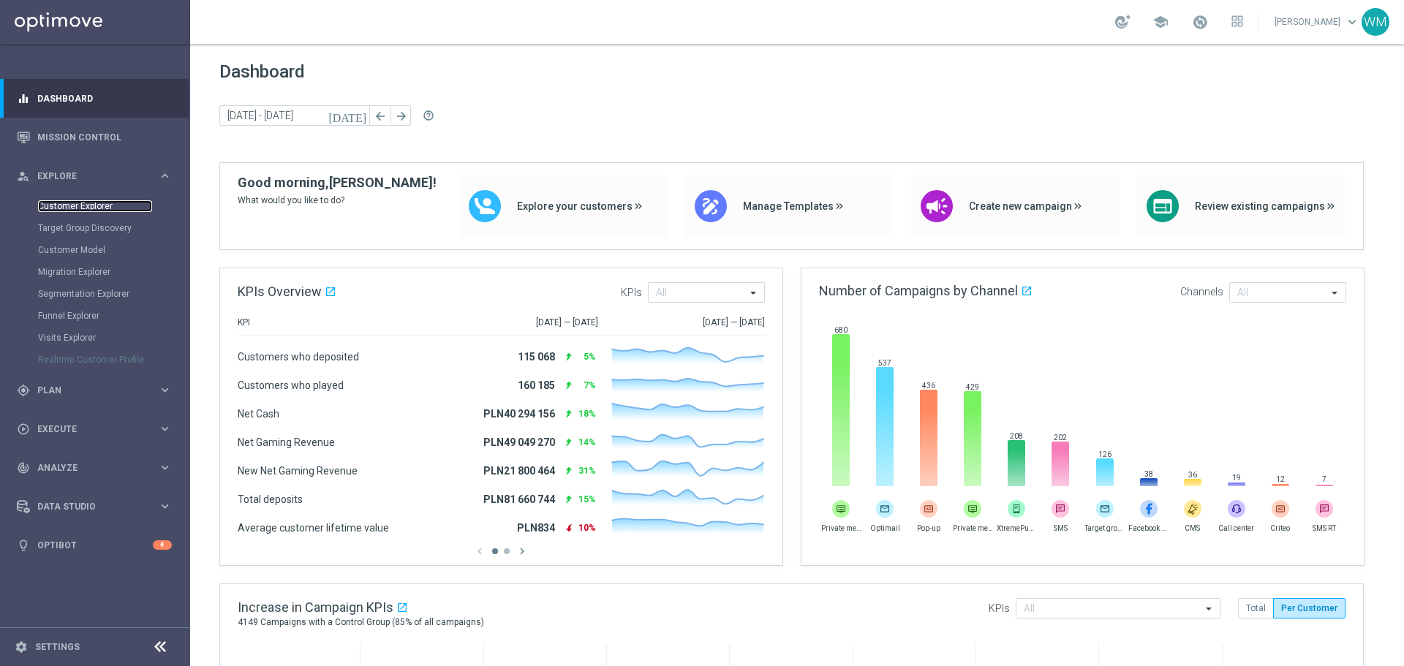
click at [61, 206] on link "Customer Explorer" at bounding box center [95, 206] width 114 height 12
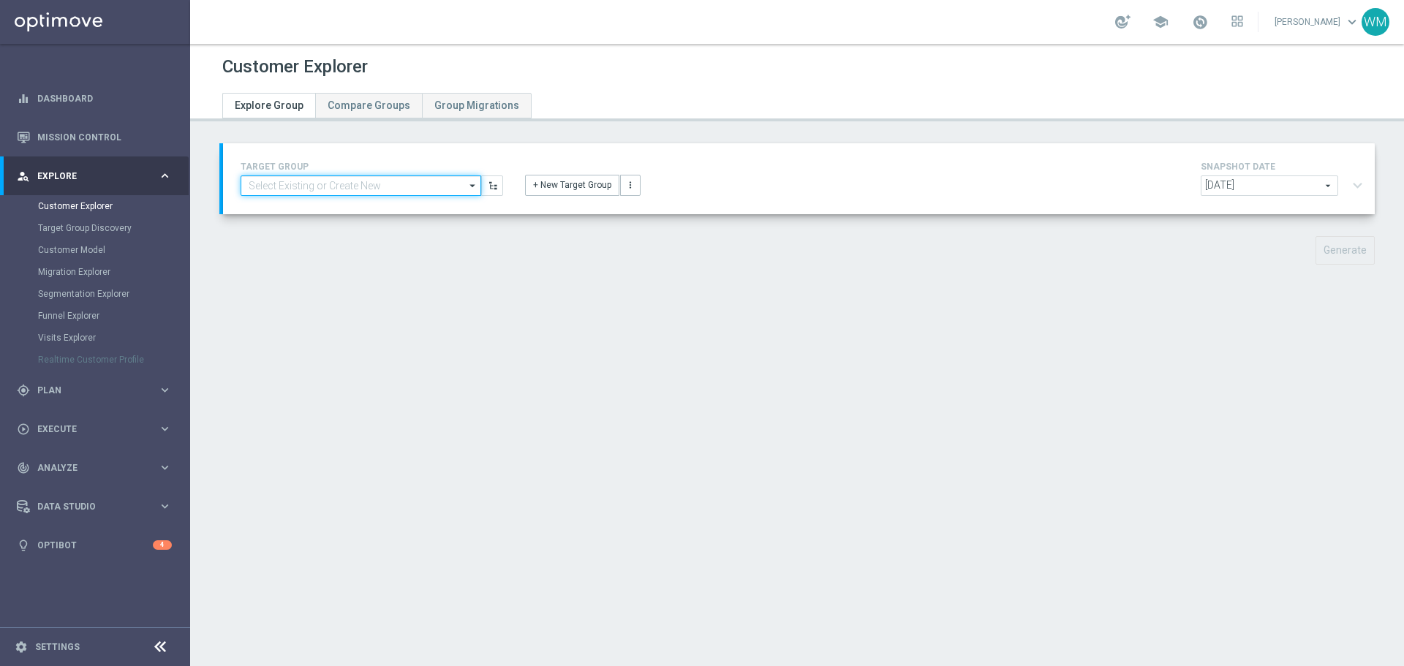
click at [368, 186] on input at bounding box center [361, 185] width 241 height 20
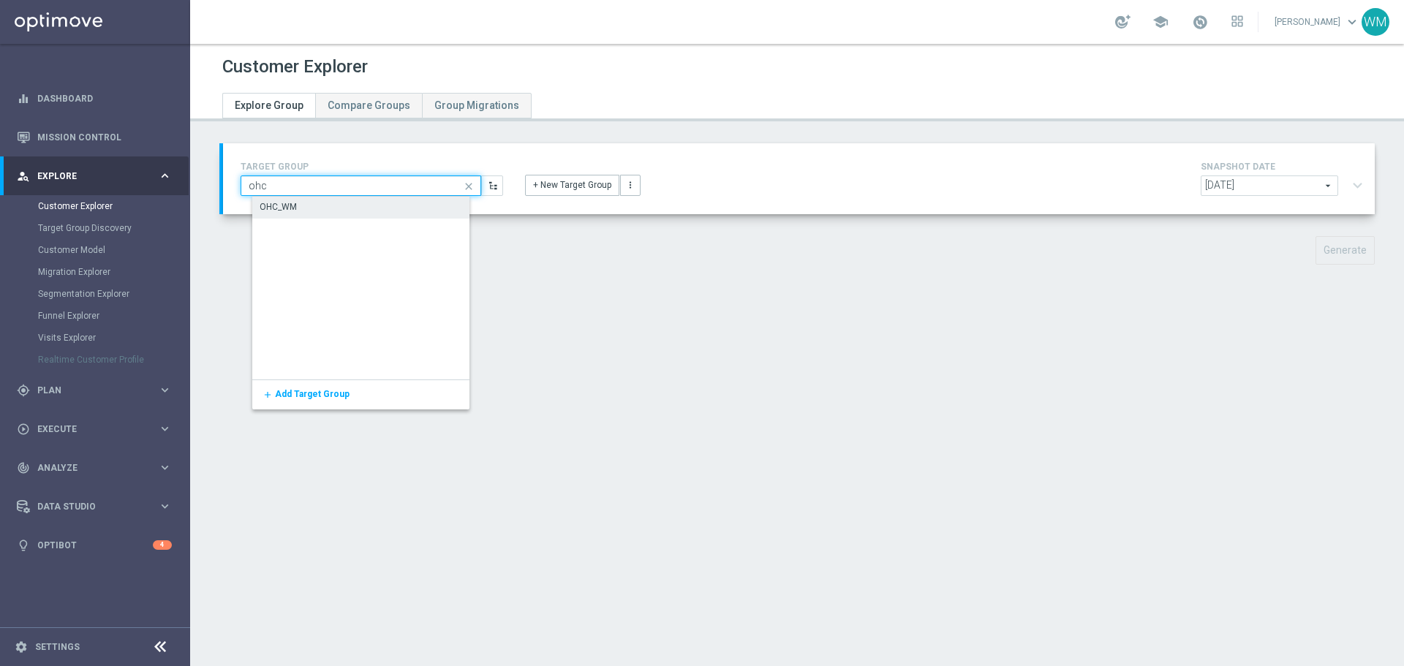
type input "ohc"
click at [380, 208] on div "OHC_WM" at bounding box center [371, 207] width 238 height 20
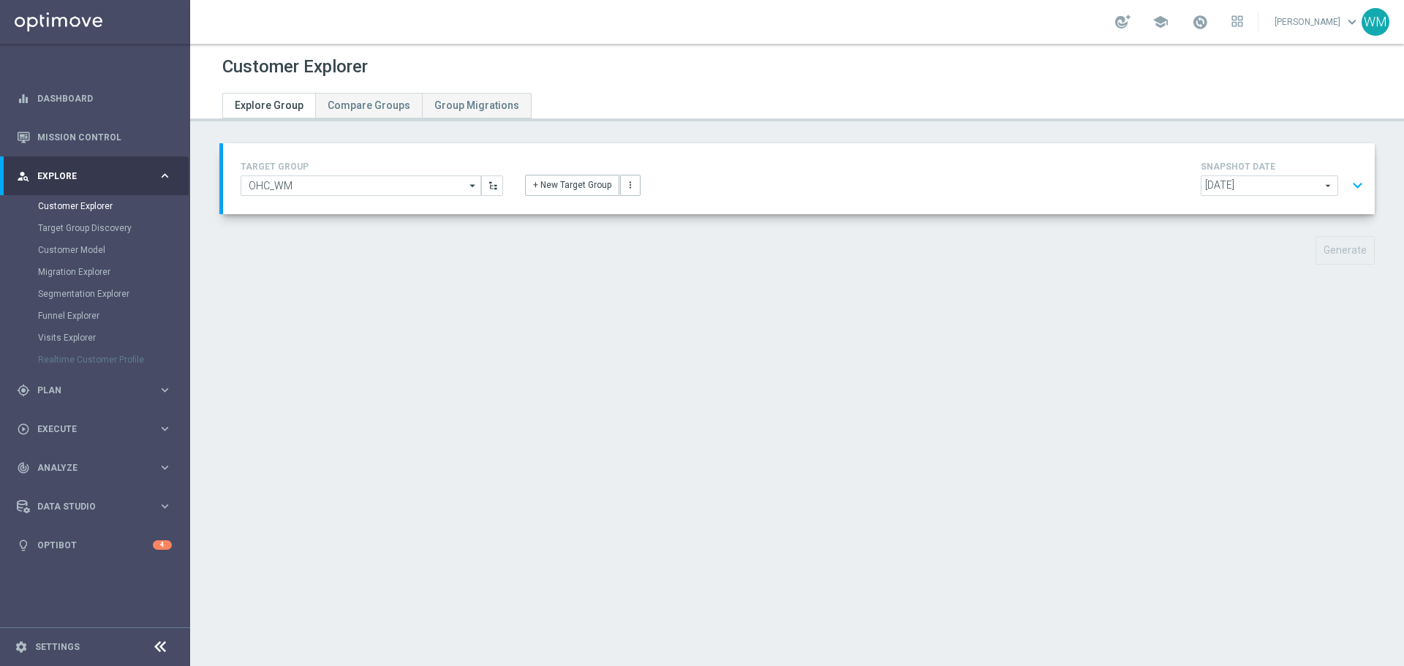
click at [1350, 196] on button "expand_more" at bounding box center [1357, 186] width 21 height 28
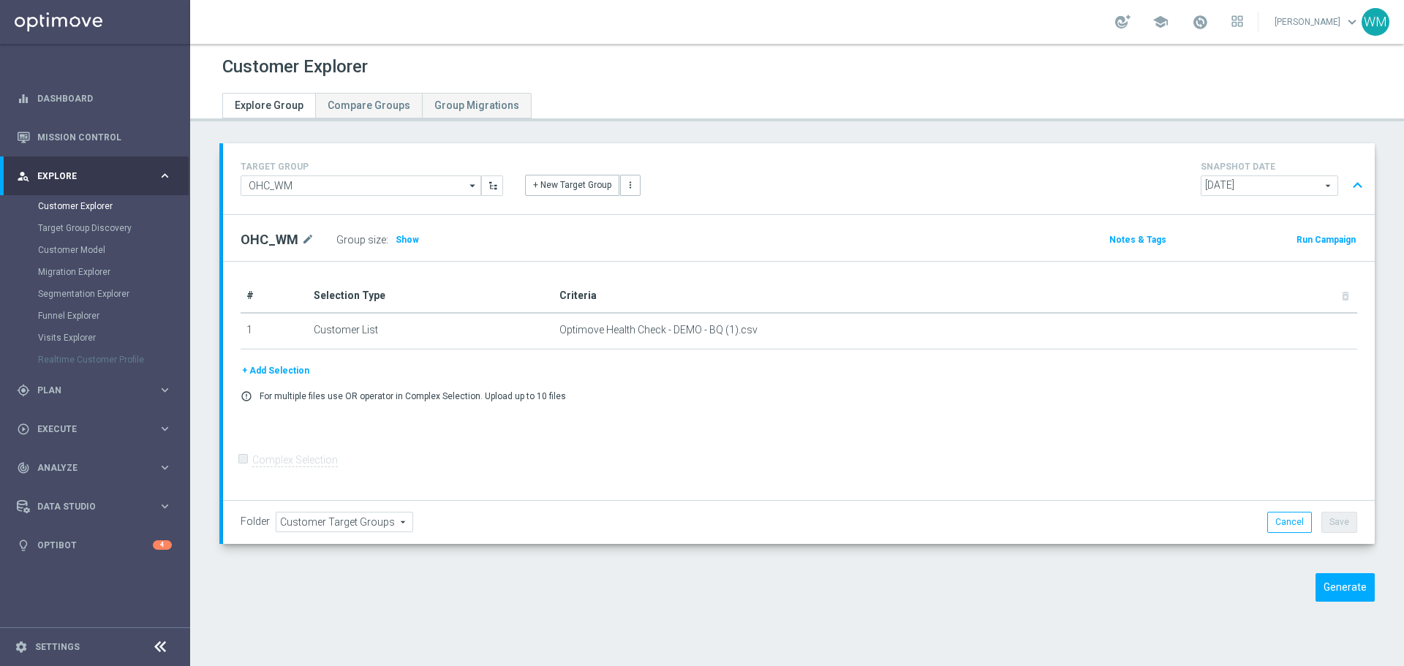
click at [1347, 179] on button "expand_less" at bounding box center [1357, 186] width 21 height 28
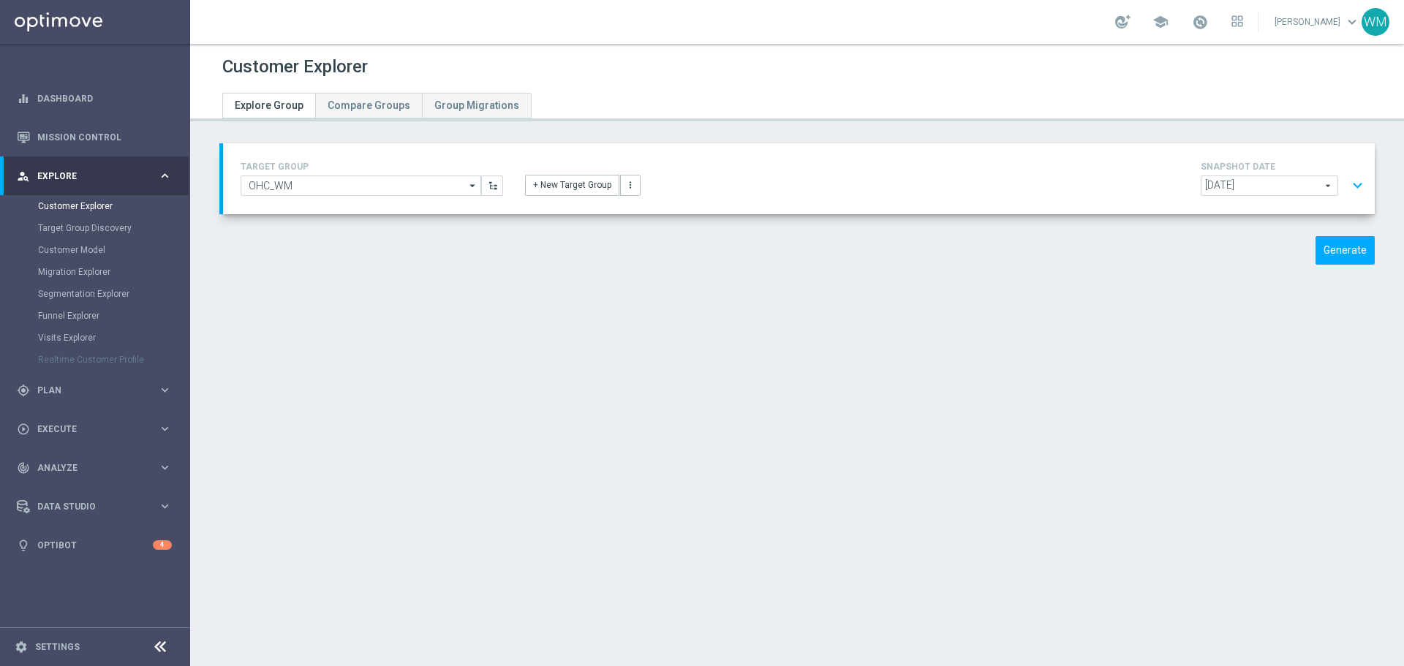
click at [1347, 179] on button "expand_more" at bounding box center [1357, 186] width 21 height 28
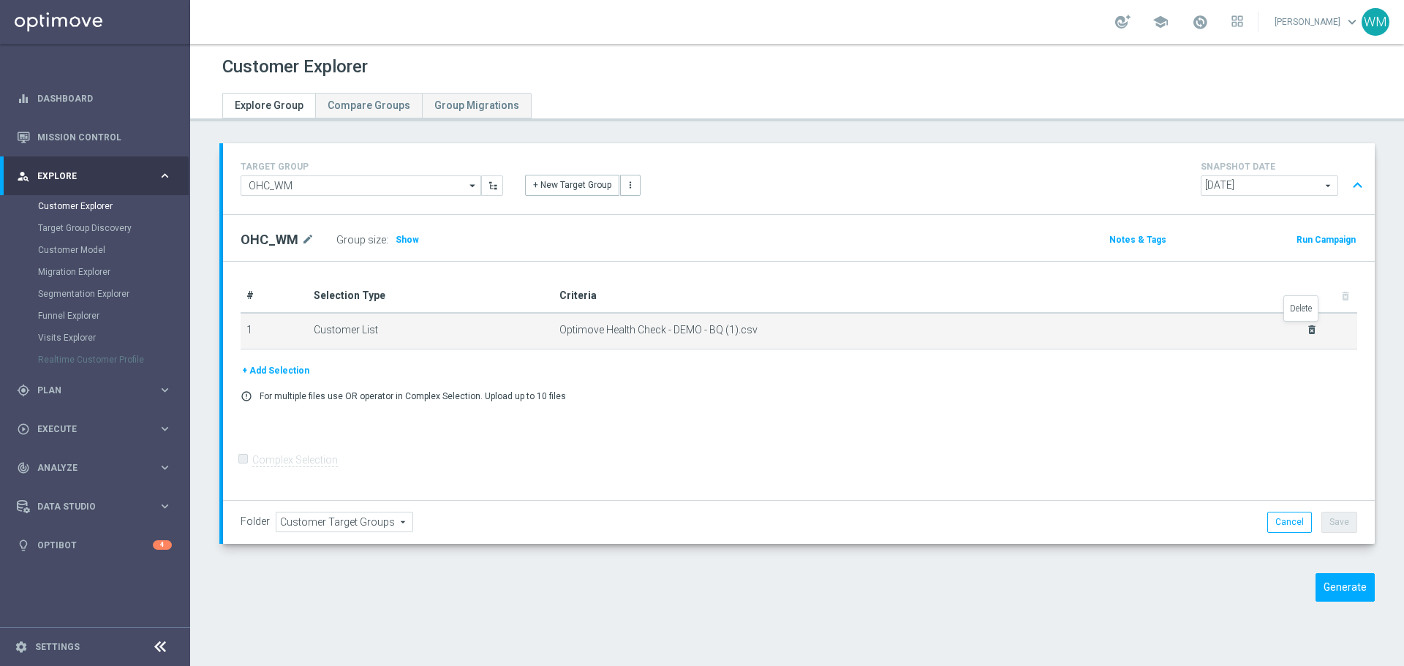
click at [1306, 328] on icon "delete_forever" at bounding box center [1312, 330] width 12 height 12
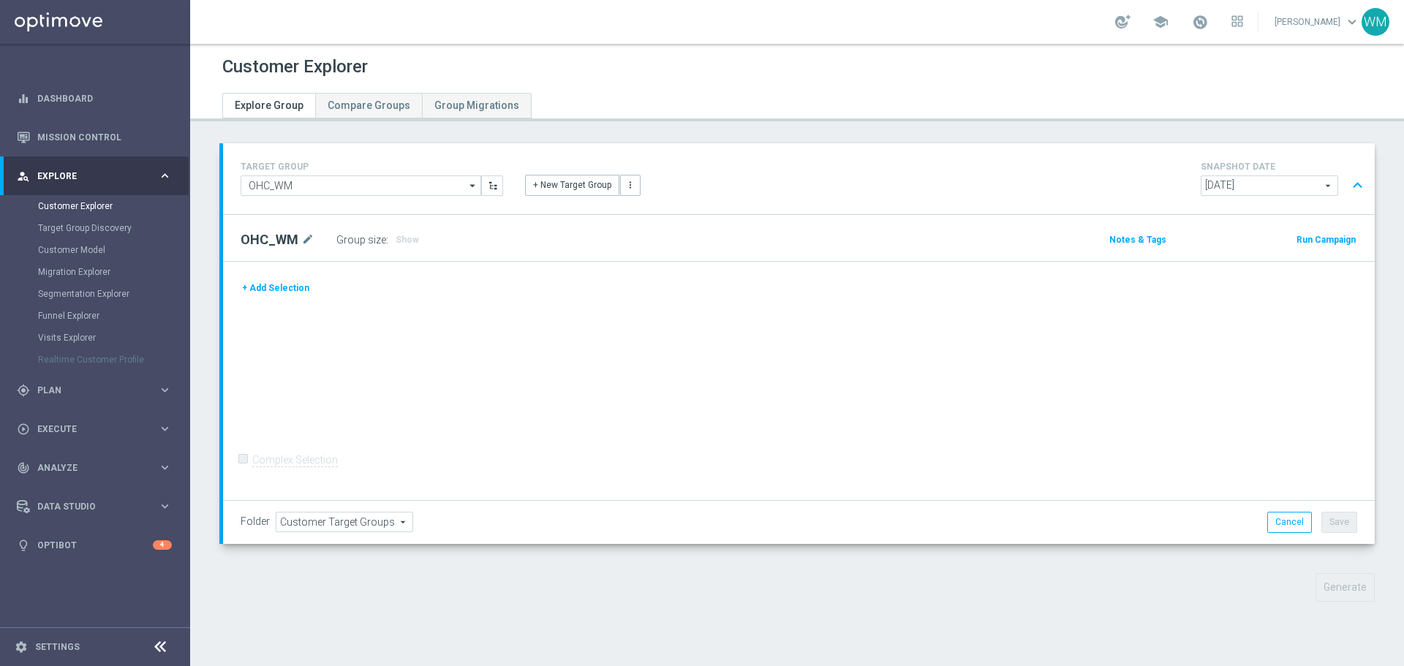
click at [299, 292] on button "+ Add Selection" at bounding box center [276, 288] width 70 height 16
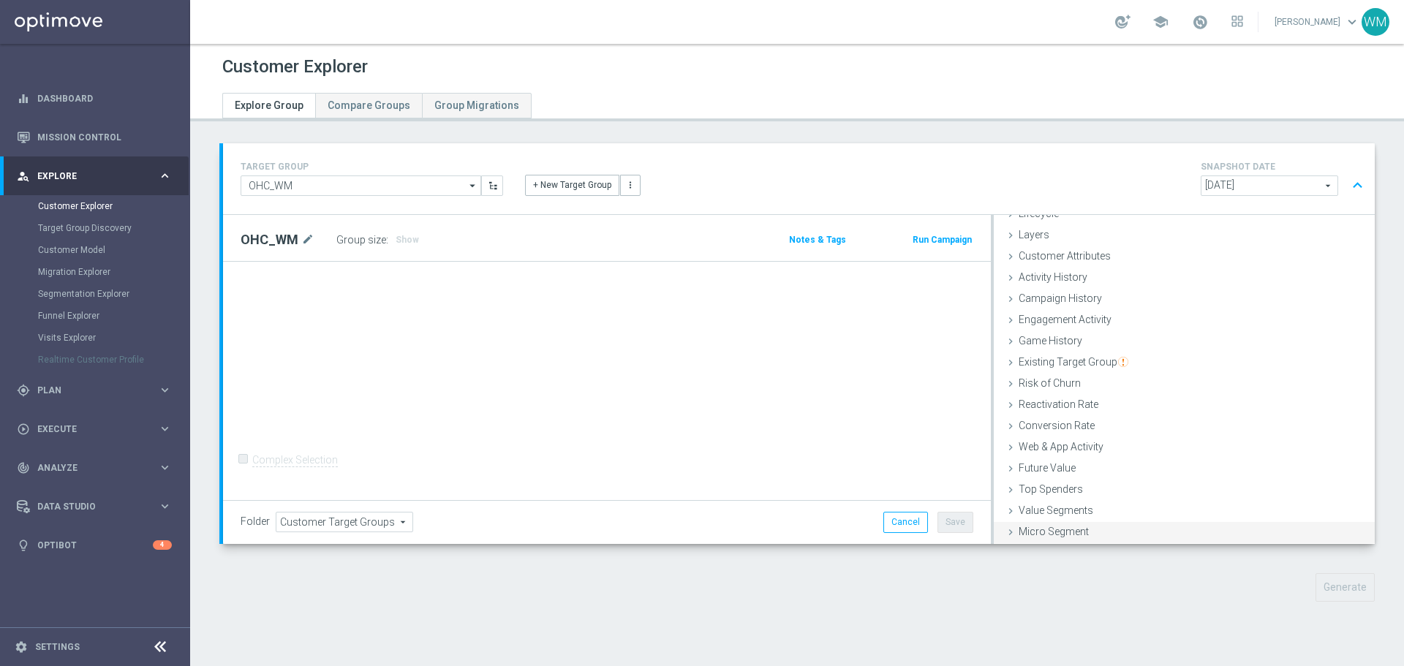
scroll to position [60, 0]
click at [1055, 531] on span "Customer List" at bounding box center [1050, 532] width 64 height 12
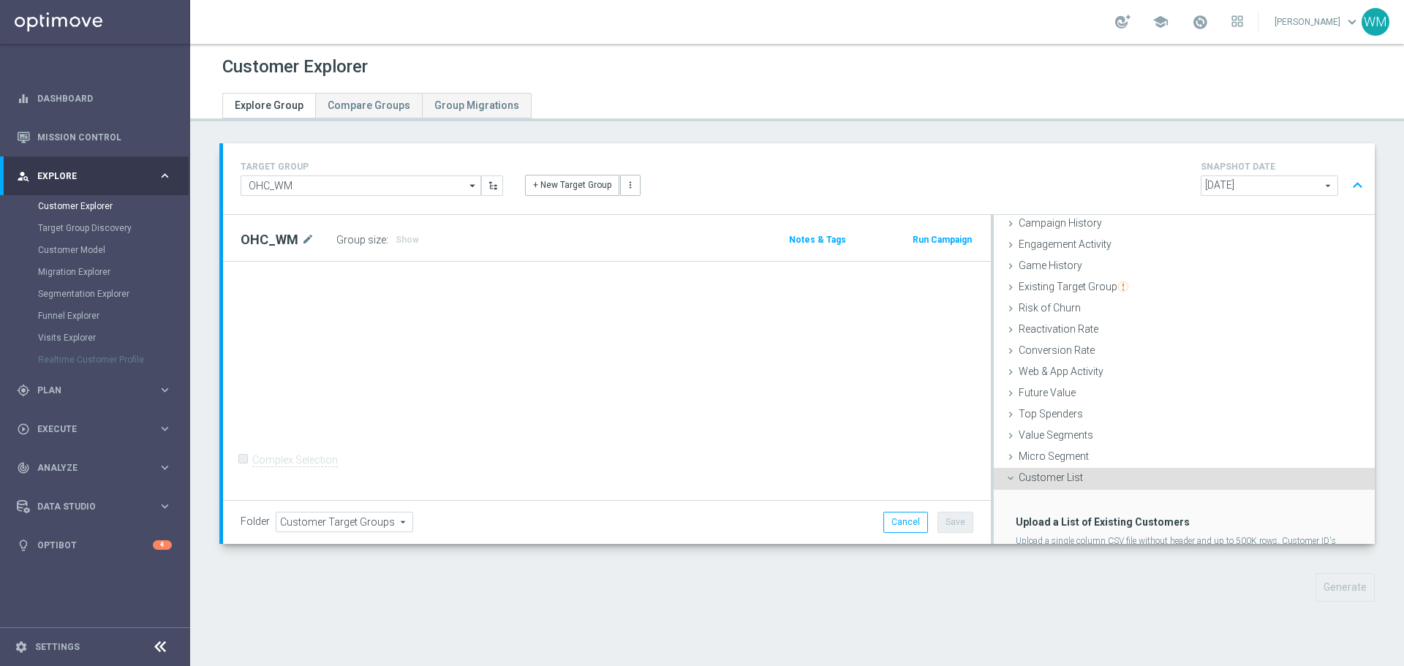
scroll to position [178, 0]
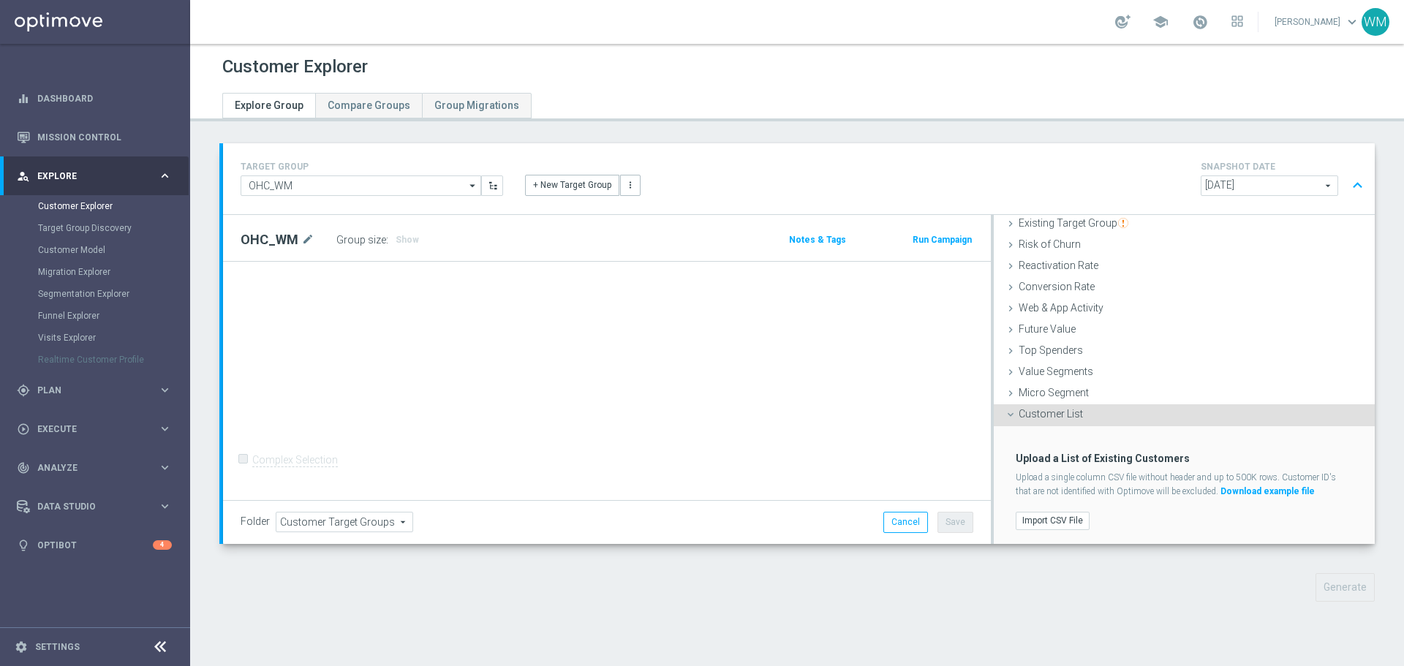
click at [1040, 509] on div "Import CSV File" at bounding box center [1184, 521] width 359 height 24
click at [1042, 515] on label "Import CSV File" at bounding box center [1053, 521] width 74 height 18
click at [0, 0] on input "Import CSV File" at bounding box center [0, 0] width 0 height 0
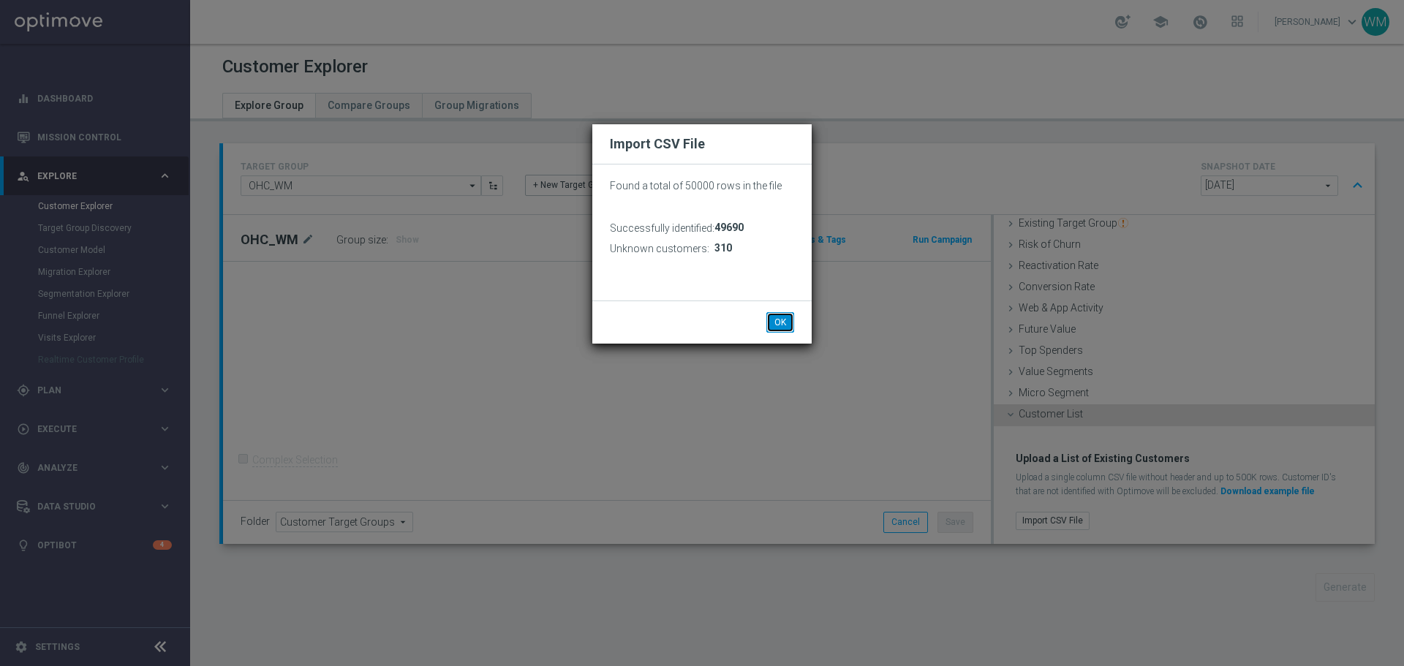
click at [787, 319] on button "OK" at bounding box center [780, 322] width 28 height 20
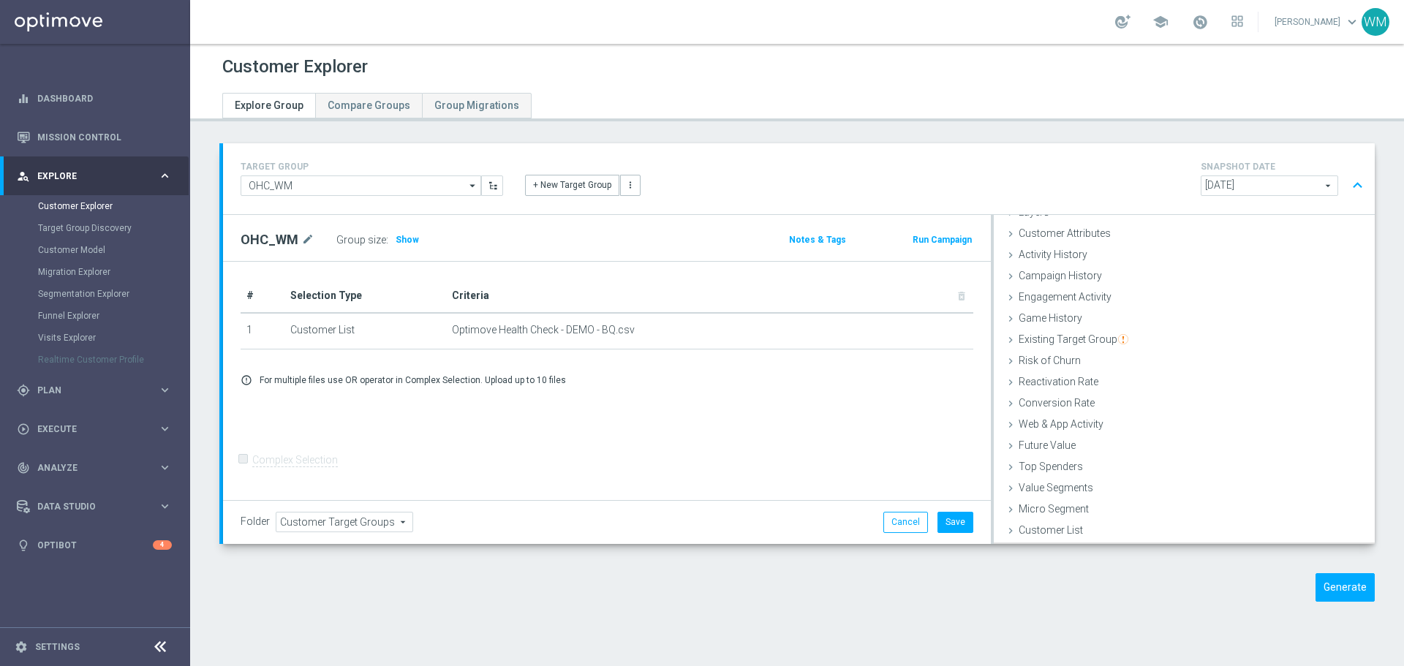
scroll to position [60, 0]
click at [950, 513] on button "Save" at bounding box center [955, 522] width 36 height 20
click at [1337, 581] on button "Generate" at bounding box center [1344, 587] width 59 height 29
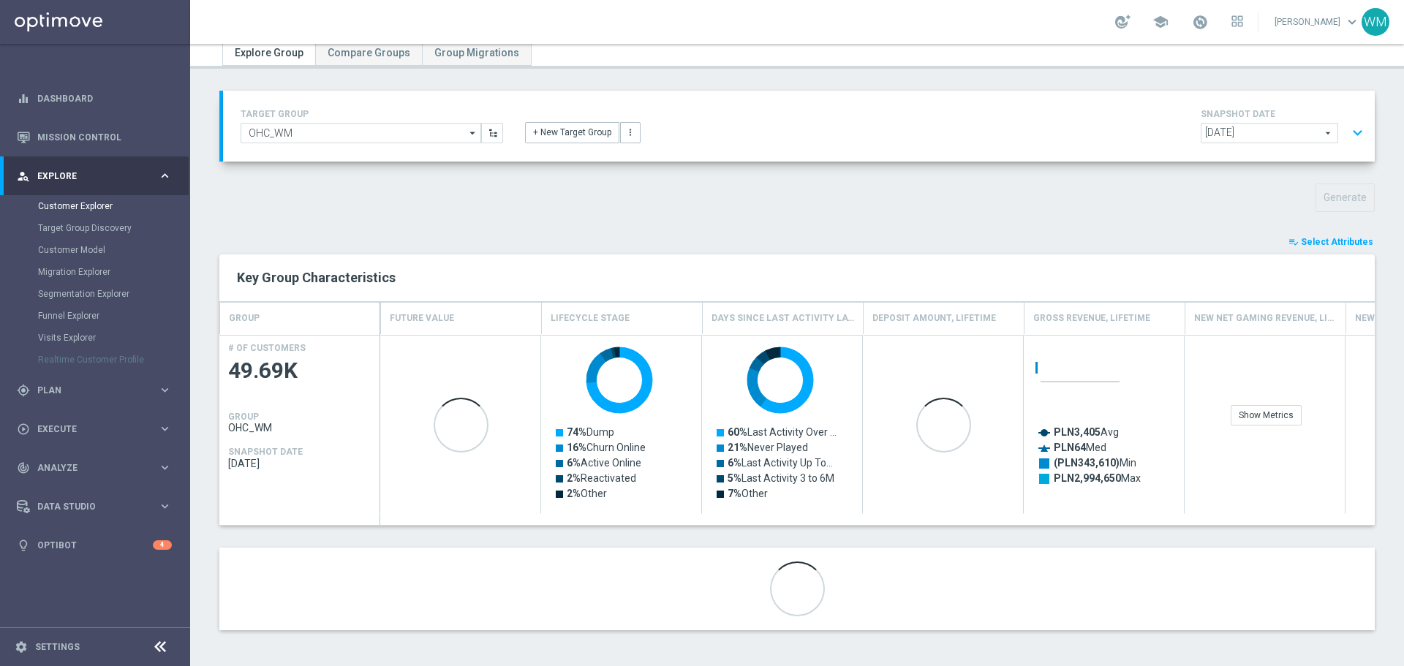
scroll to position [53, 0]
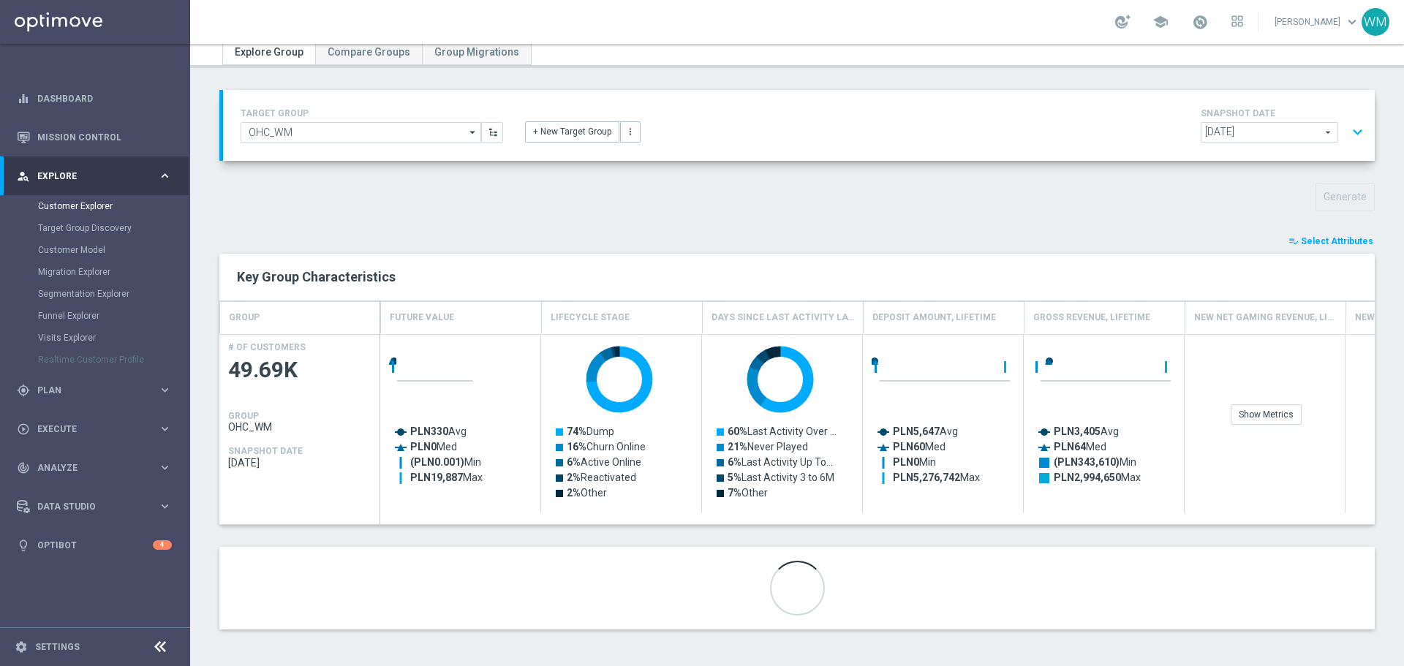
click at [1329, 246] on button "playlist_add_check Select Attributes" at bounding box center [1331, 241] width 88 height 16
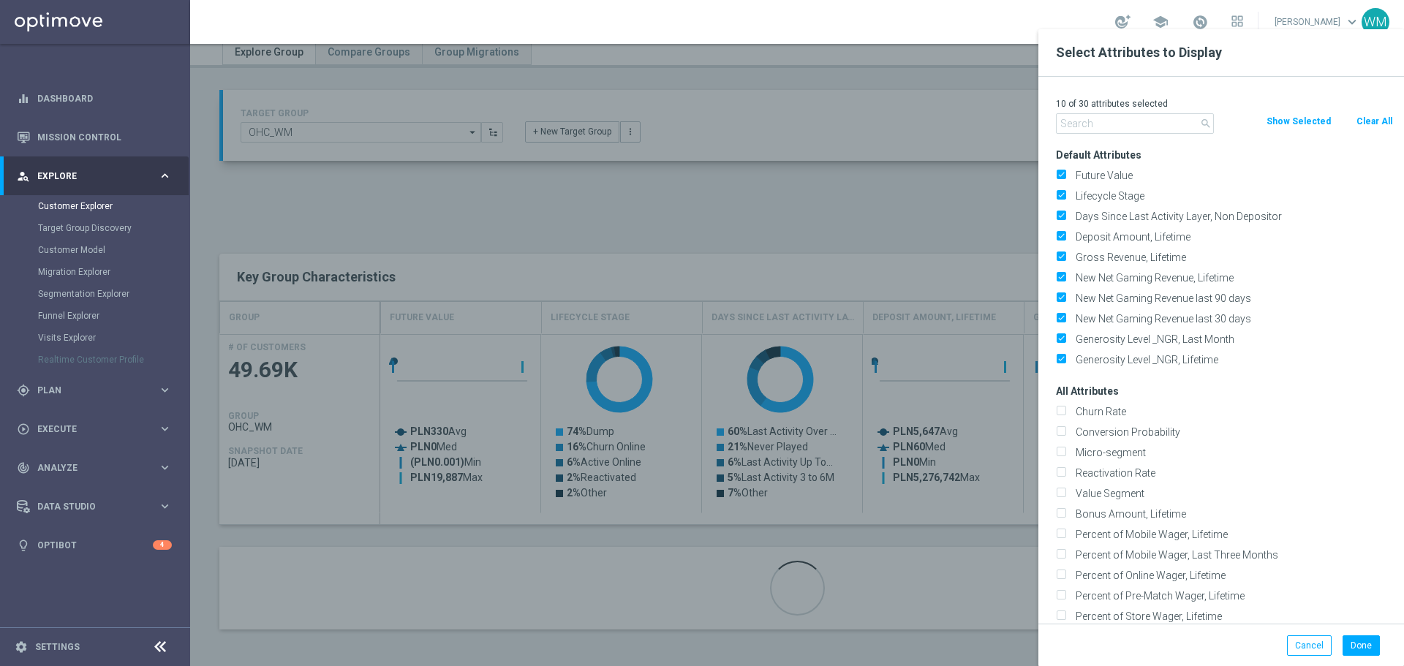
click at [1365, 123] on button "Clear All" at bounding box center [1374, 121] width 39 height 16
checkbox input "false"
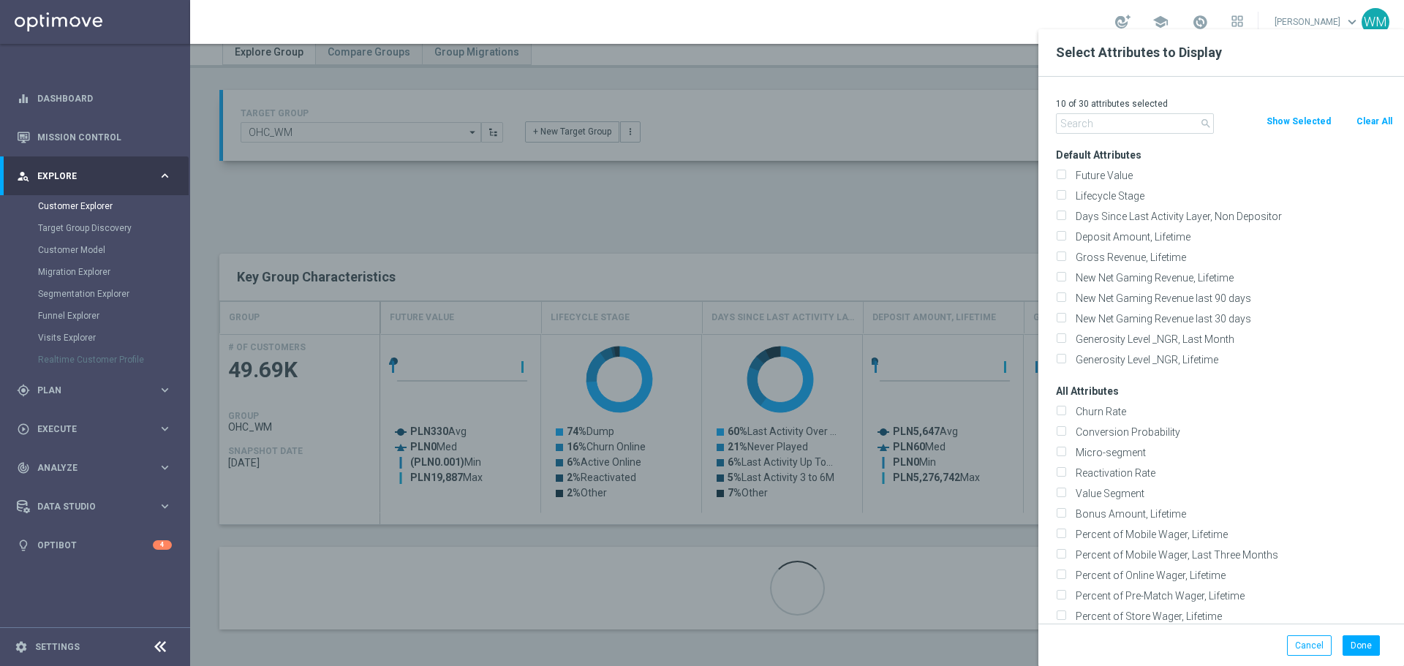
checkbox input "false"
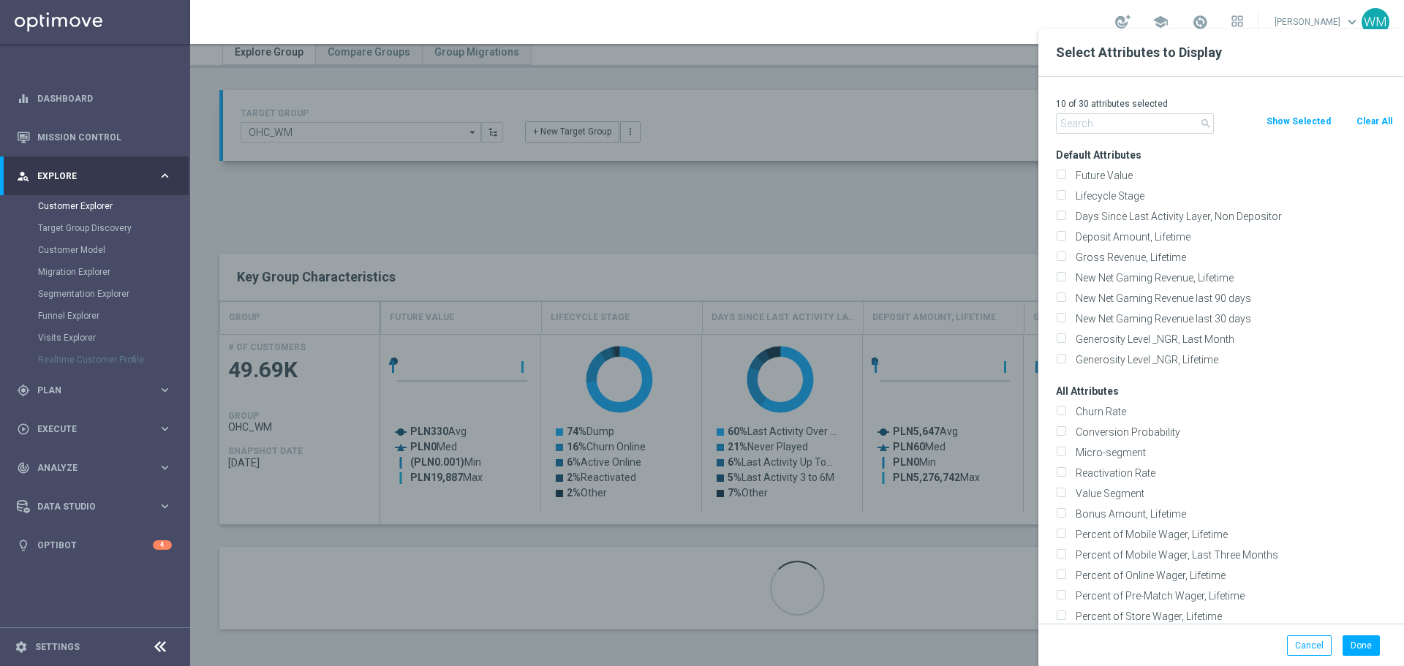
checkbox input "false"
click at [1097, 135] on div "0 of 30 attributes selected search Clear All Show Selected Default Attributes F…" at bounding box center [1221, 350] width 366 height 547
click at [1099, 130] on input "text" at bounding box center [1135, 123] width 158 height 20
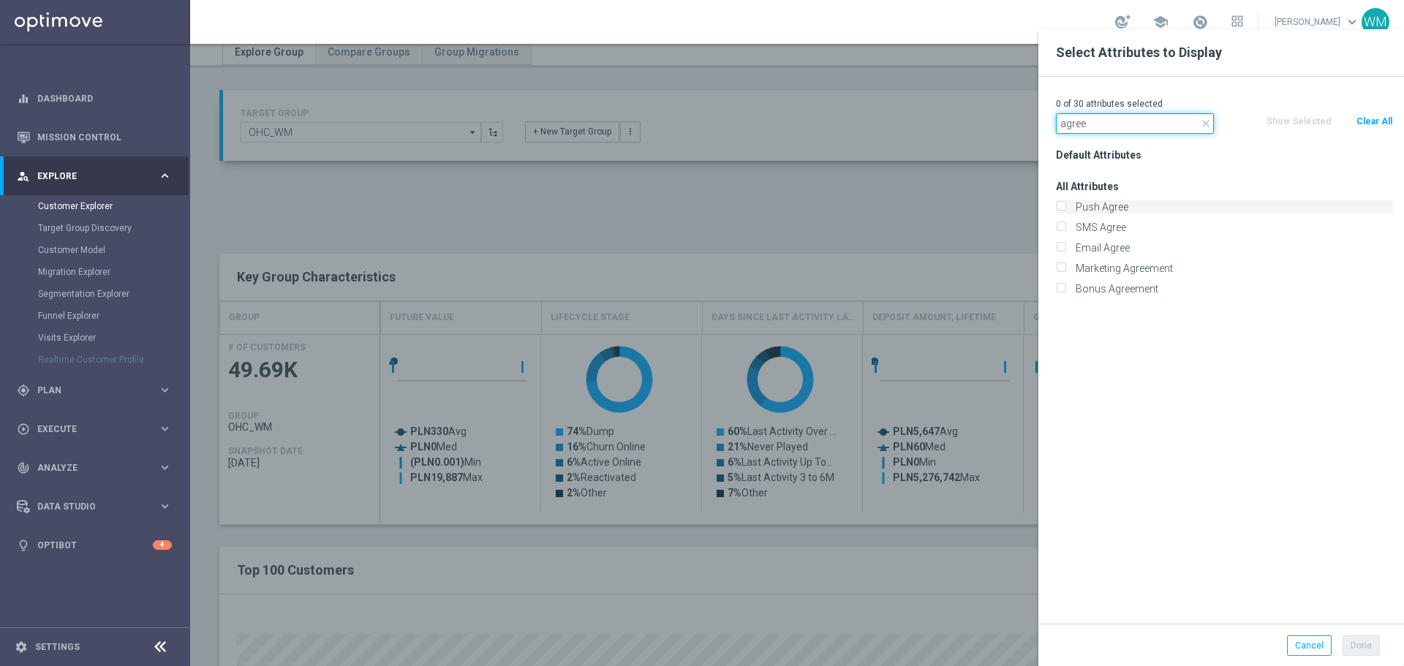
type input "agree"
click at [1093, 206] on label "Push Agree" at bounding box center [1231, 206] width 322 height 13
click at [1065, 206] on input "Push Agree" at bounding box center [1061, 209] width 10 height 10
checkbox input "true"
click at [1087, 225] on label "SMS Agree" at bounding box center [1231, 227] width 322 height 13
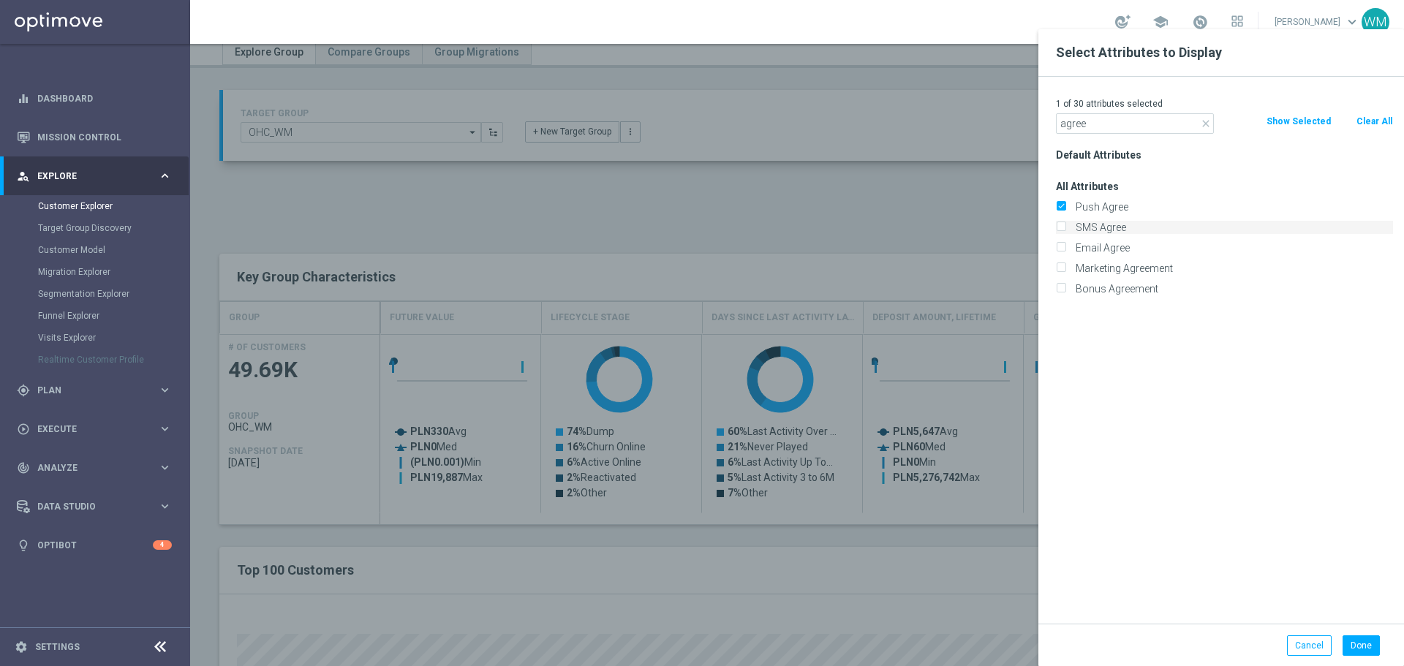
click at [1065, 225] on input "SMS Agree" at bounding box center [1061, 229] width 10 height 10
checkbox input "true"
click at [1090, 247] on label "Email Agree" at bounding box center [1231, 247] width 322 height 13
click at [1065, 247] on input "Email Agree" at bounding box center [1061, 250] width 10 height 10
checkbox input "true"
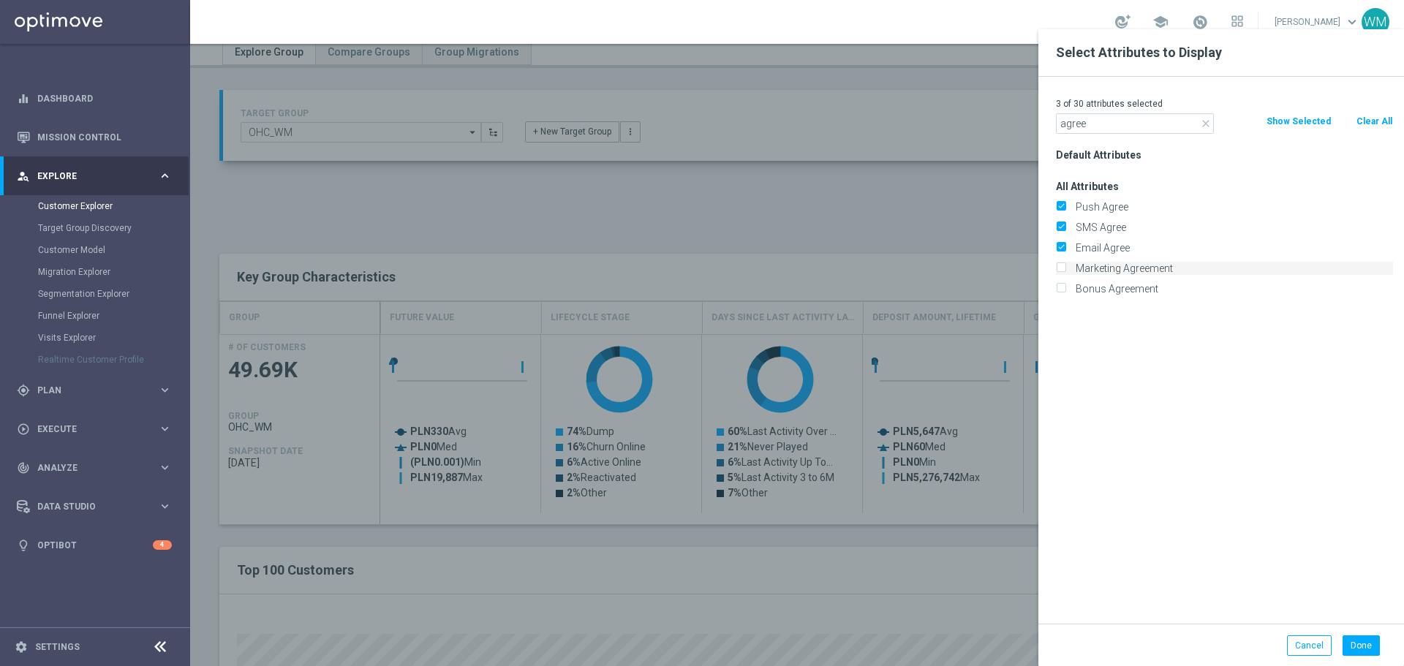
click at [1091, 265] on label "Marketing Agreement" at bounding box center [1231, 268] width 322 height 13
click at [1065, 265] on input "Marketing Agreement" at bounding box center [1061, 270] width 10 height 10
checkbox input "true"
click at [1095, 125] on input "agree" at bounding box center [1135, 123] width 158 height 20
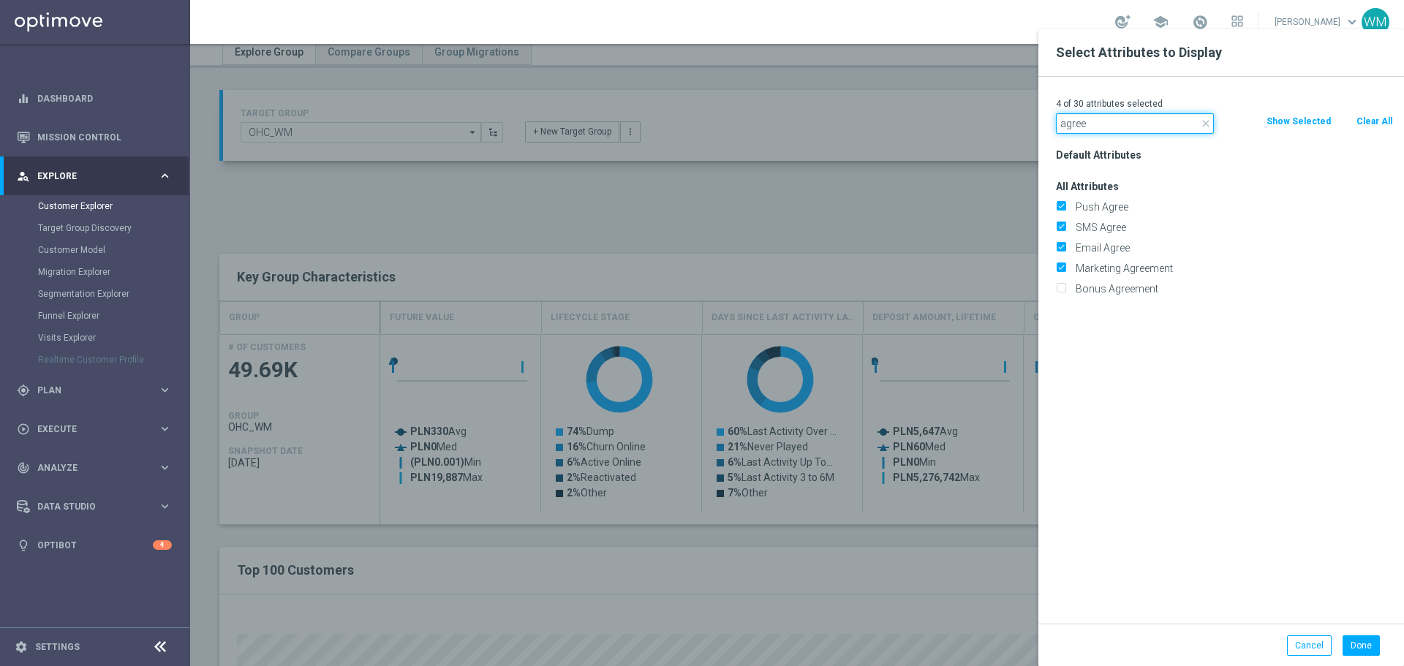
click at [1095, 125] on input "agree" at bounding box center [1135, 123] width 158 height 20
type input "cancele"
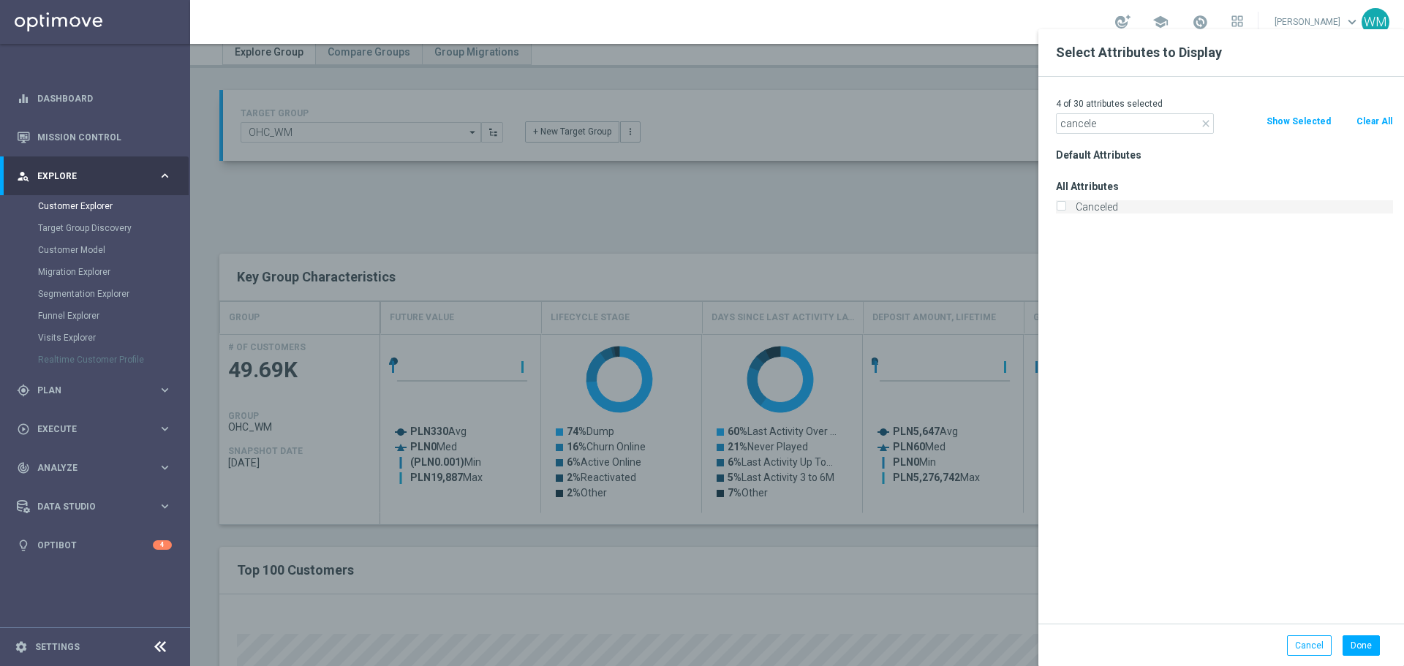
click at [1103, 203] on label "Canceled" at bounding box center [1231, 206] width 322 height 13
click at [1065, 204] on input "Canceled" at bounding box center [1061, 209] width 10 height 10
checkbox input "true"
click at [1105, 122] on input "cancele" at bounding box center [1135, 123] width 158 height 20
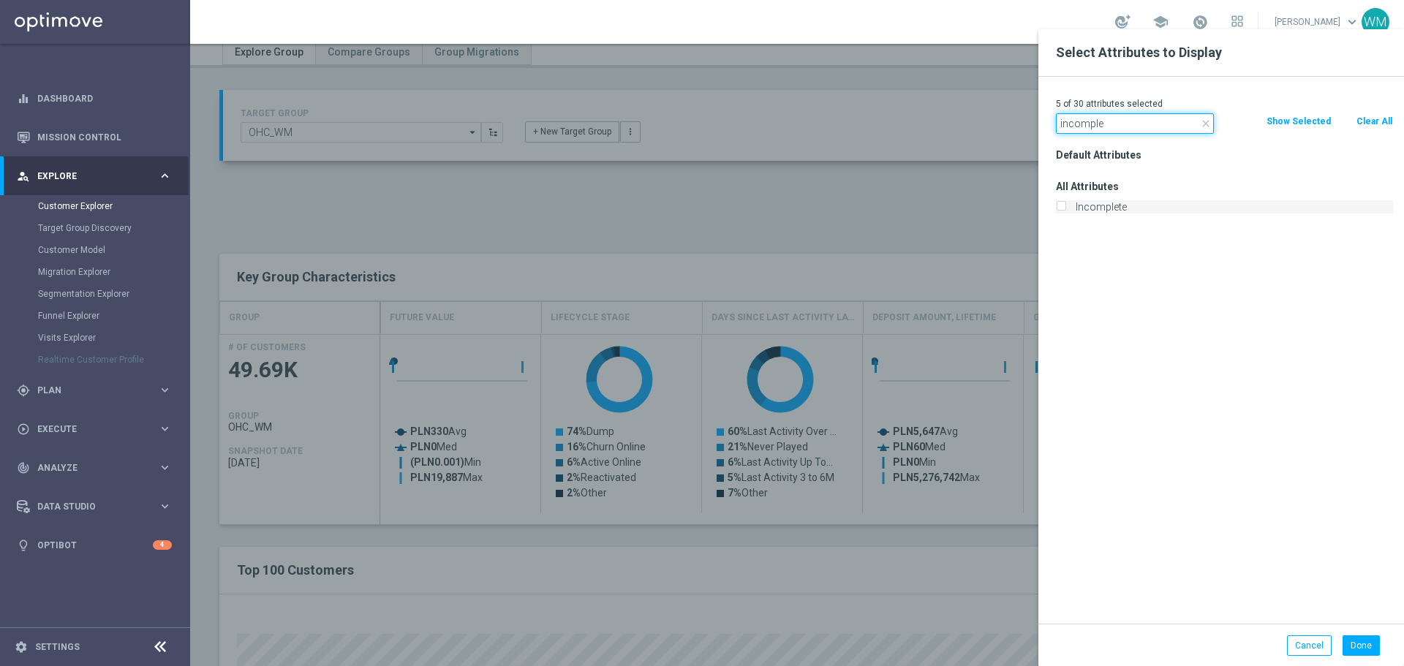
type input "incomple"
click at [1097, 212] on label "Incomplete" at bounding box center [1231, 206] width 322 height 13
click at [1065, 212] on input "Incomplete" at bounding box center [1061, 209] width 10 height 10
checkbox input "true"
click at [1098, 134] on div "6 of 30 attributes selected close incomple Clear All Show Selected Default Attr…" at bounding box center [1221, 350] width 366 height 547
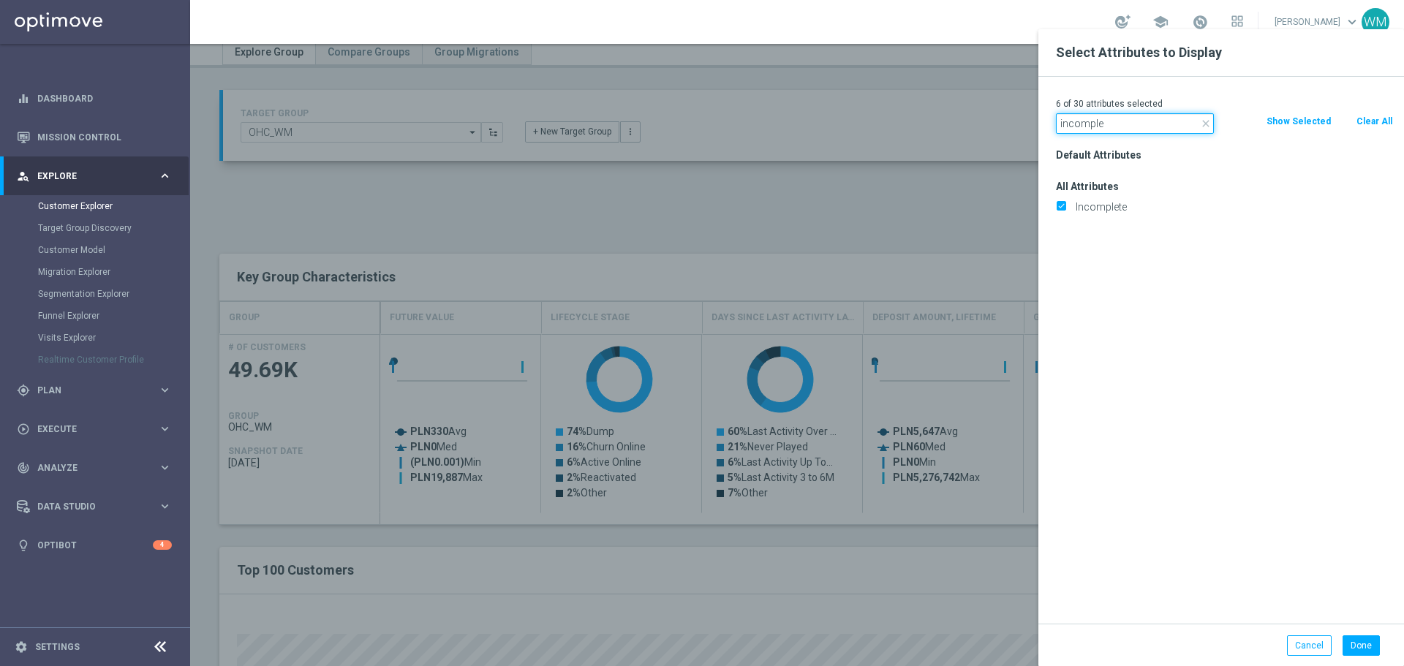
click at [1092, 119] on input "incomple" at bounding box center [1135, 123] width 158 height 20
type input "selfe"
click at [1110, 224] on label "Selfexcluded Client" at bounding box center [1231, 227] width 322 height 13
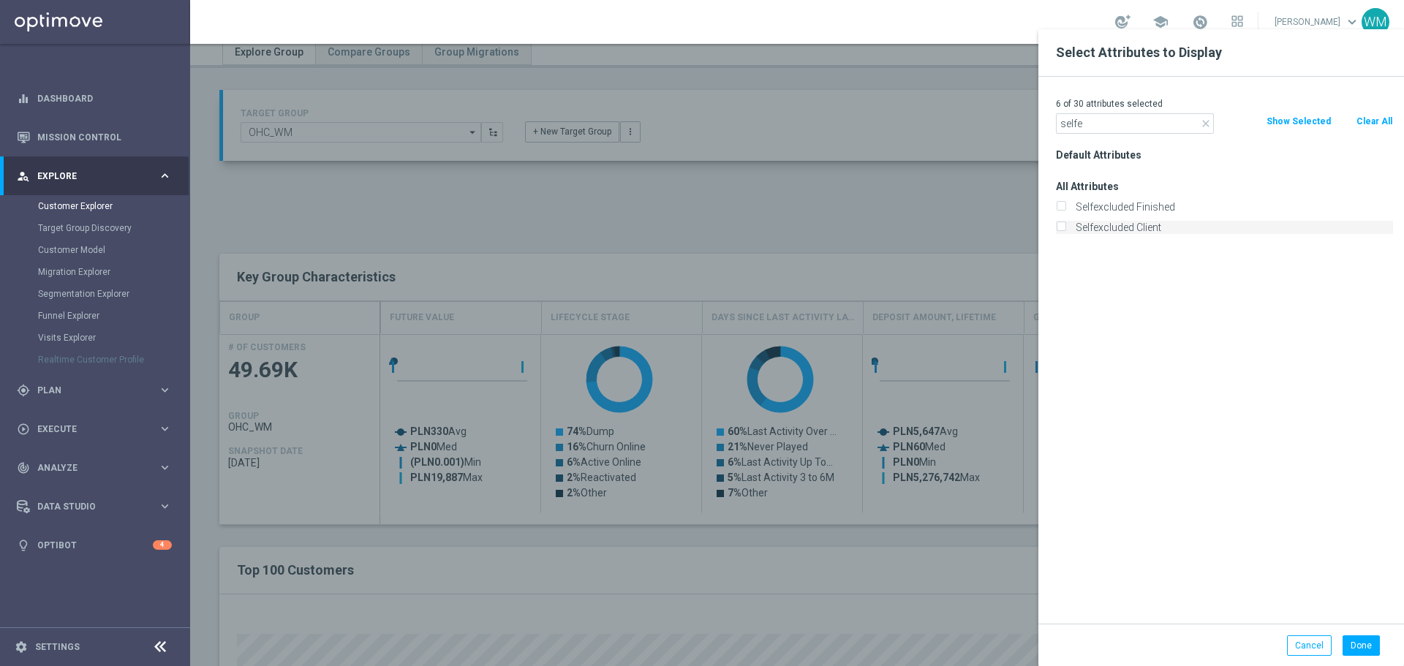
click at [1065, 224] on input "Selfexcluded Client" at bounding box center [1061, 229] width 10 height 10
checkbox input "true"
click at [1362, 637] on button "Done" at bounding box center [1360, 645] width 37 height 20
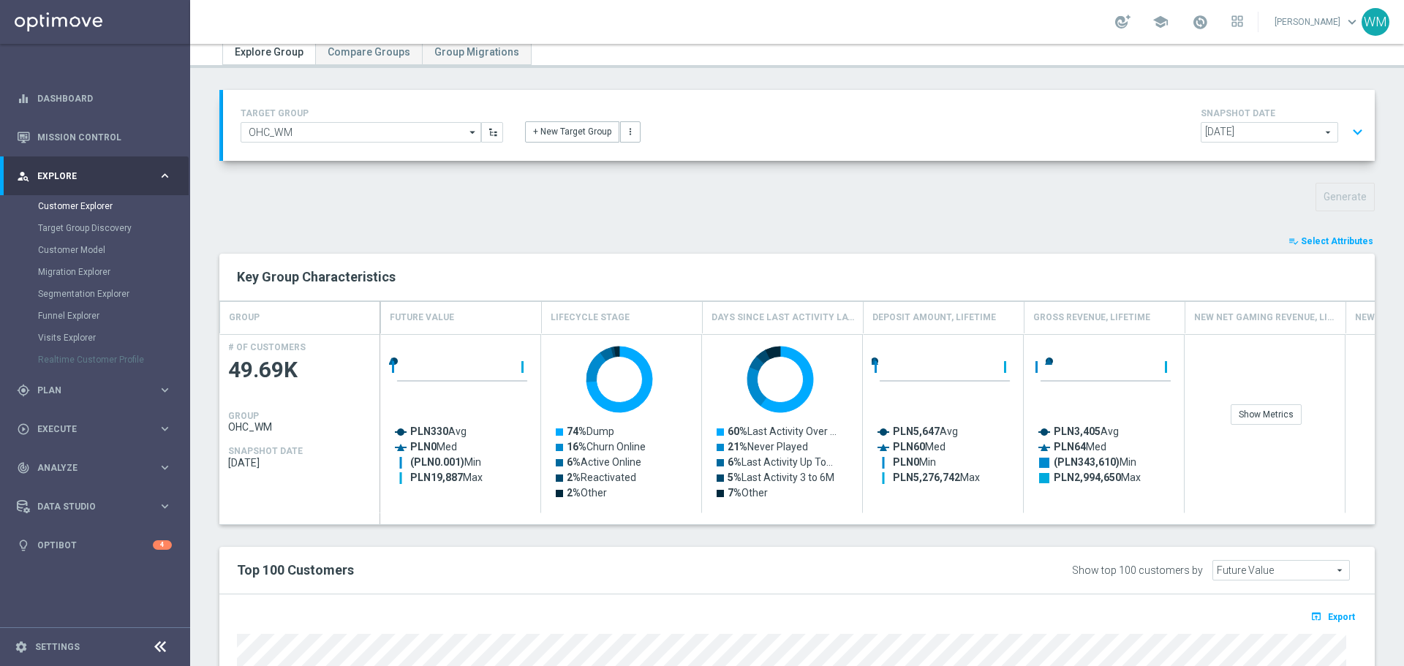
type input "Search"
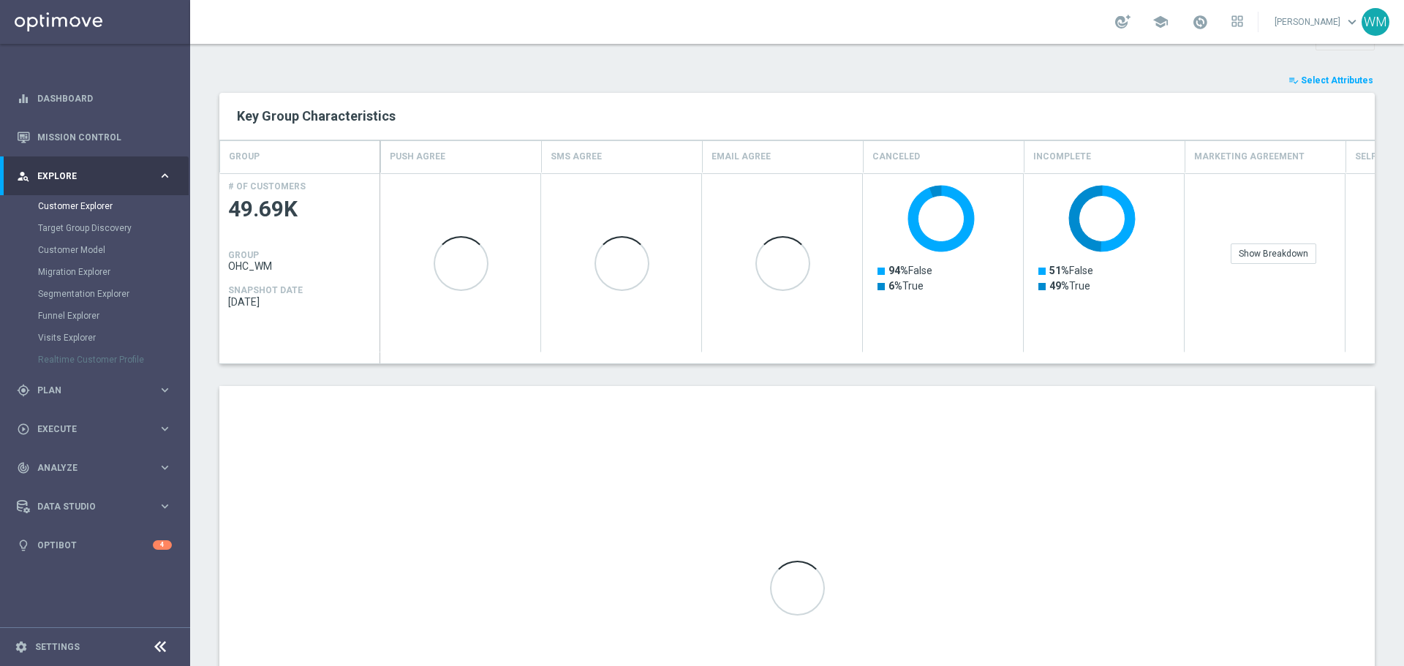
scroll to position [375, 0]
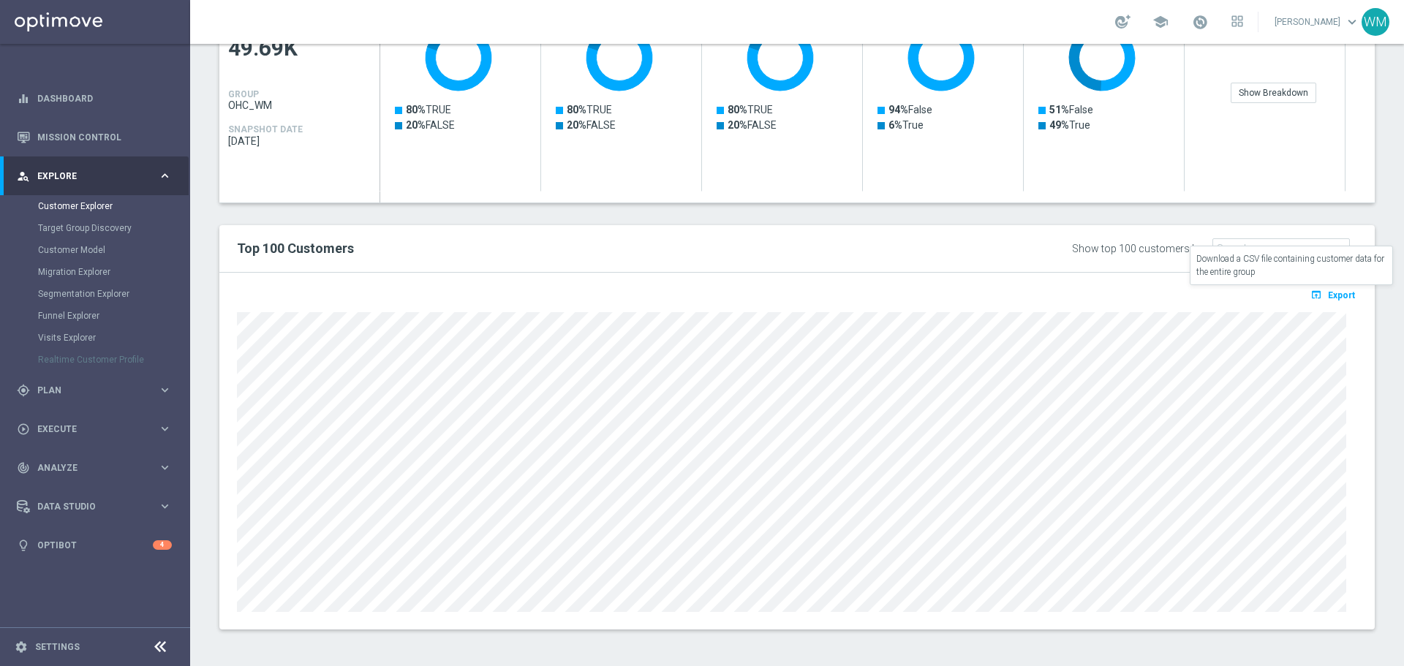
click at [1328, 299] on span "Export" at bounding box center [1341, 295] width 27 height 10
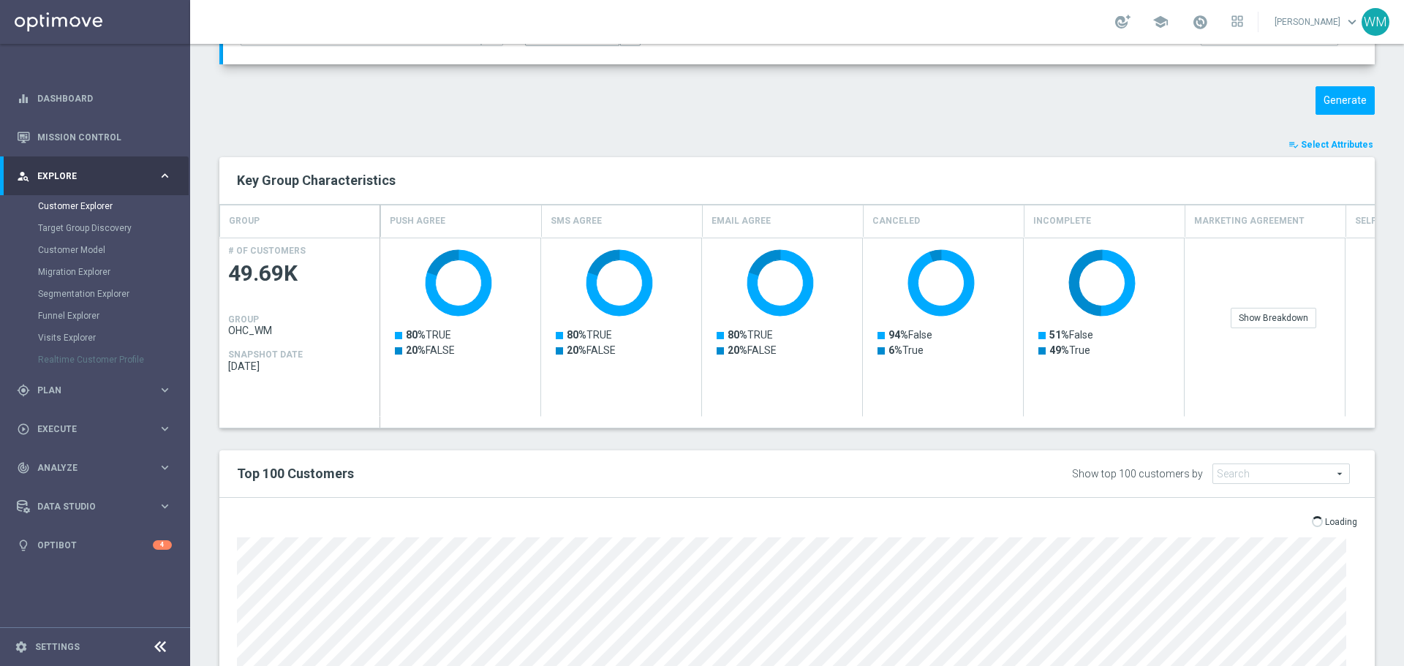
scroll to position [366, 0]
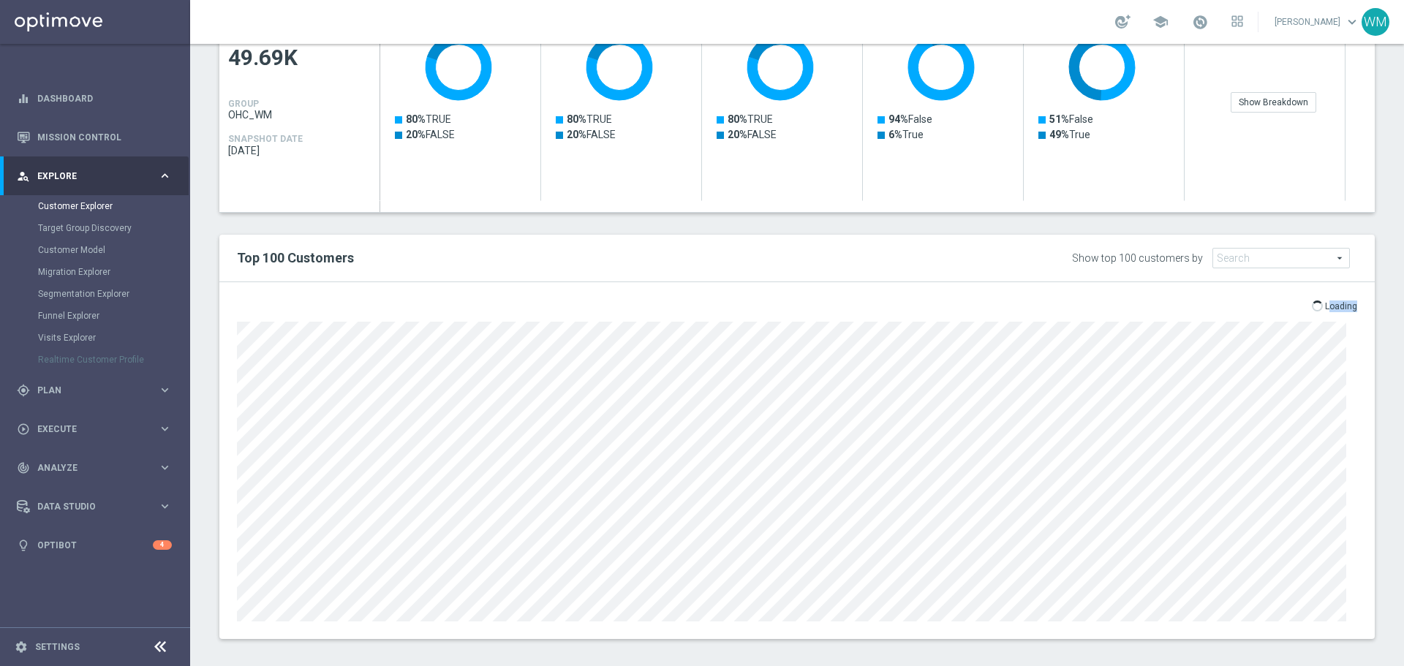
drag, startPoint x: 1319, startPoint y: 309, endPoint x: 1345, endPoint y: 306, distance: 26.5
click at [1345, 306] on p "Loading" at bounding box center [1341, 306] width 32 height 12
drag, startPoint x: 1345, startPoint y: 306, endPoint x: 1320, endPoint y: 304, distance: 25.7
click at [1325, 304] on p "Loading" at bounding box center [1341, 306] width 32 height 12
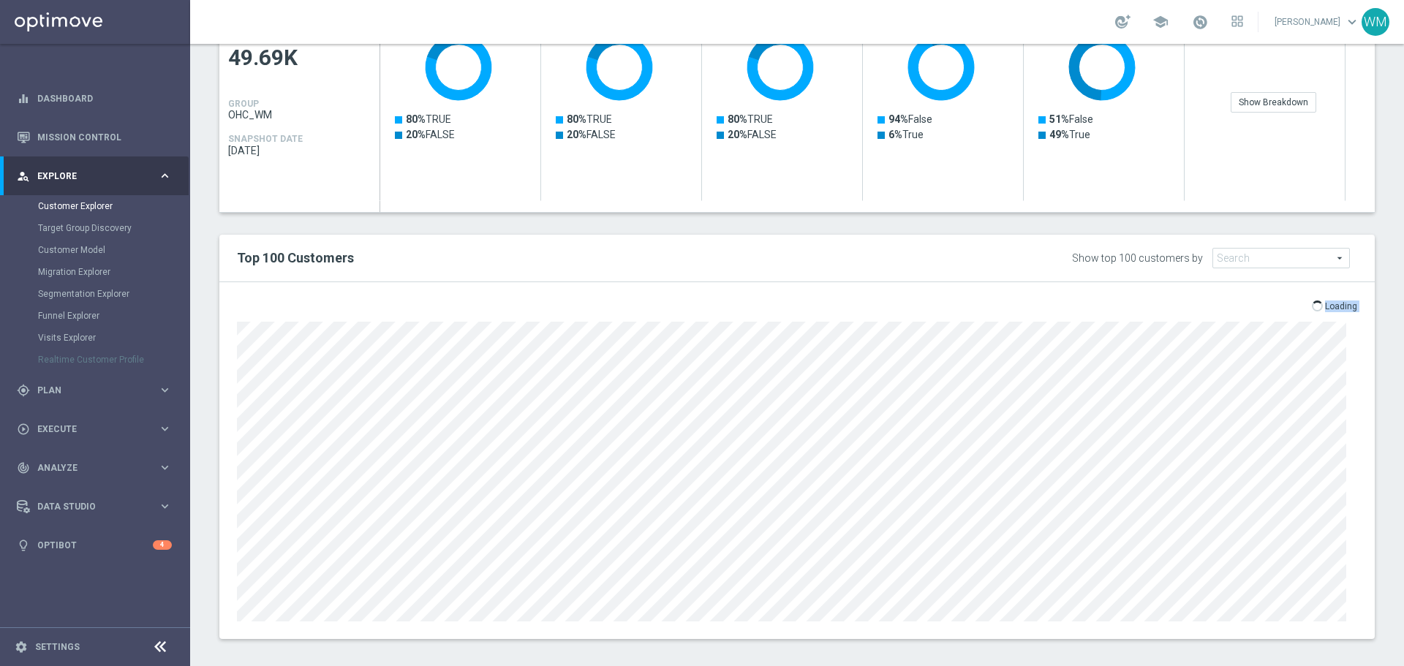
click at [1325, 304] on p "Loading" at bounding box center [1341, 306] width 32 height 12
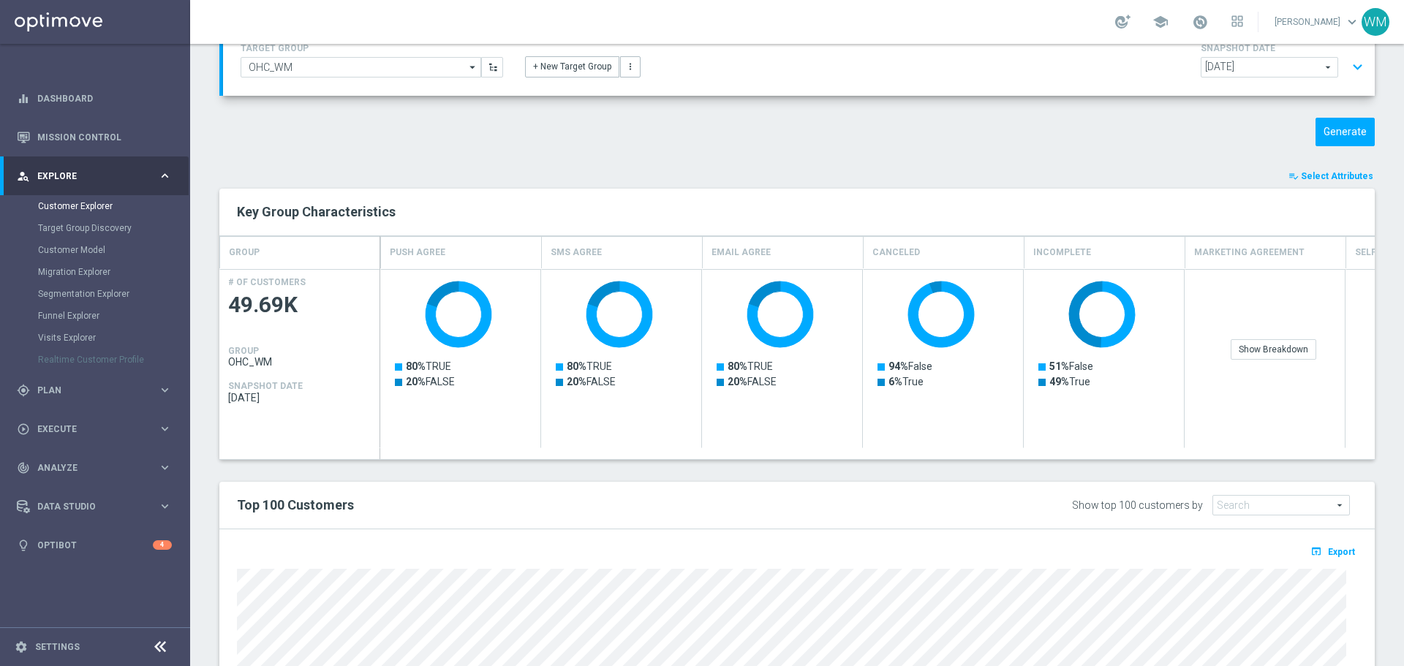
scroll to position [0, 0]
